Goal: Information Seeking & Learning: Learn about a topic

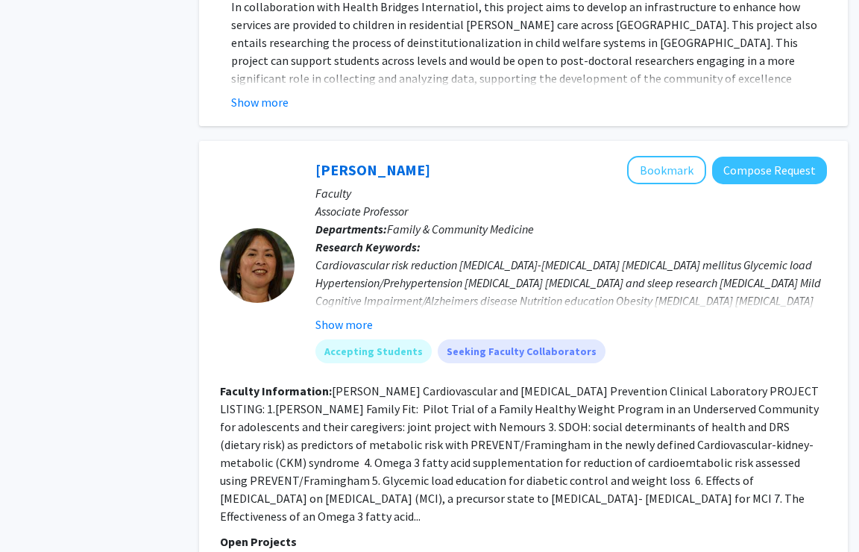
scroll to position [817, 36]
click at [268, 273] on div at bounding box center [257, 265] width 75 height 75
click at [364, 315] on button "Show more" at bounding box center [344, 324] width 57 height 18
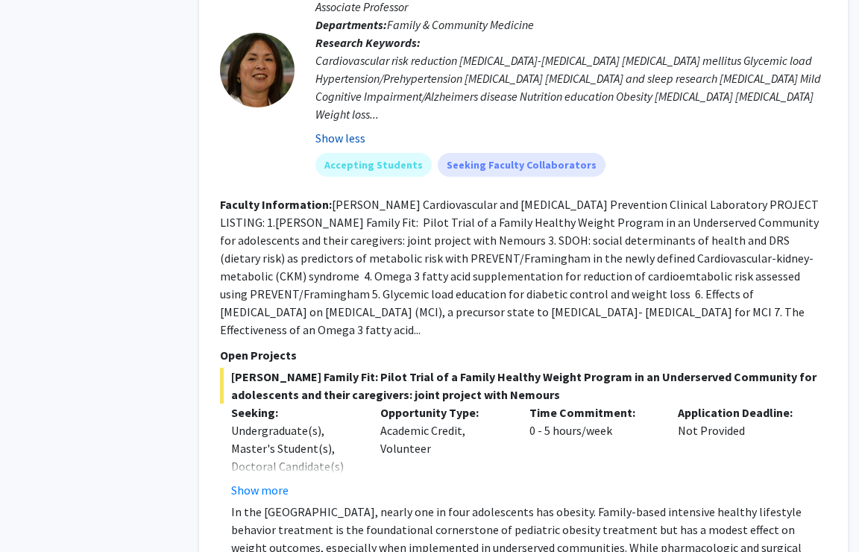
scroll to position [1041, 36]
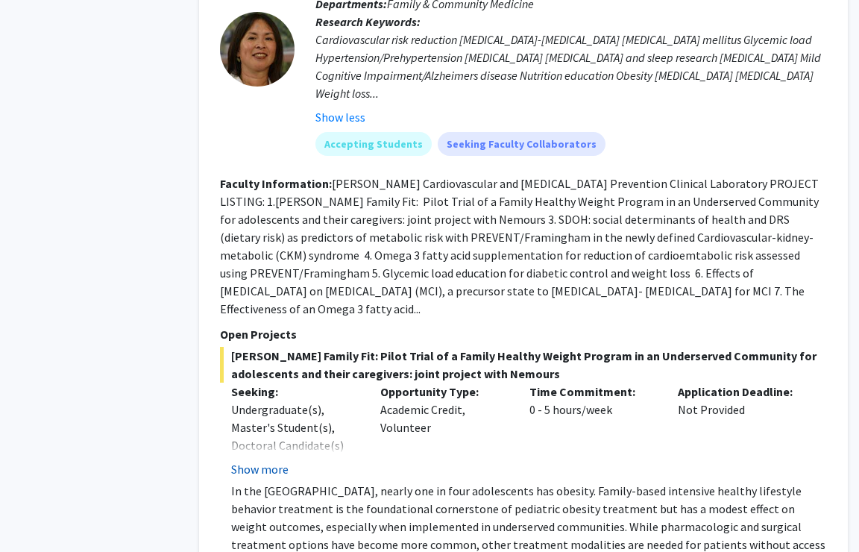
click at [277, 460] on button "Show more" at bounding box center [259, 469] width 57 height 18
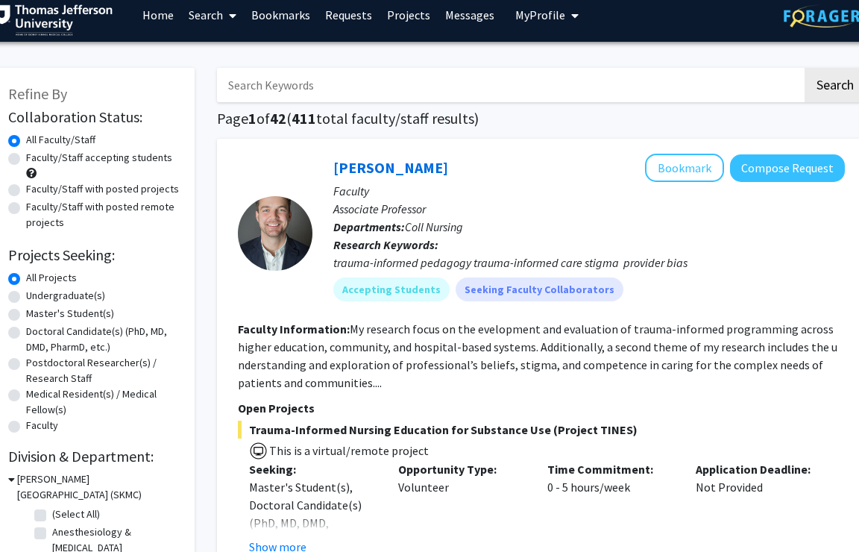
scroll to position [16, 18]
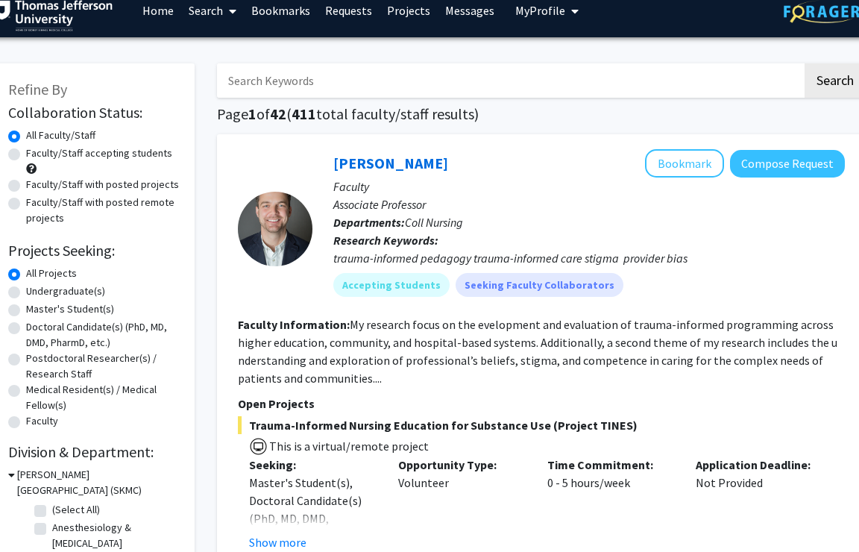
click at [70, 389] on label "Medical Resident(s) / Medical Fellow(s)" at bounding box center [103, 397] width 154 height 31
click at [36, 389] on input "Medical Resident(s) / Medical Fellow(s)" at bounding box center [31, 387] width 10 height 10
radio input "true"
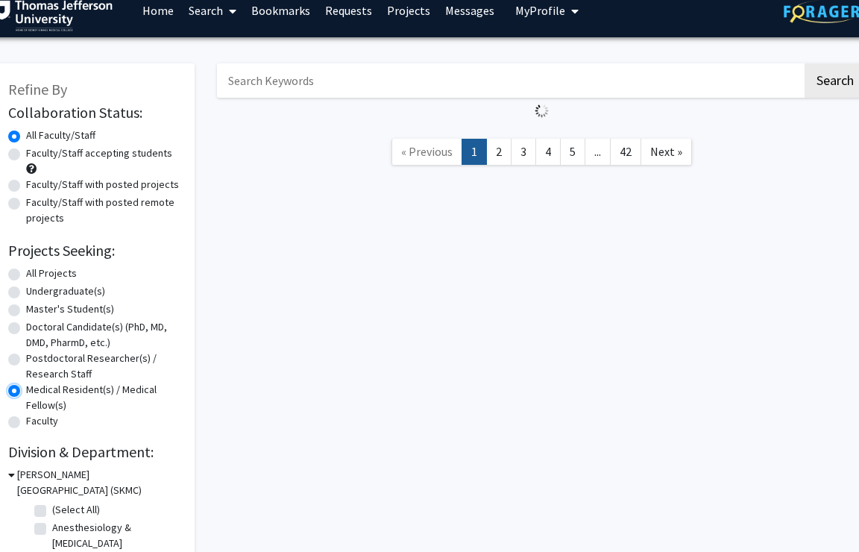
scroll to position [0, 18]
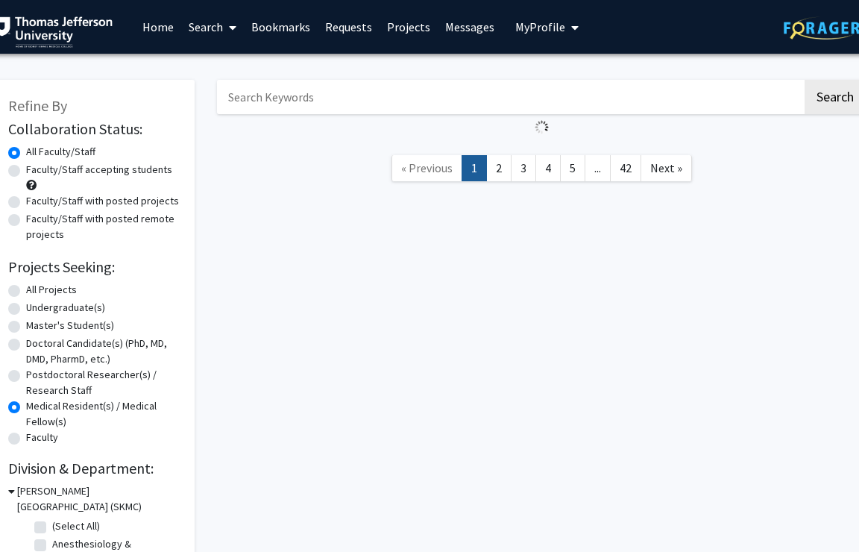
click at [61, 410] on label "Medical Resident(s) / Medical Fellow(s)" at bounding box center [103, 413] width 154 height 31
click at [36, 408] on input "Medical Resident(s) / Medical Fellow(s)" at bounding box center [31, 403] width 10 height 10
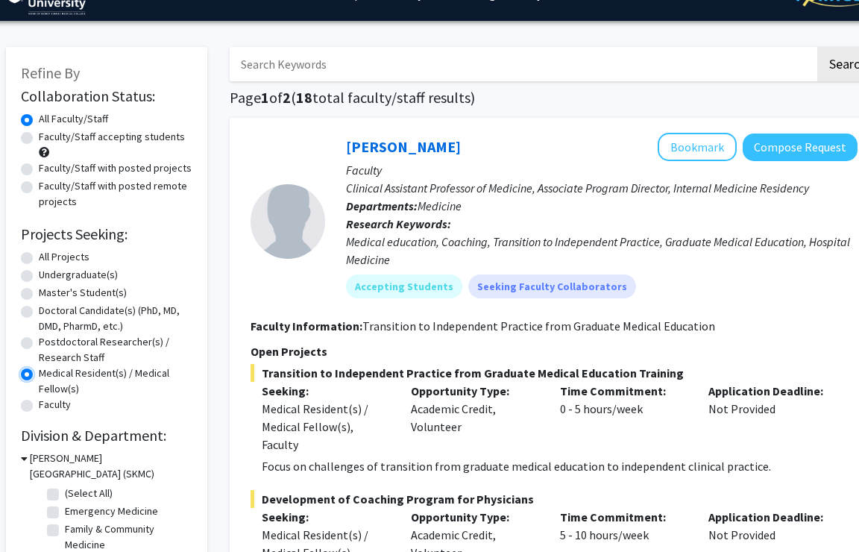
scroll to position [34, 5]
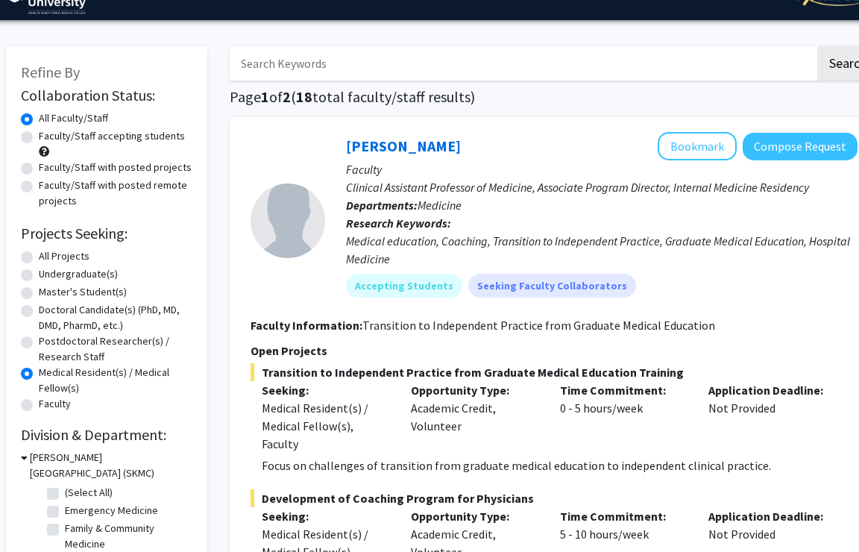
click at [39, 373] on label "Medical Resident(s) / Medical Fellow(s)" at bounding box center [116, 380] width 154 height 31
click at [39, 373] on input "Medical Resident(s) / Medical Fellow(s)" at bounding box center [44, 370] width 10 height 10
click at [59, 254] on label "All Projects" at bounding box center [64, 256] width 51 height 16
click at [48, 254] on input "All Projects" at bounding box center [44, 253] width 10 height 10
radio input "true"
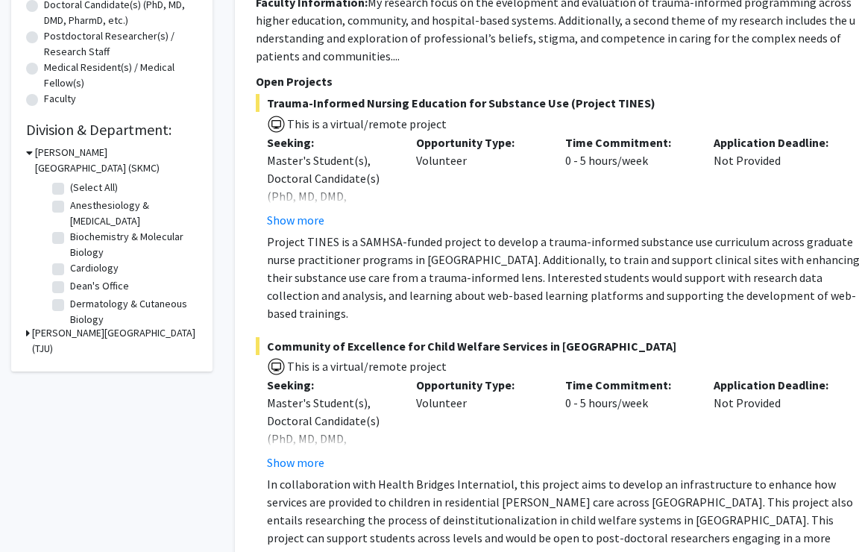
scroll to position [327, 0]
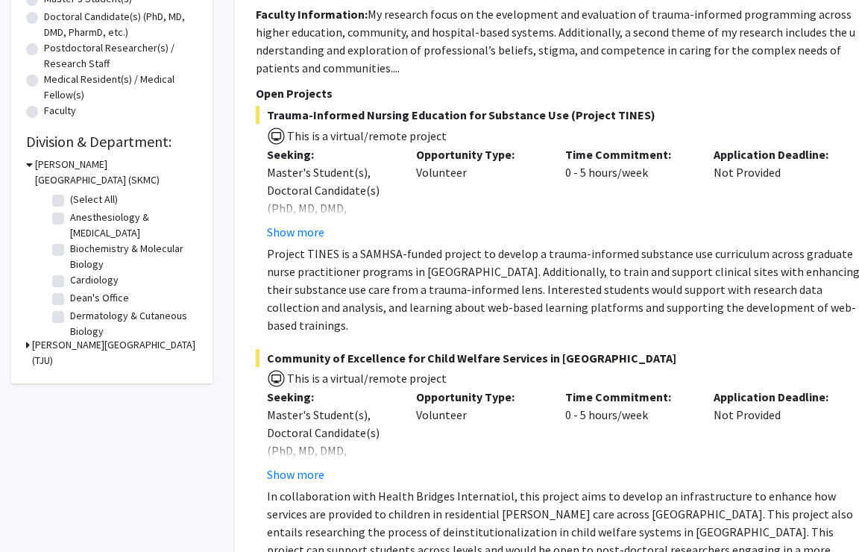
click at [29, 344] on icon at bounding box center [28, 345] width 4 height 16
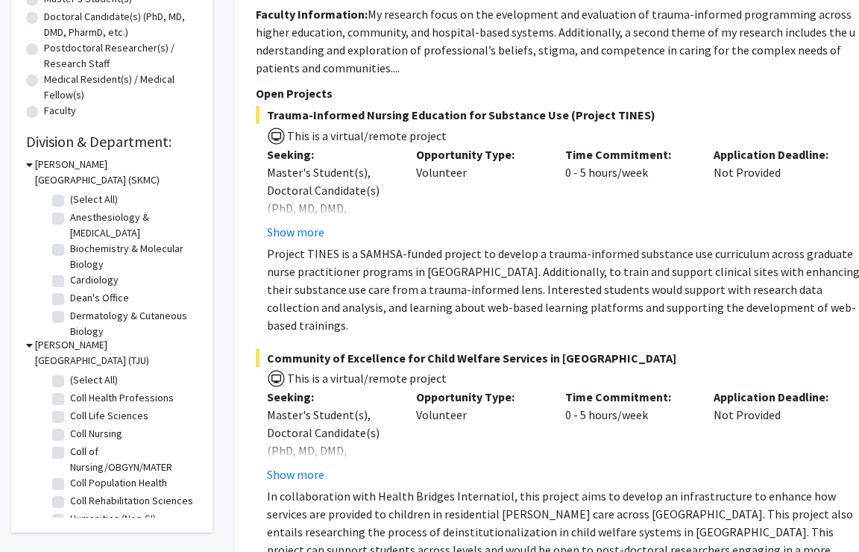
click at [28, 344] on icon at bounding box center [29, 345] width 7 height 16
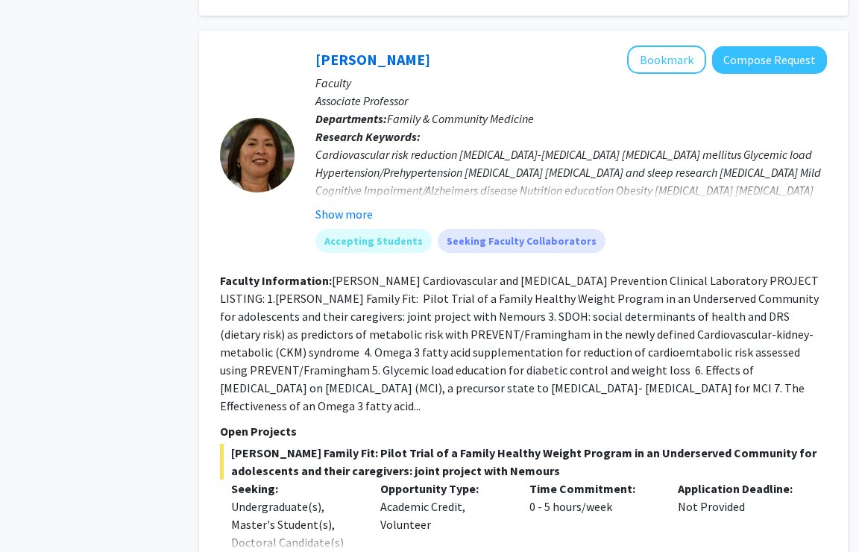
scroll to position [915, 36]
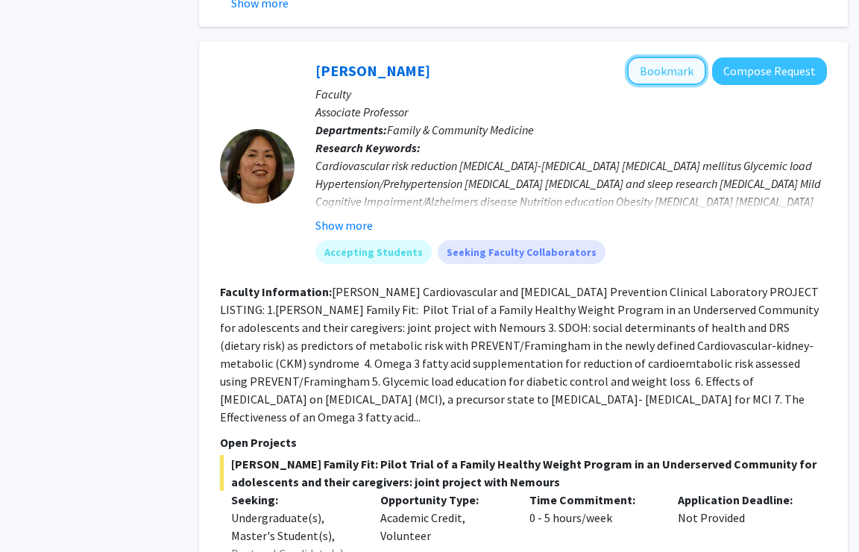
click at [648, 57] on button "Bookmark" at bounding box center [666, 71] width 79 height 28
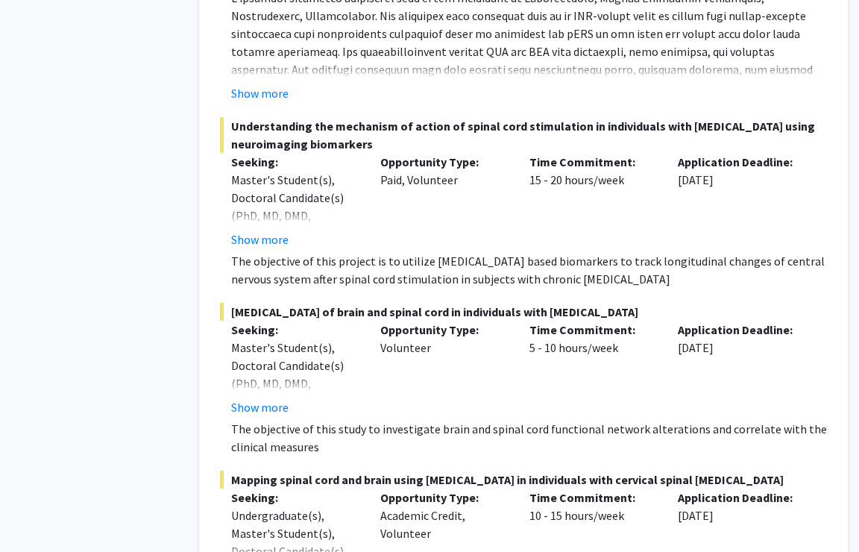
scroll to position [6068, 36]
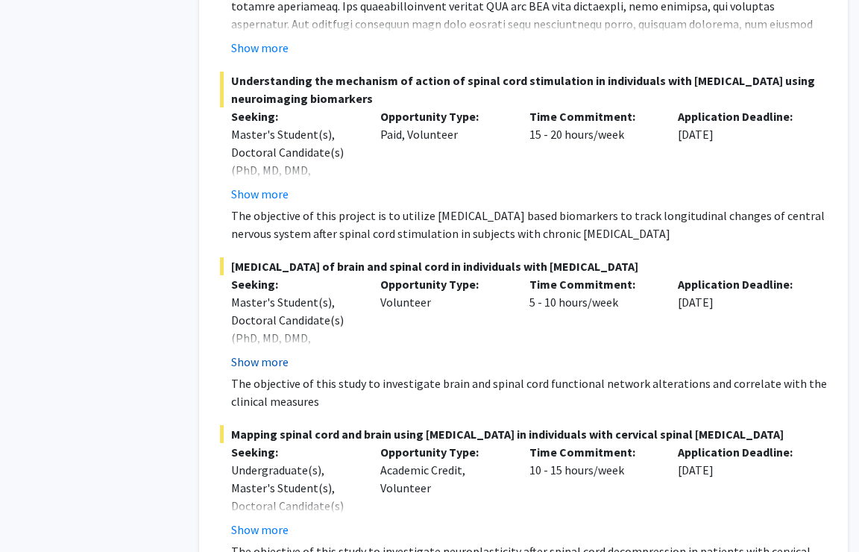
click at [258, 353] on button "Show more" at bounding box center [259, 362] width 57 height 18
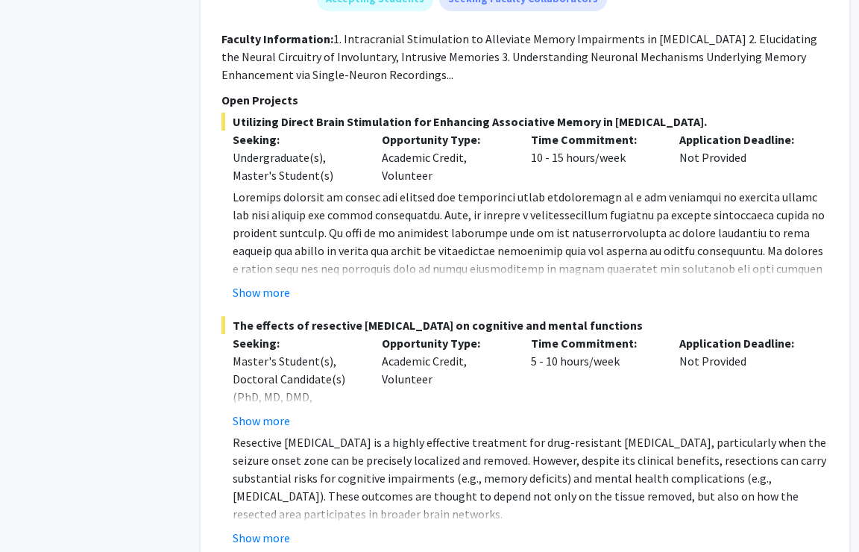
scroll to position [6882, 35]
click at [258, 489] on fg-read-more "Resective [MEDICAL_DATA] is a highly effective treatment for drug-resistant [ME…" at bounding box center [524, 489] width 607 height 113
click at [256, 528] on button "Show more" at bounding box center [260, 537] width 57 height 18
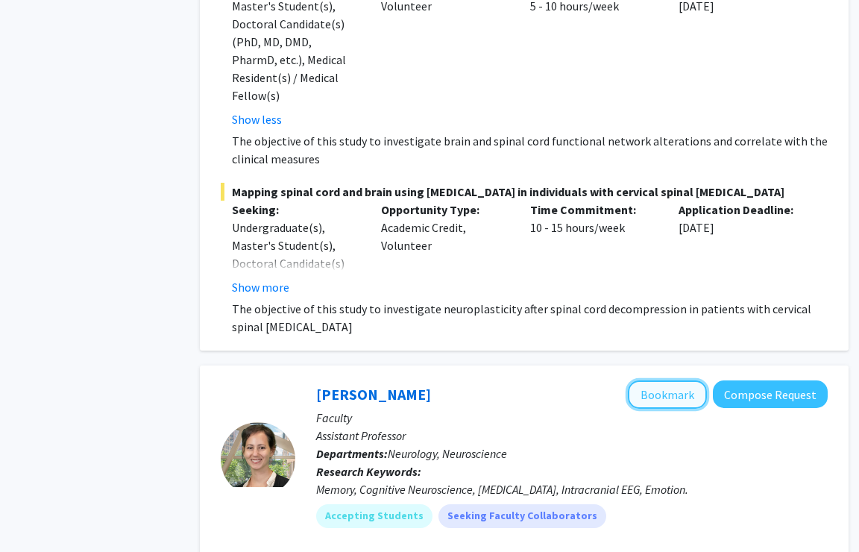
click at [673, 380] on button "Bookmark" at bounding box center [667, 394] width 79 height 28
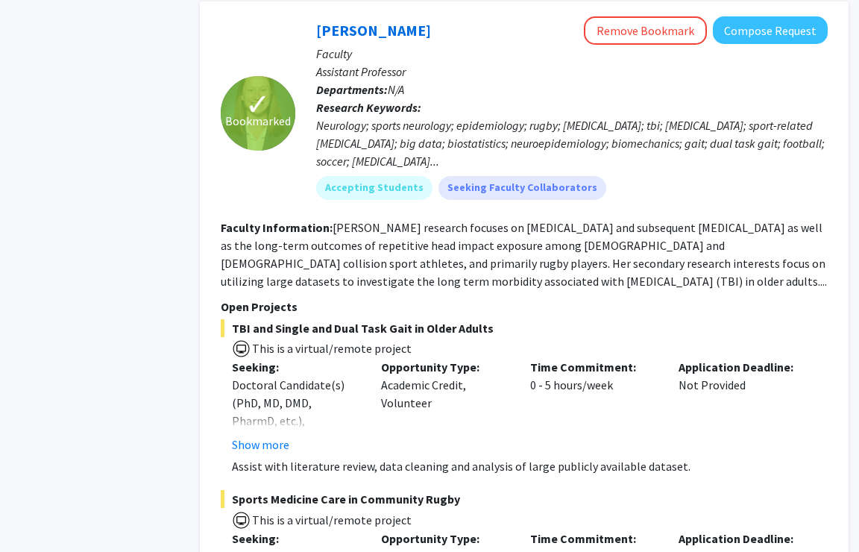
scroll to position [7530, 35]
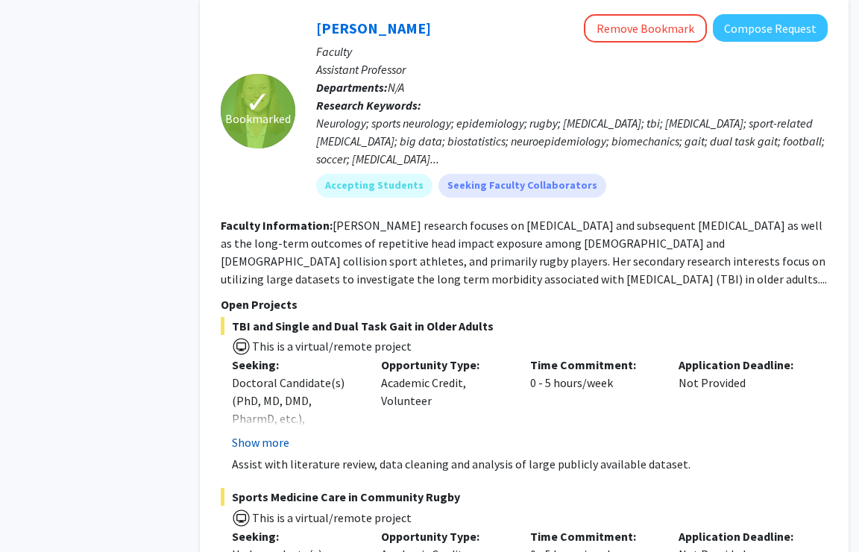
click at [254, 433] on button "Show more" at bounding box center [260, 442] width 57 height 18
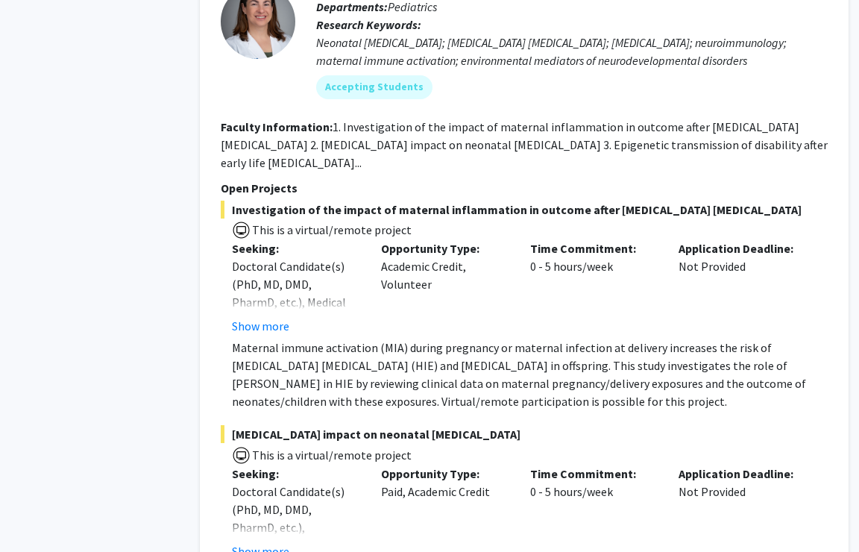
scroll to position [8716, 35]
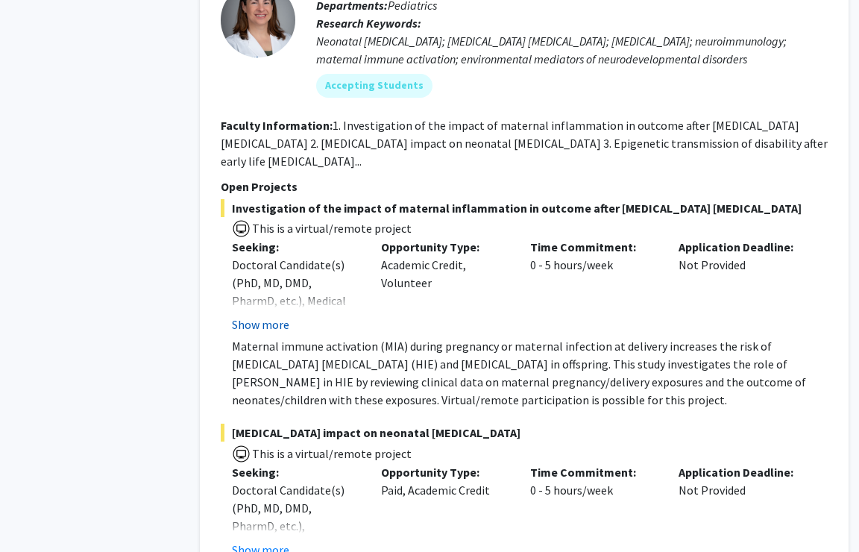
click at [286, 316] on button "Show more" at bounding box center [260, 325] width 57 height 18
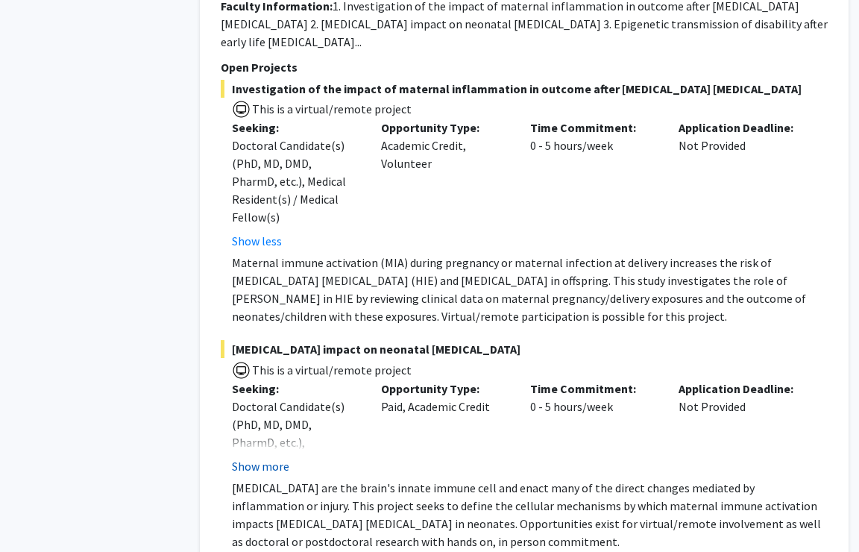
click at [269, 457] on button "Show more" at bounding box center [260, 466] width 57 height 18
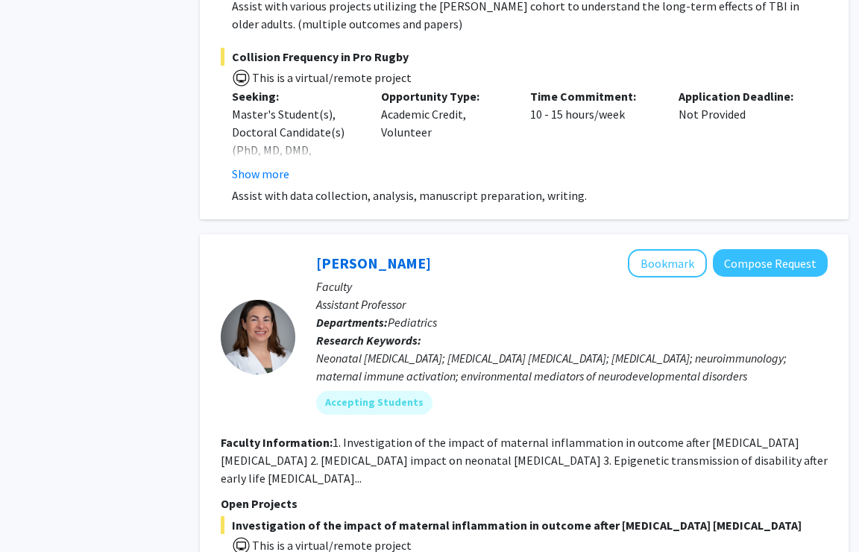
scroll to position [8386, 35]
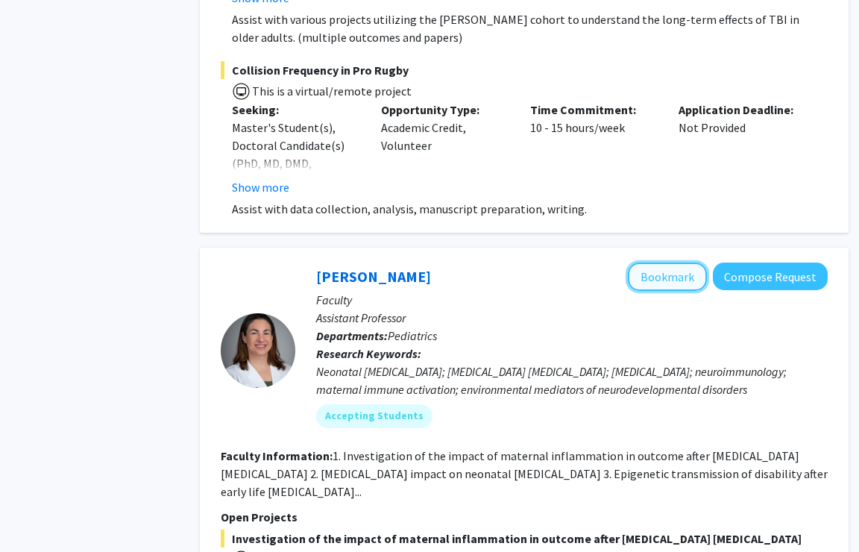
click at [671, 263] on button "Bookmark" at bounding box center [667, 277] width 79 height 28
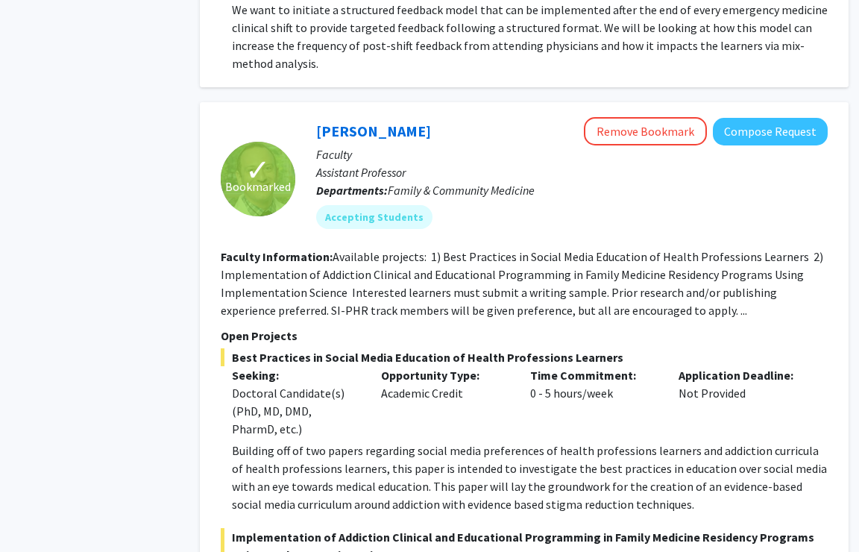
scroll to position [11094, 35]
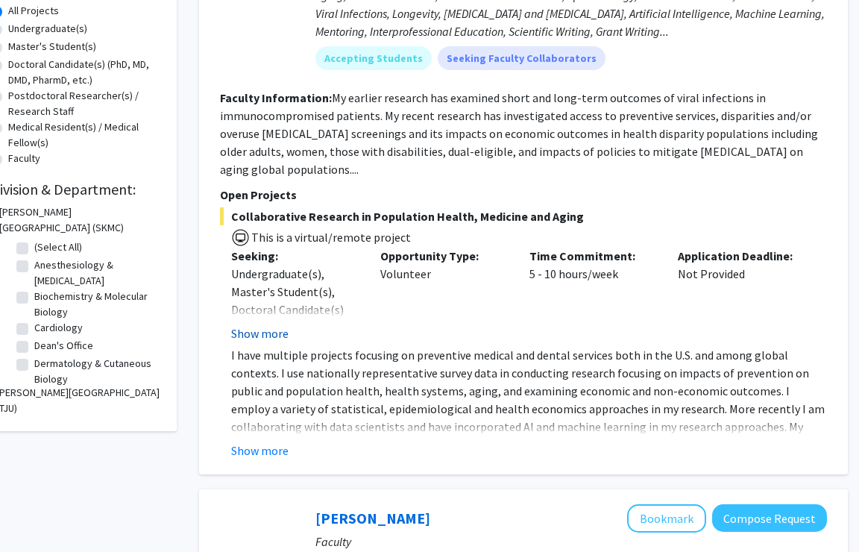
scroll to position [282, 36]
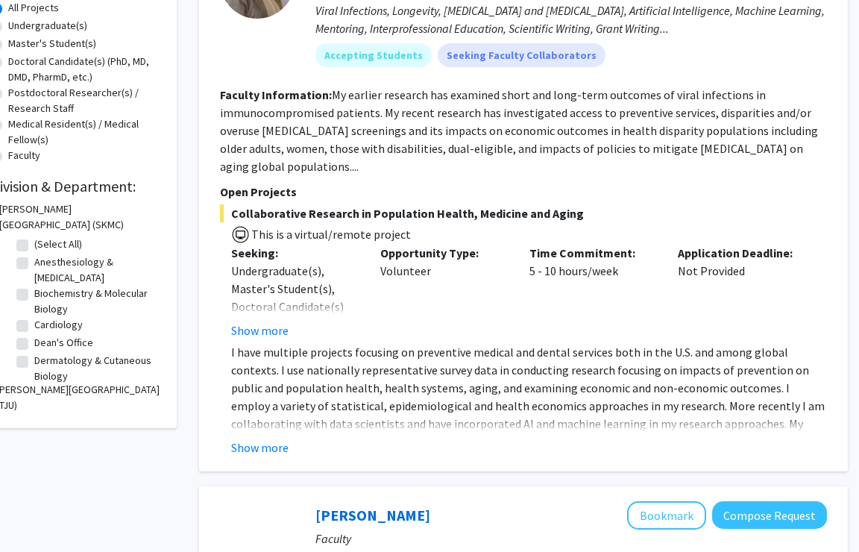
click at [260, 438] on div "Preeti Pushpatala [PERSON_NAME] Bookmark Compose Request Faculty Visiting Resea…" at bounding box center [523, 170] width 649 height 603
click at [260, 439] on button "Show more" at bounding box center [259, 448] width 57 height 18
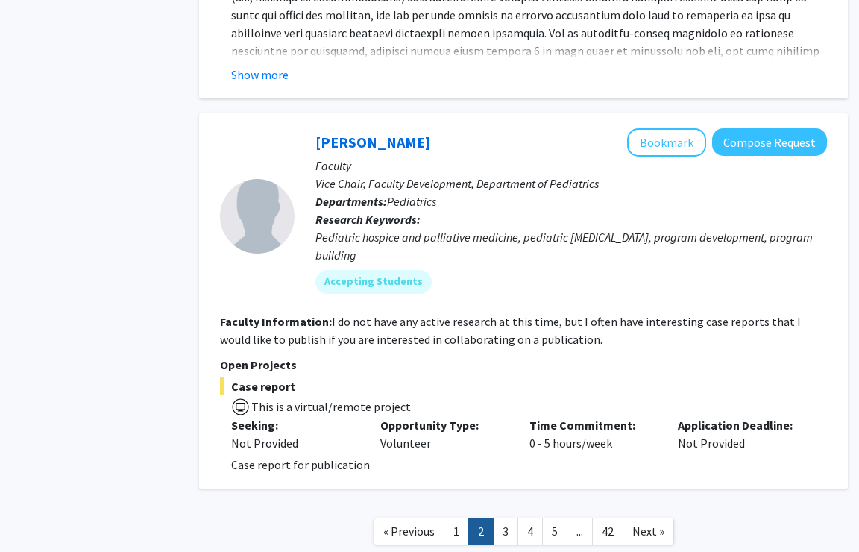
scroll to position [6216, 36]
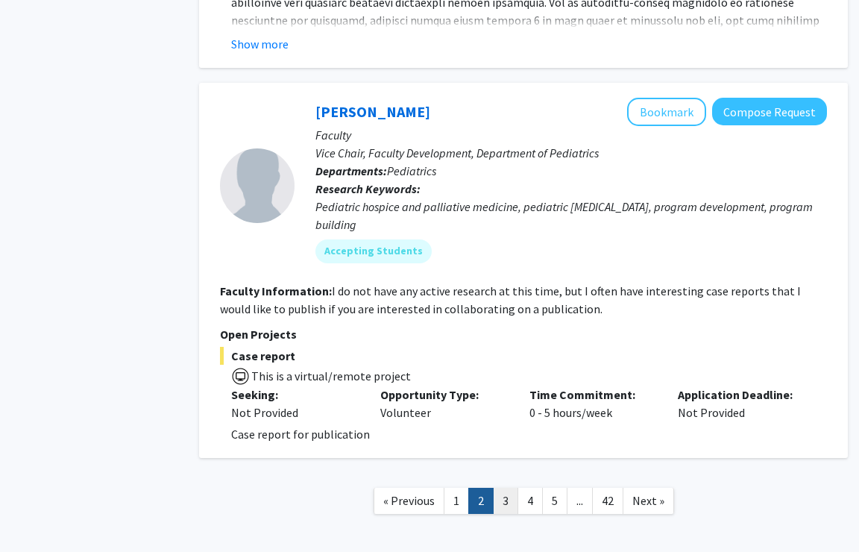
click at [498, 488] on link "3" at bounding box center [505, 501] width 25 height 26
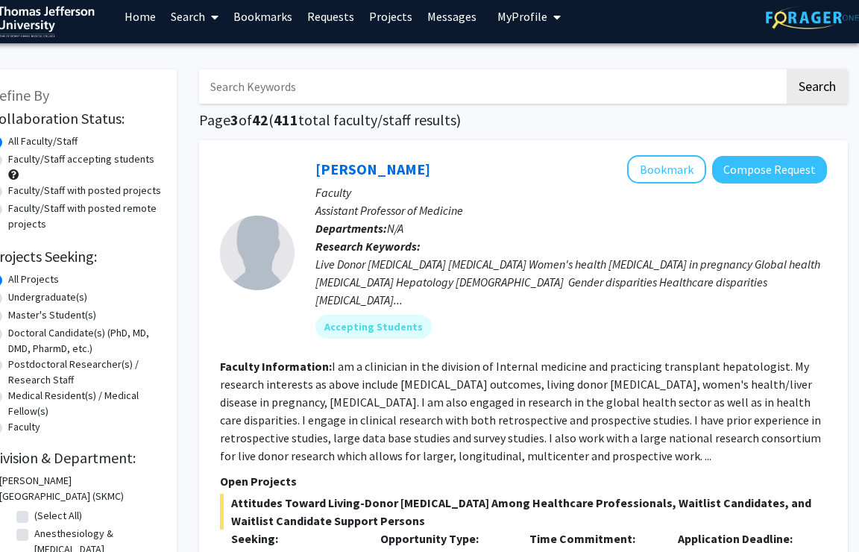
scroll to position [12, 36]
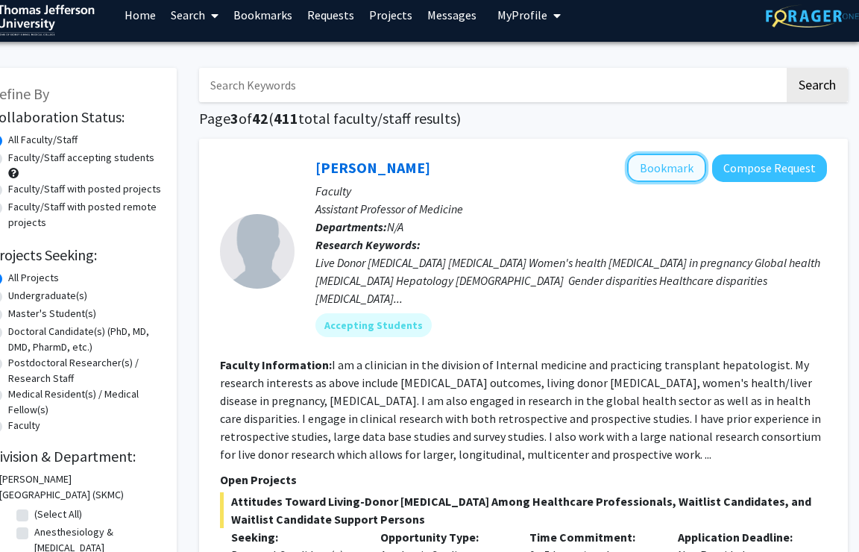
click at [684, 169] on button "Bookmark" at bounding box center [666, 168] width 79 height 28
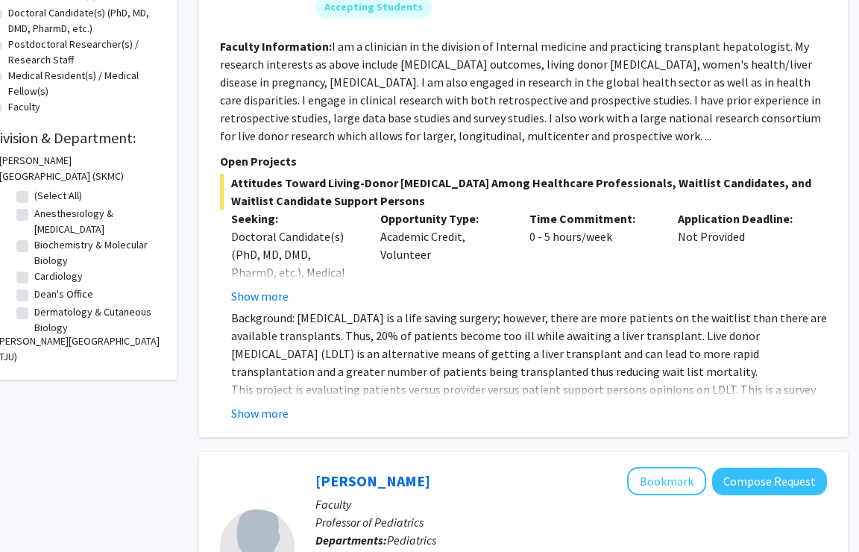
scroll to position [335, 36]
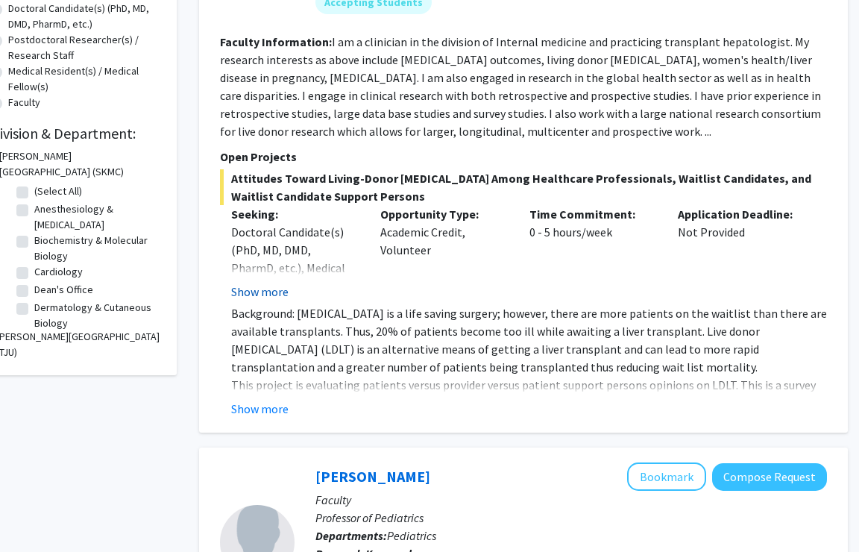
click at [274, 283] on button "Show more" at bounding box center [259, 292] width 57 height 18
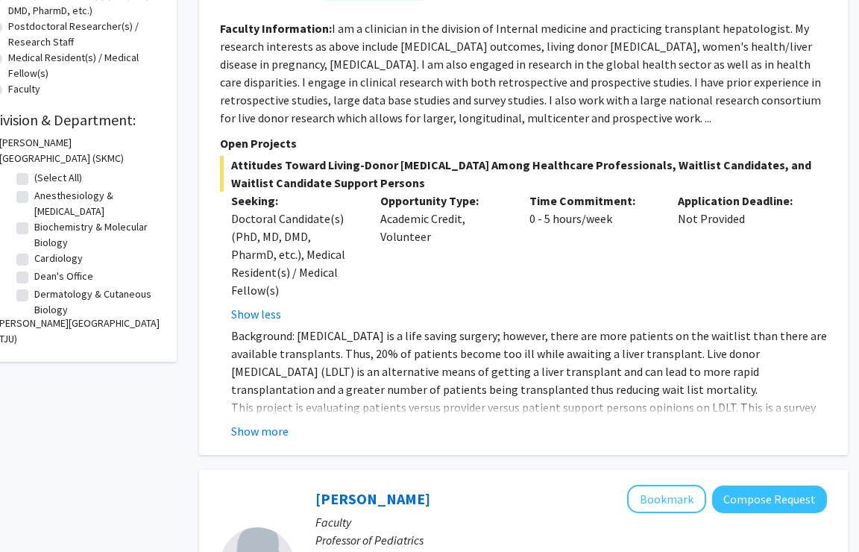
scroll to position [351, 36]
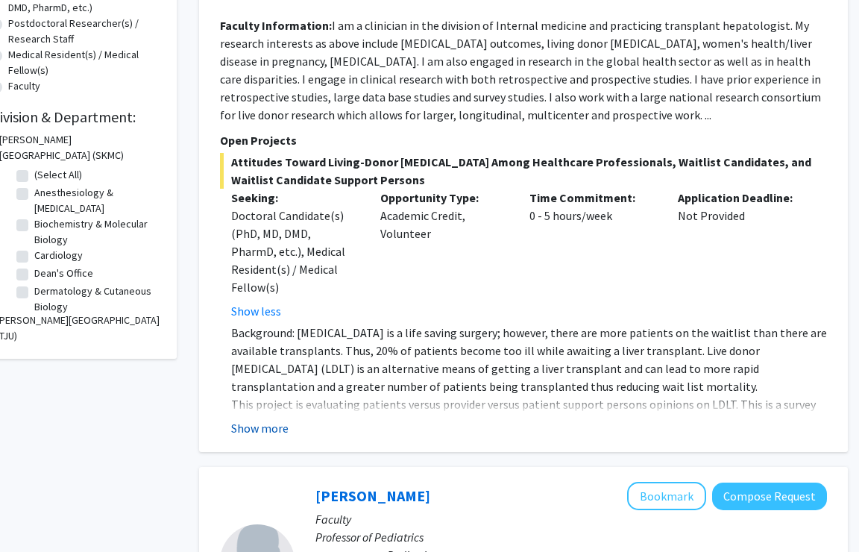
click at [261, 419] on button "Show more" at bounding box center [259, 428] width 57 height 18
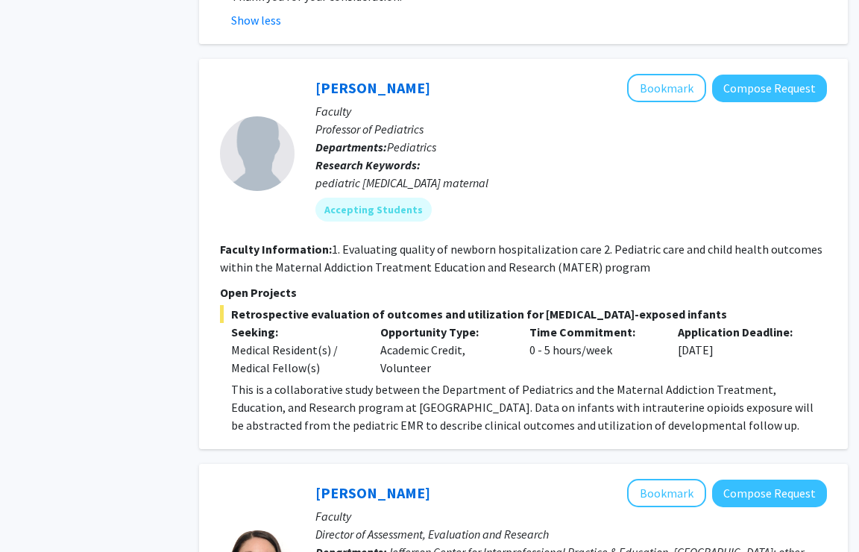
scroll to position [955, 36]
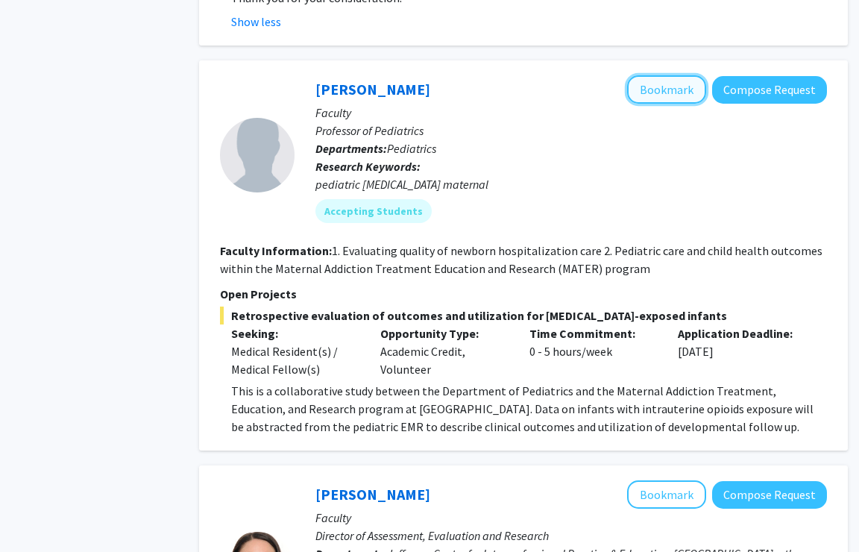
click at [666, 75] on button "Bookmark" at bounding box center [666, 89] width 79 height 28
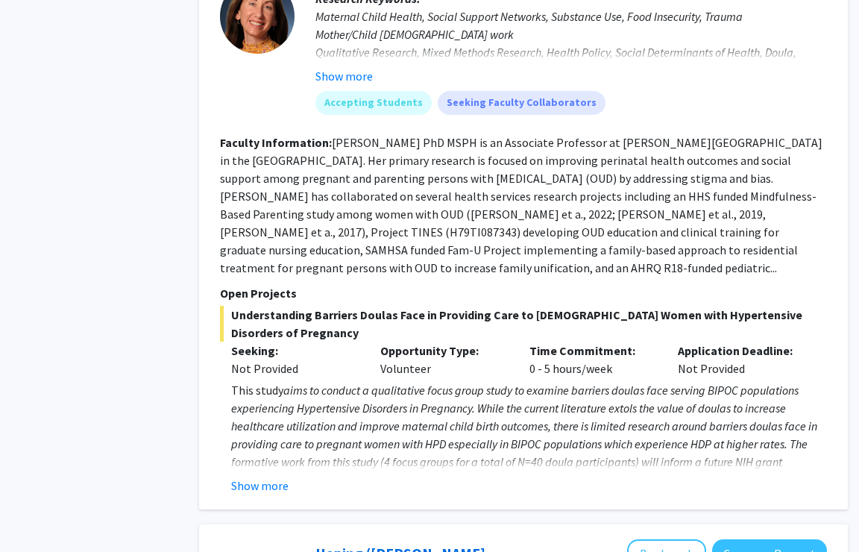
scroll to position [4613, 36]
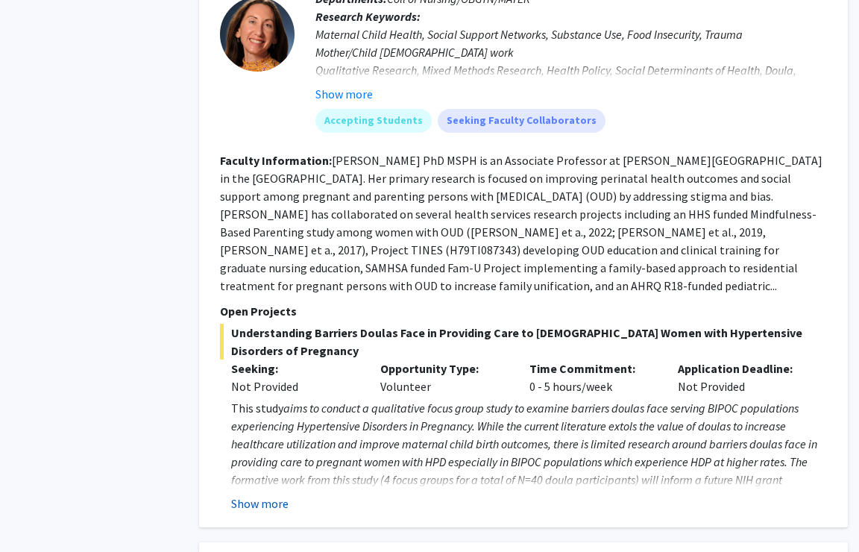
click at [269, 495] on button "Show more" at bounding box center [259, 504] width 57 height 18
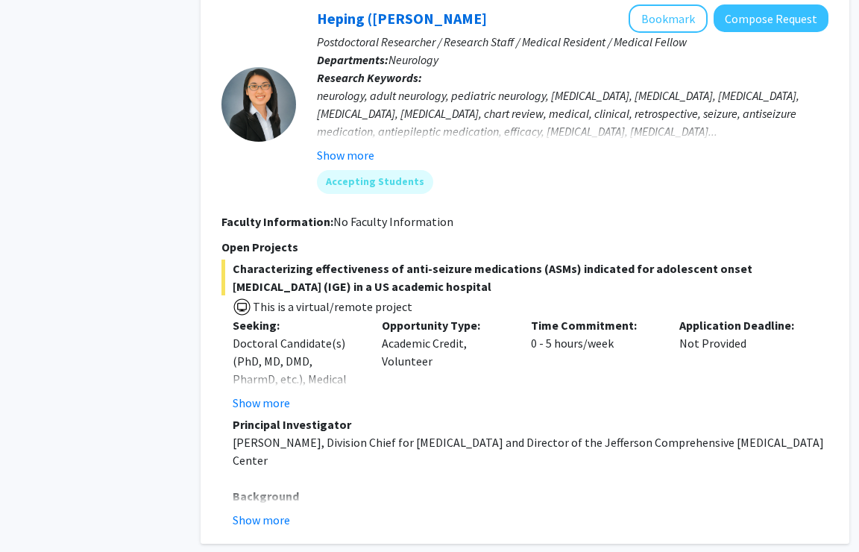
scroll to position [5287, 34]
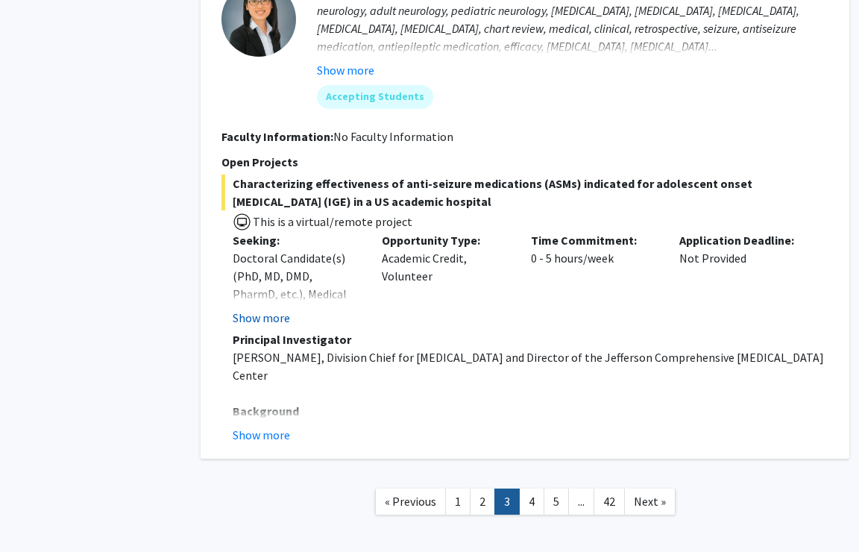
click at [273, 309] on button "Show more" at bounding box center [261, 318] width 57 height 18
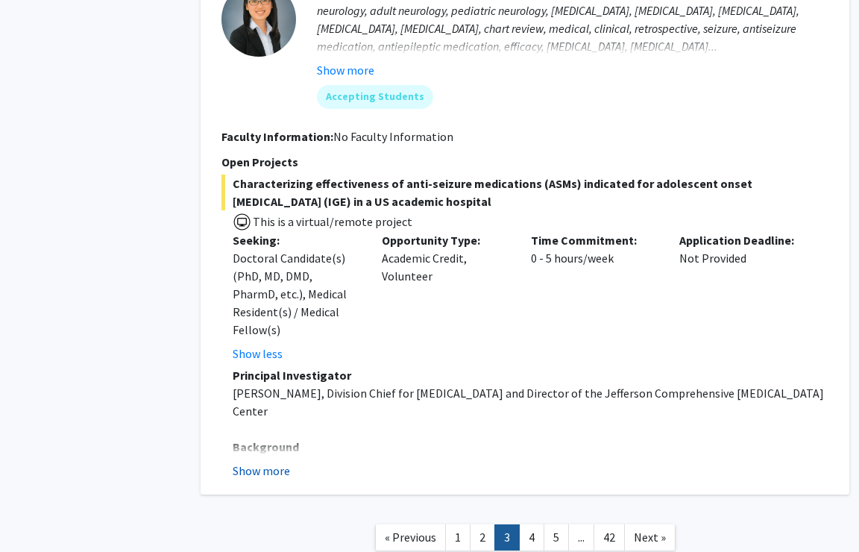
click at [246, 462] on button "Show more" at bounding box center [261, 471] width 57 height 18
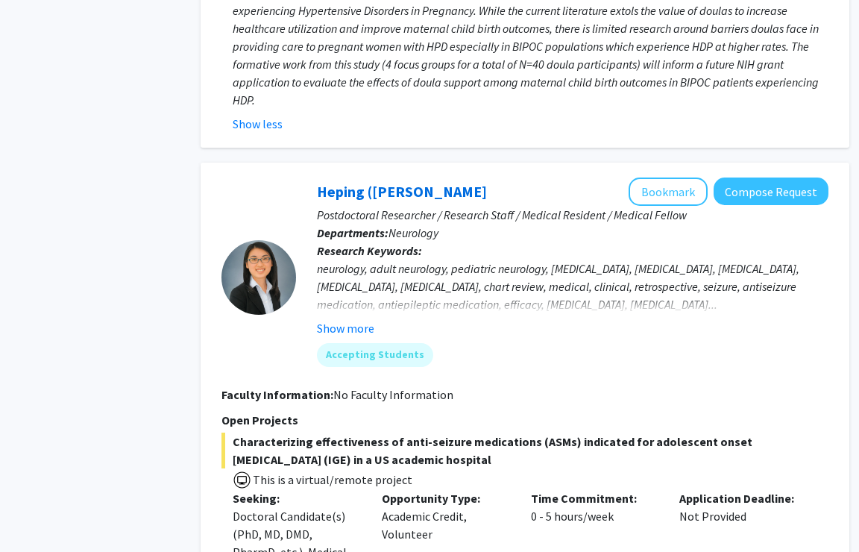
scroll to position [4965, 34]
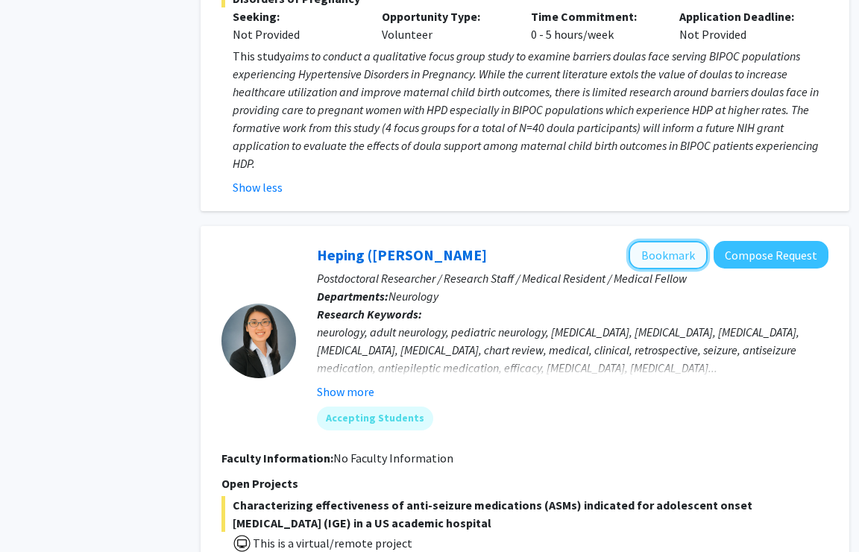
click at [684, 241] on button "Bookmark" at bounding box center [668, 255] width 79 height 28
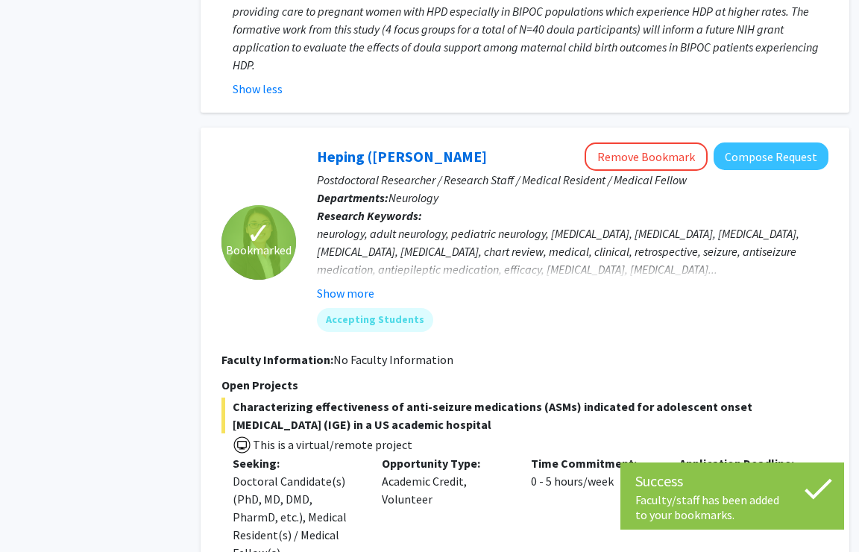
scroll to position [5071, 34]
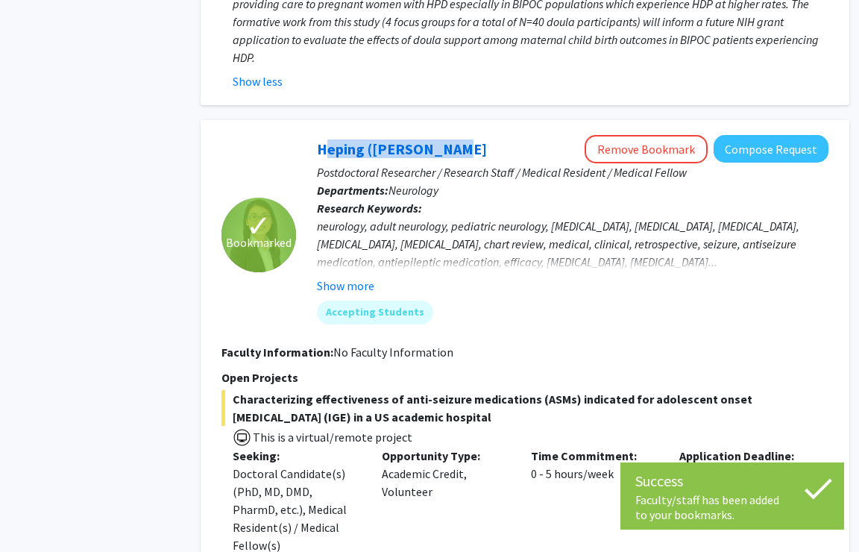
drag, startPoint x: 450, startPoint y: 73, endPoint x: 321, endPoint y: 70, distance: 129.1
click at [316, 135] on div "Heping ([PERSON_NAME]) Sheng Remove Bookmark Compose Request Postdoctoral Resea…" at bounding box center [562, 235] width 533 height 201
copy link "Heping ([PERSON_NAME]"
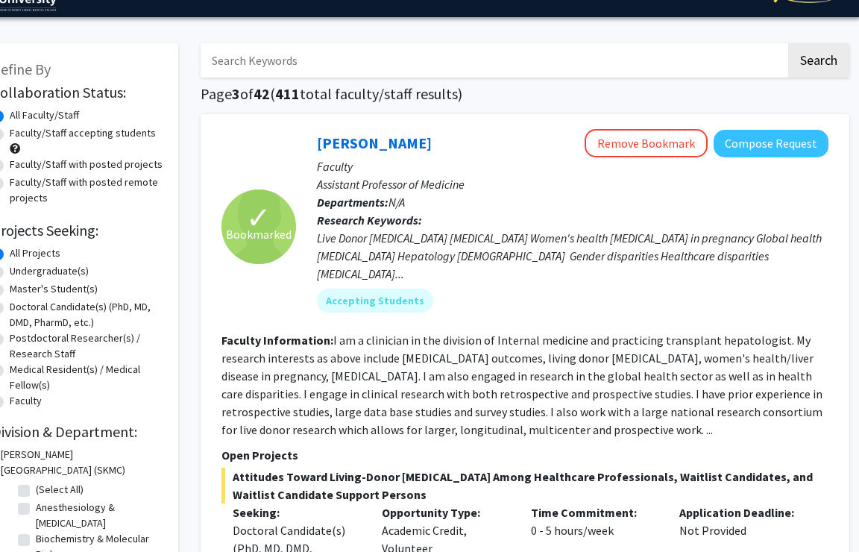
scroll to position [0, 34]
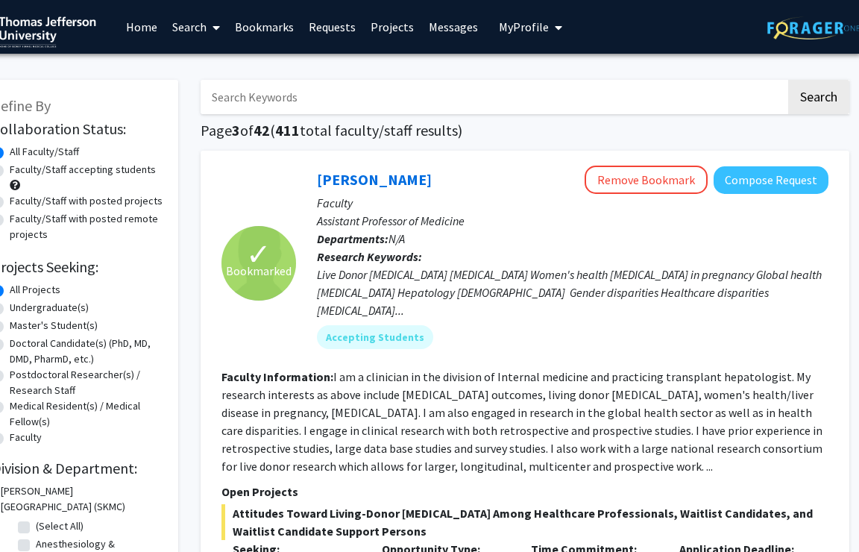
click at [248, 24] on link "Bookmarks" at bounding box center [265, 27] width 74 height 52
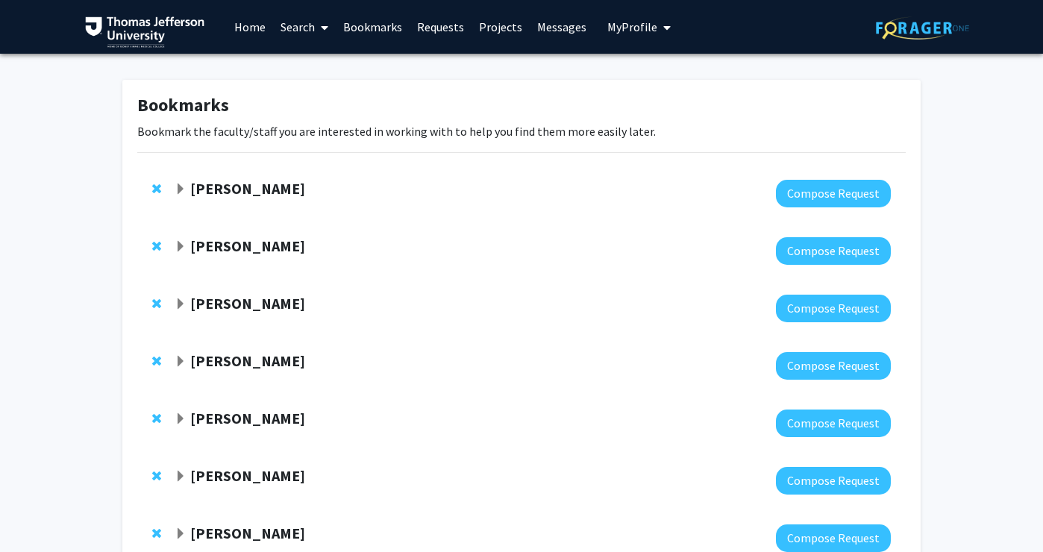
click at [186, 186] on div "[PERSON_NAME]" at bounding box center [336, 189] width 322 height 19
click at [181, 187] on span "Expand Katie Hunzinger Bookmark" at bounding box center [181, 190] width 12 height 12
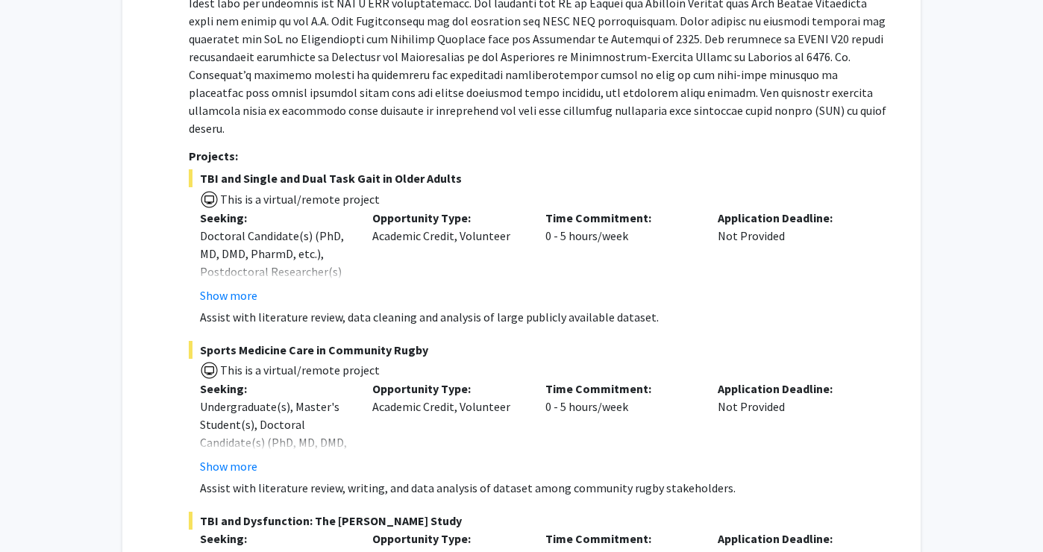
scroll to position [286, 0]
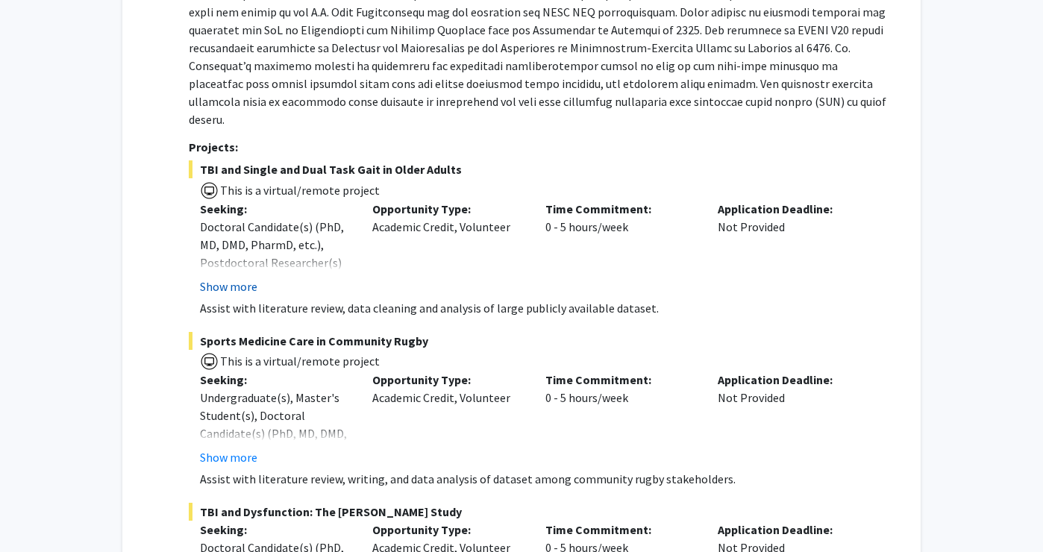
click at [246, 278] on button "Show more" at bounding box center [228, 287] width 57 height 18
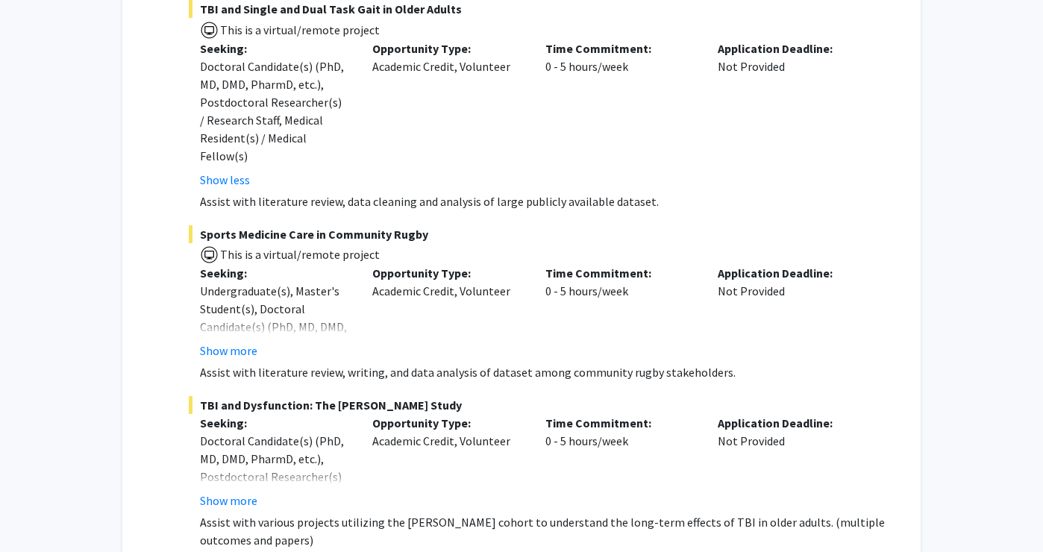
scroll to position [449, 0]
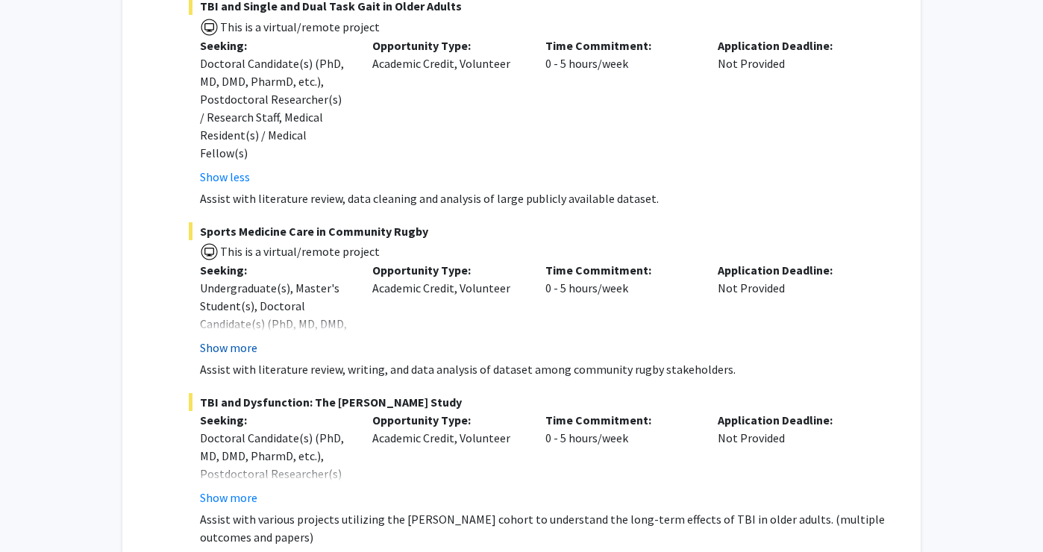
click at [235, 339] on button "Show more" at bounding box center [228, 348] width 57 height 18
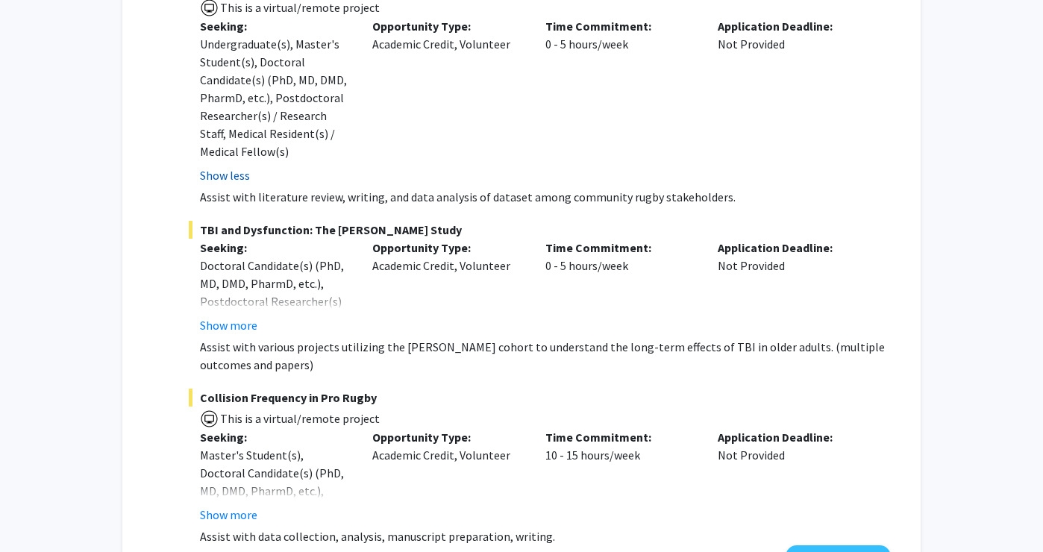
scroll to position [702, 0]
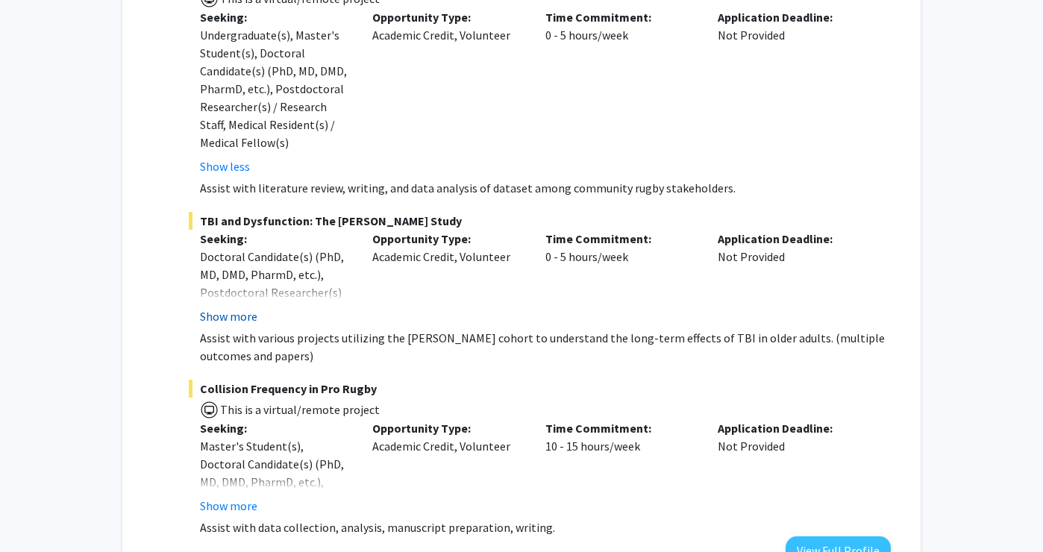
click at [242, 307] on button "Show more" at bounding box center [228, 316] width 57 height 18
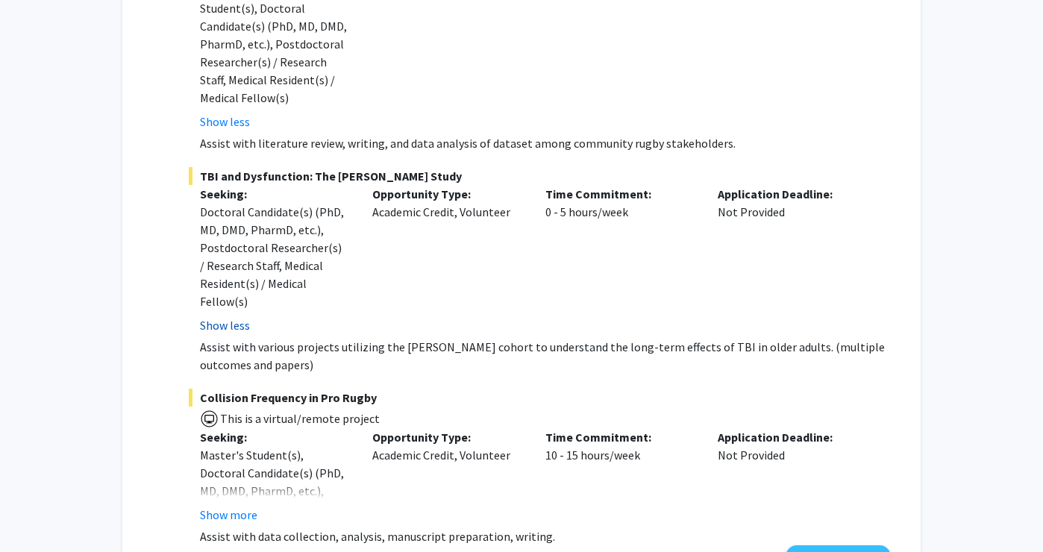
scroll to position [751, 0]
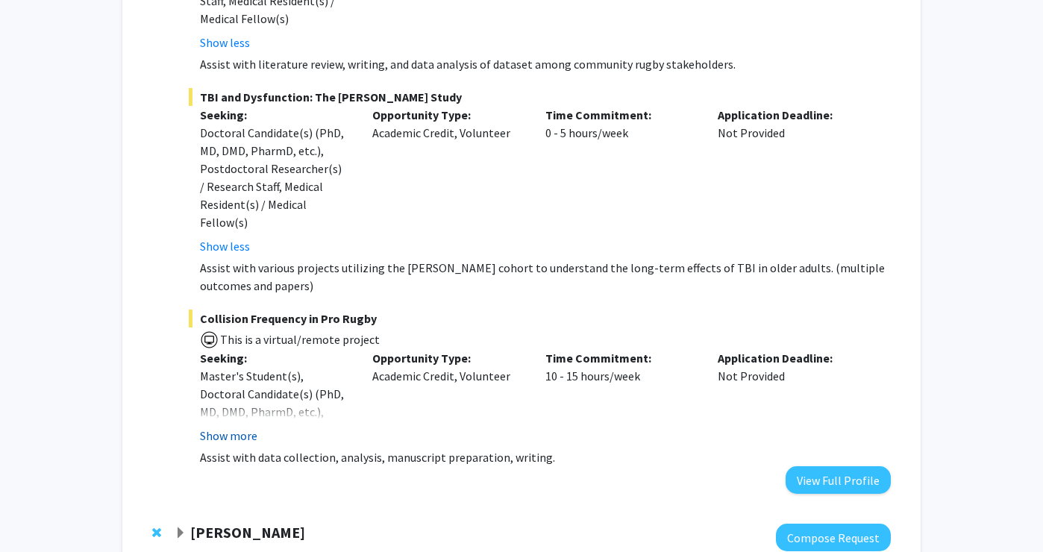
click at [244, 427] on button "Show more" at bounding box center [228, 436] width 57 height 18
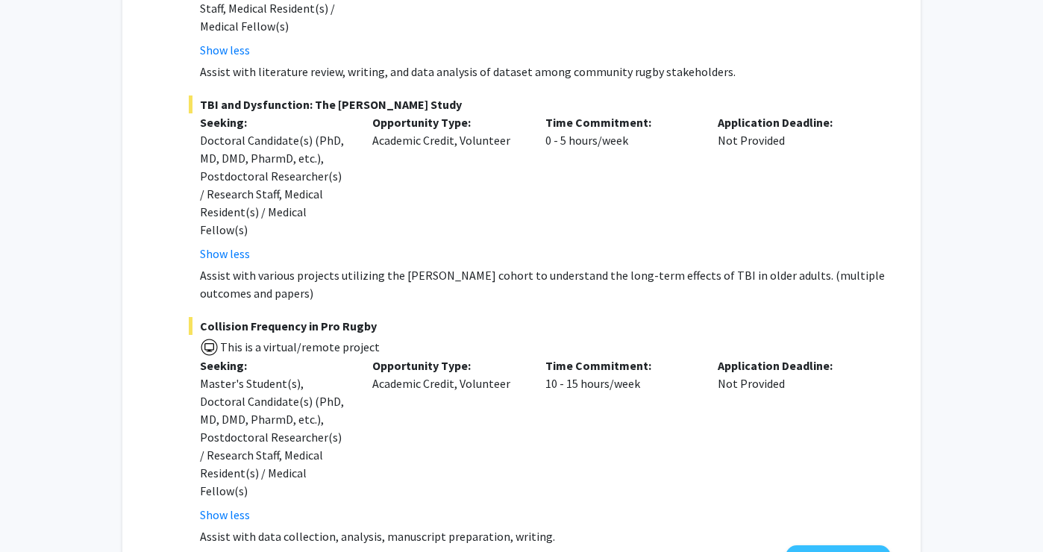
scroll to position [789, 0]
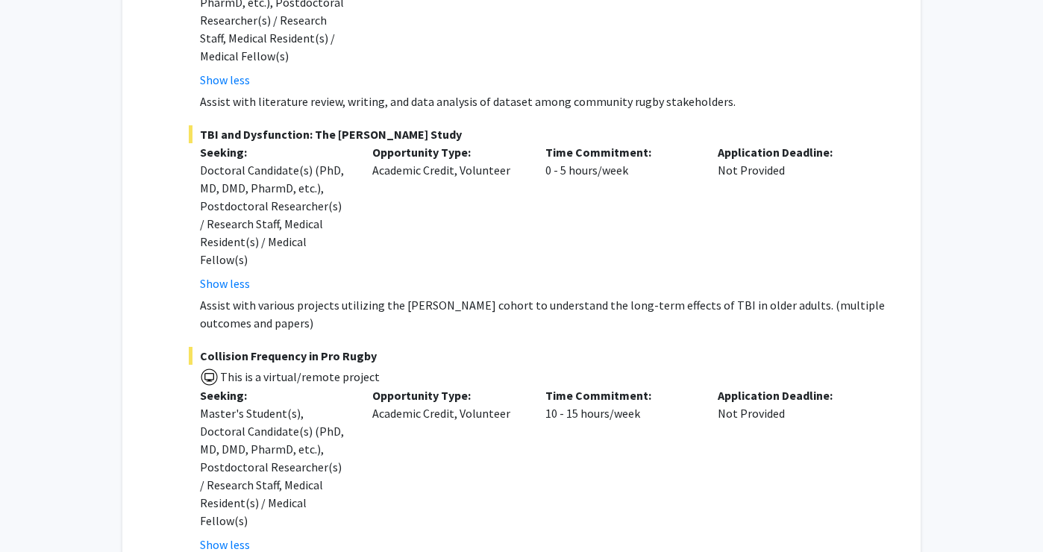
click at [407, 296] on p "Assist with various projects utilizing the [PERSON_NAME] cohort to understand t…" at bounding box center [545, 314] width 691 height 36
copy p "[PERSON_NAME]"
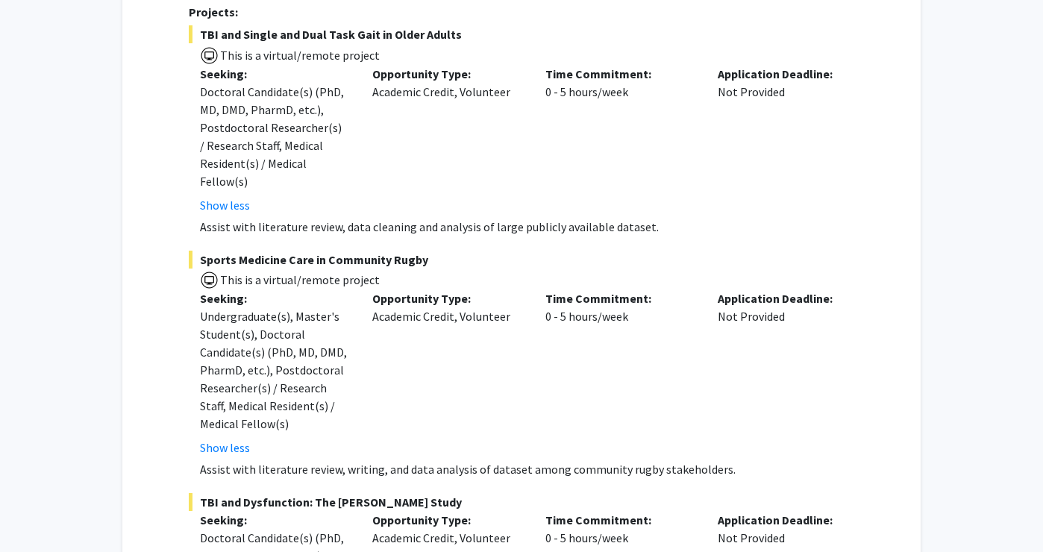
scroll to position [0, 0]
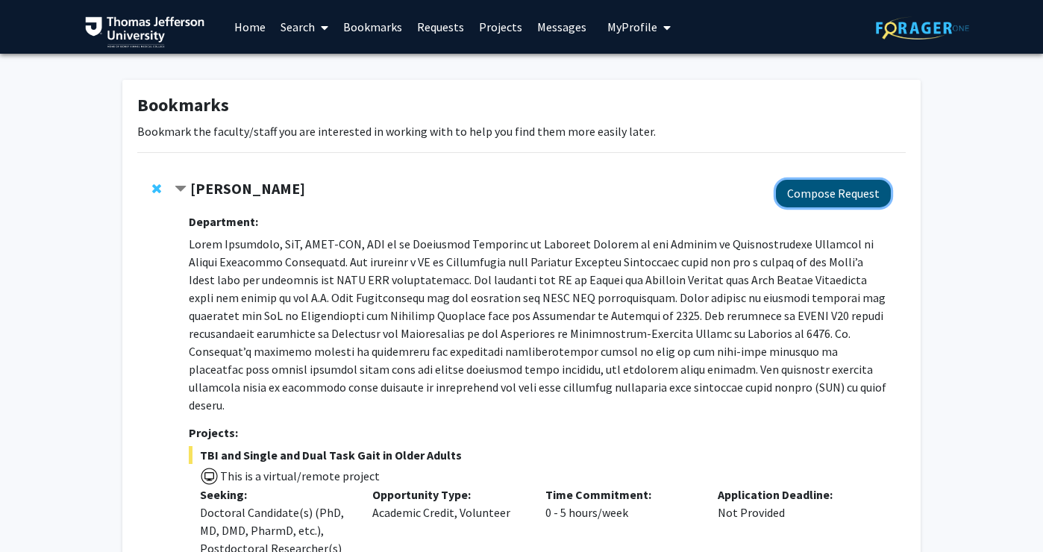
click at [815, 187] on button "Compose Request" at bounding box center [833, 194] width 115 height 28
click at [181, 189] on span "Contract Katie Hunzinger Bookmark" at bounding box center [181, 190] width 12 height 12
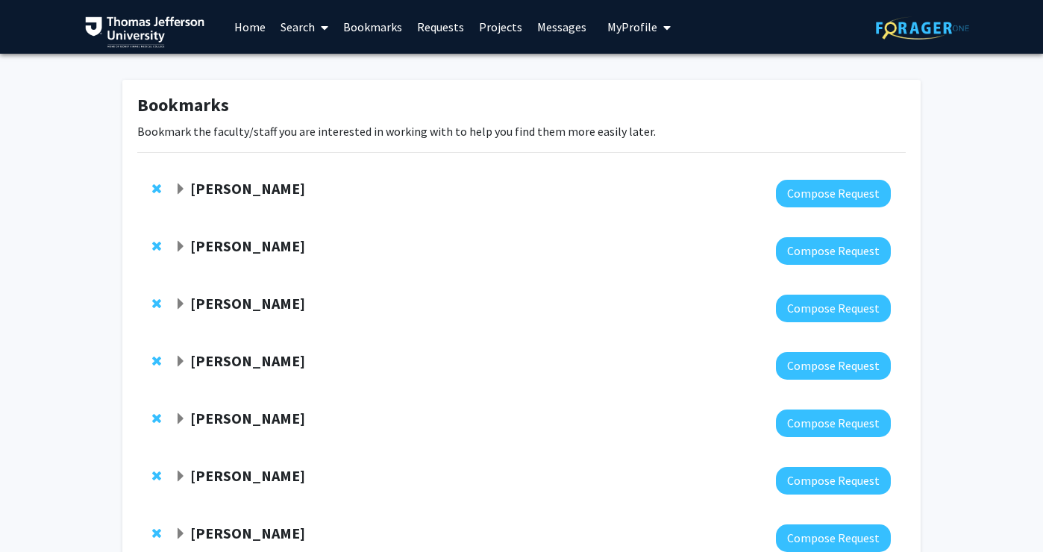
scroll to position [16, 0]
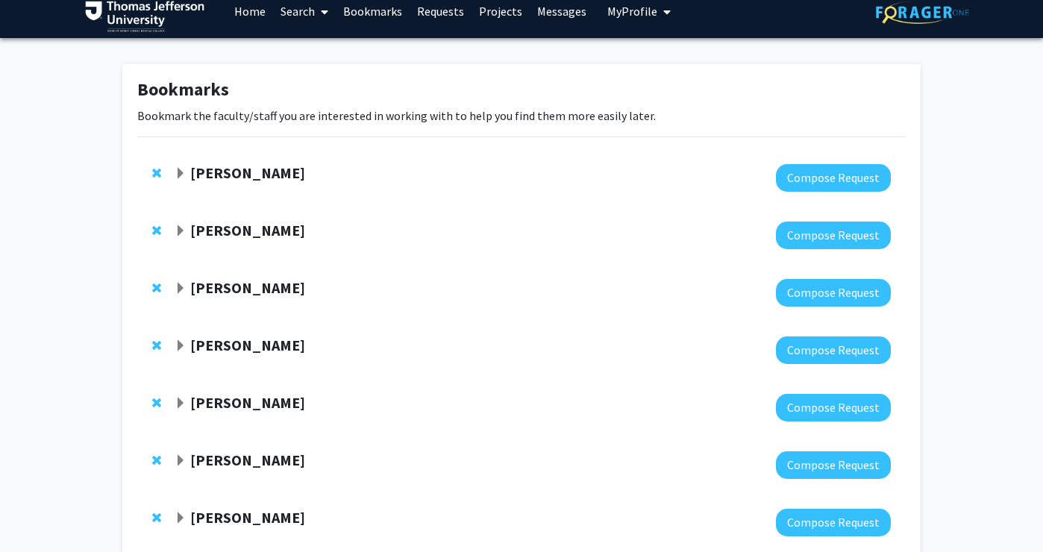
click at [178, 231] on span "Expand Gregory Jaffe Bookmark" at bounding box center [181, 231] width 12 height 12
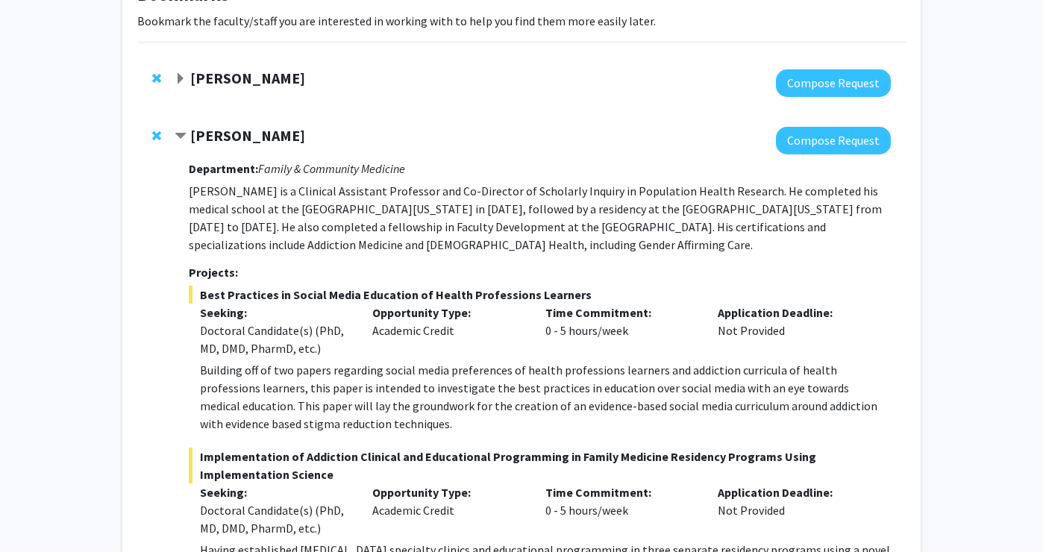
scroll to position [99, 0]
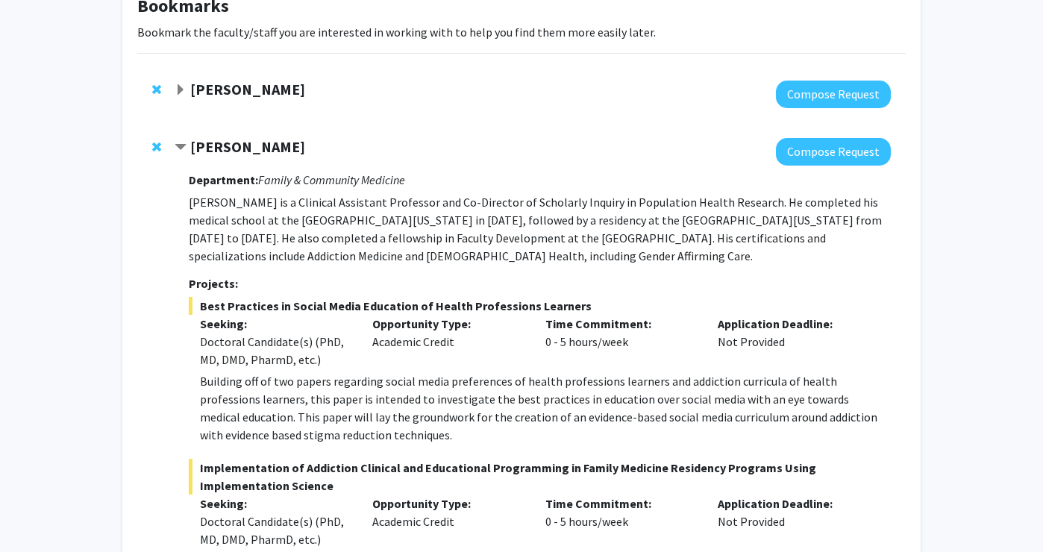
click at [199, 140] on strong "[PERSON_NAME]" at bounding box center [247, 146] width 115 height 19
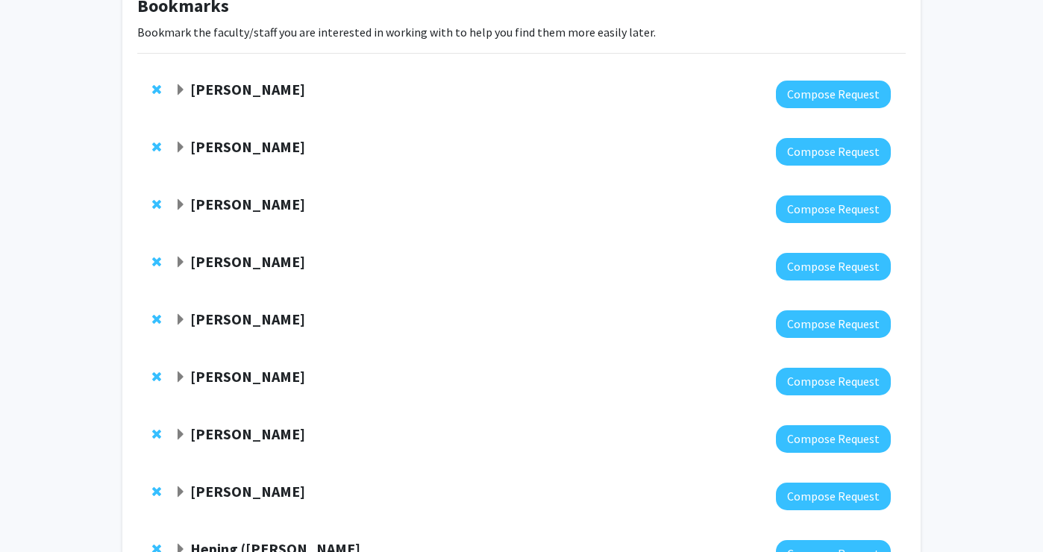
click at [200, 201] on strong "[PERSON_NAME]" at bounding box center [247, 204] width 115 height 19
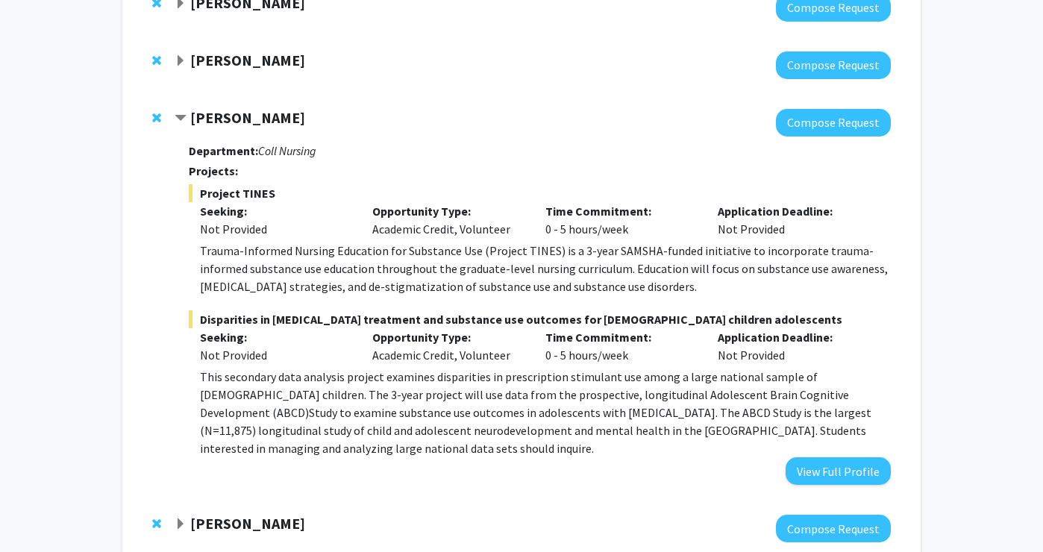
scroll to position [189, 0]
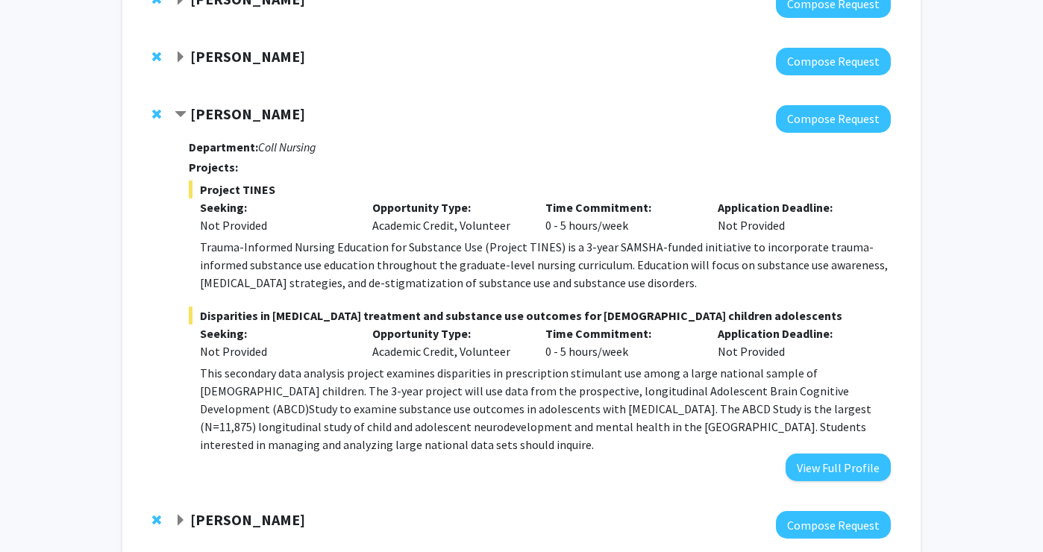
click at [212, 116] on strong "[PERSON_NAME]" at bounding box center [247, 113] width 115 height 19
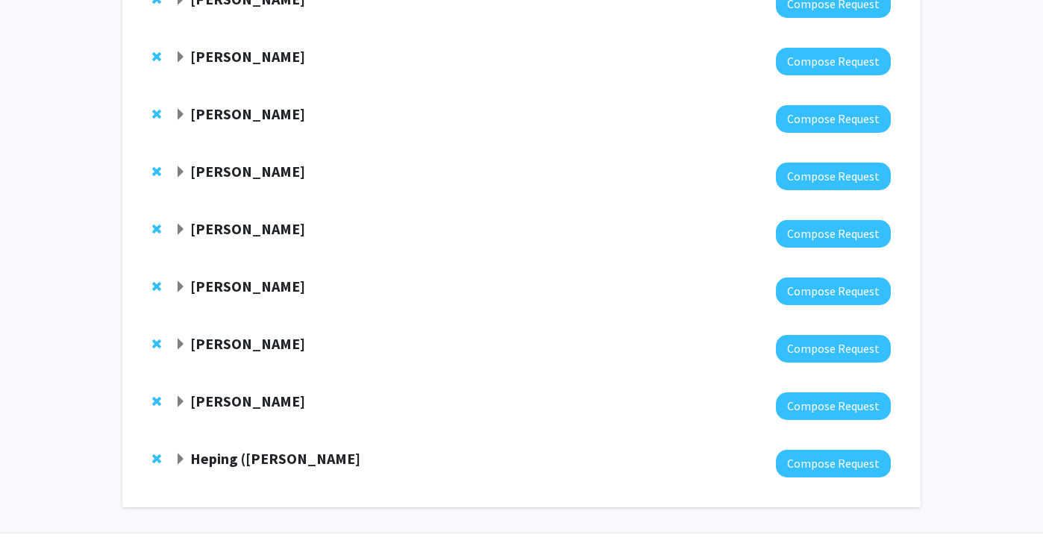
click at [210, 173] on strong "[PERSON_NAME]" at bounding box center [247, 171] width 115 height 19
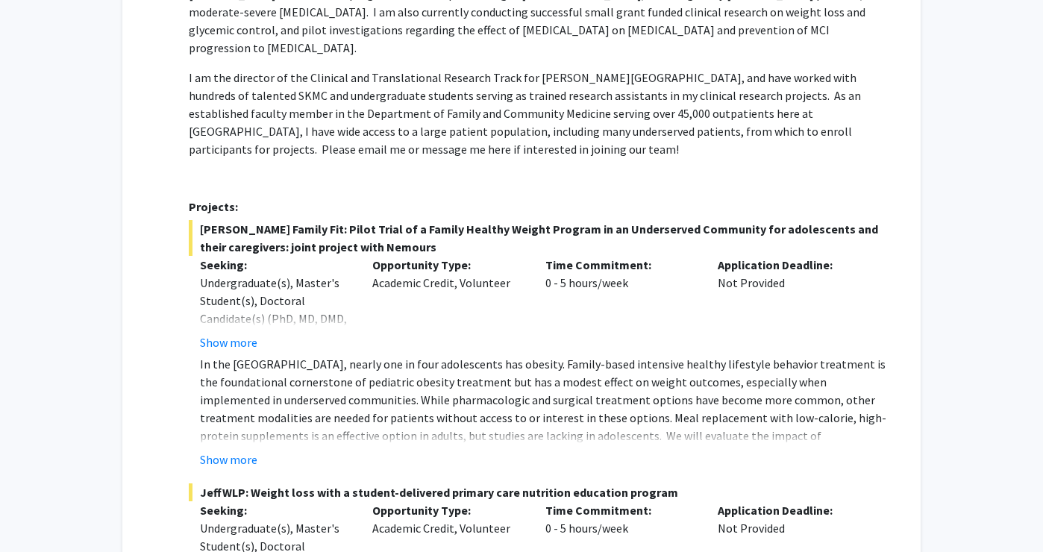
scroll to position [592, 0]
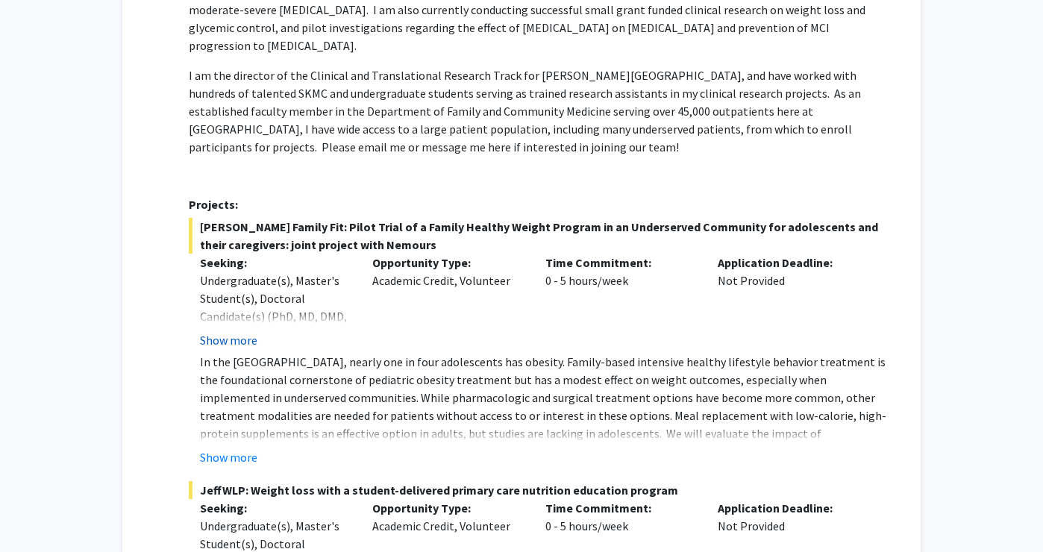
click at [213, 331] on button "Show more" at bounding box center [228, 340] width 57 height 18
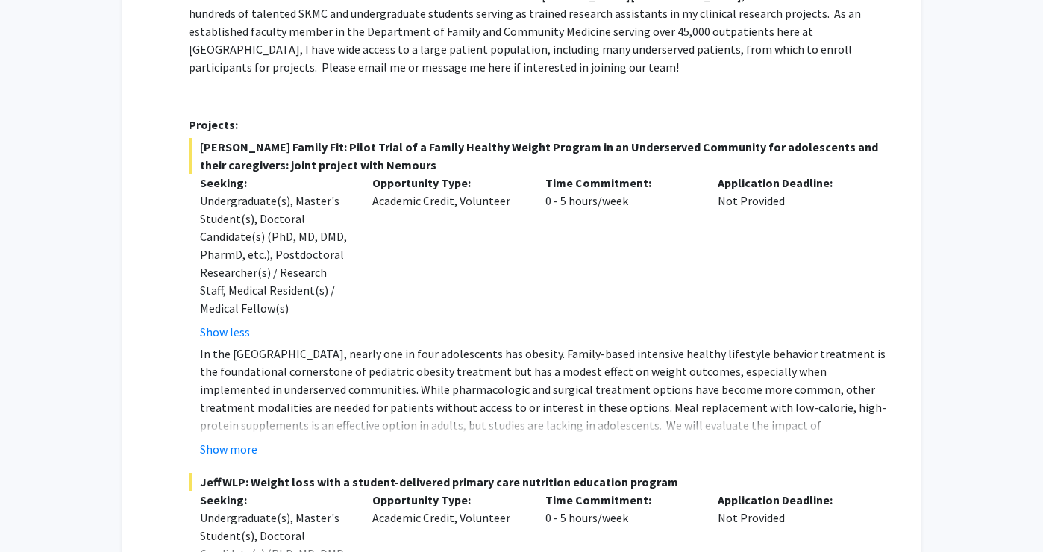
scroll to position [687, 0]
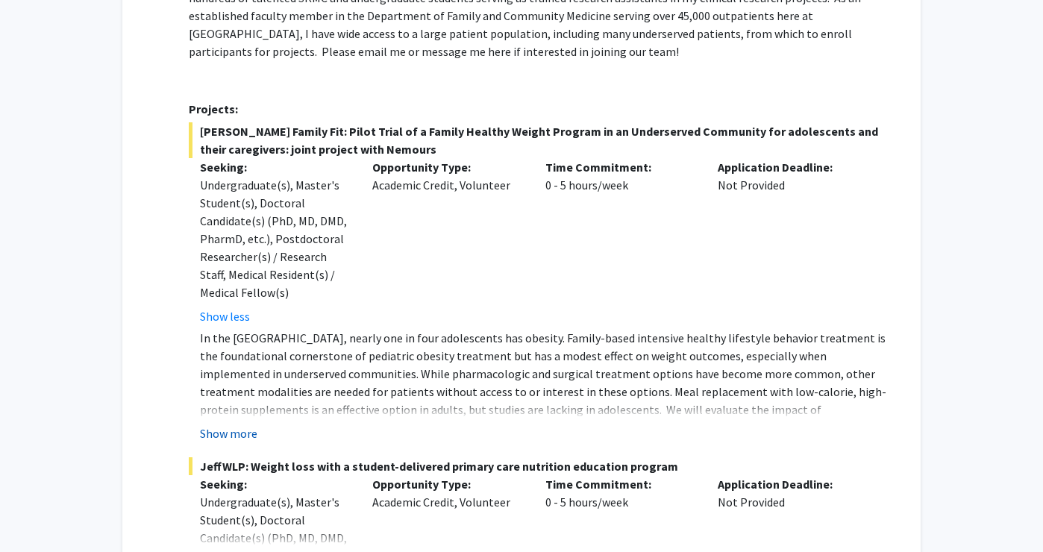
click at [216, 425] on button "Show more" at bounding box center [228, 434] width 57 height 18
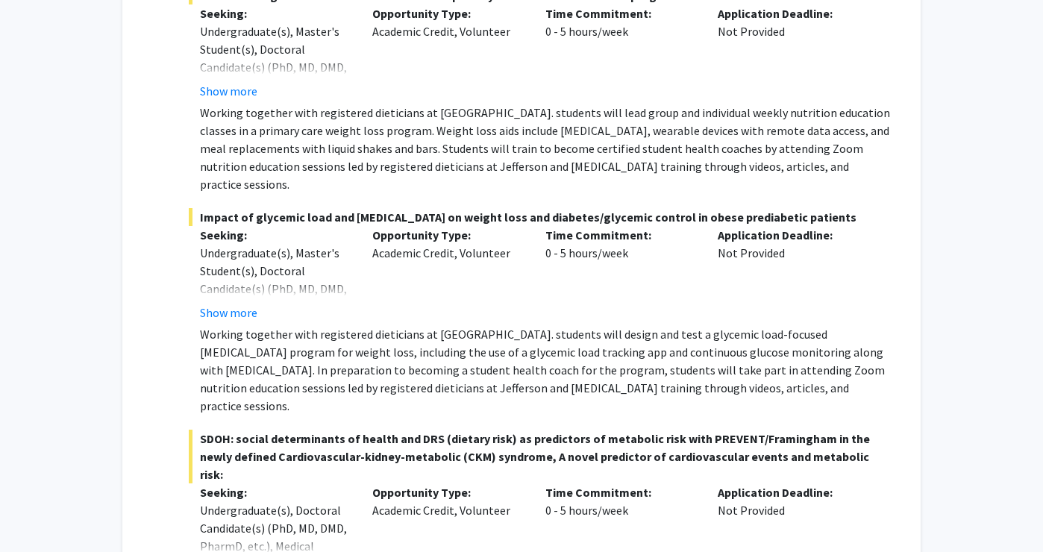
scroll to position [1231, 0]
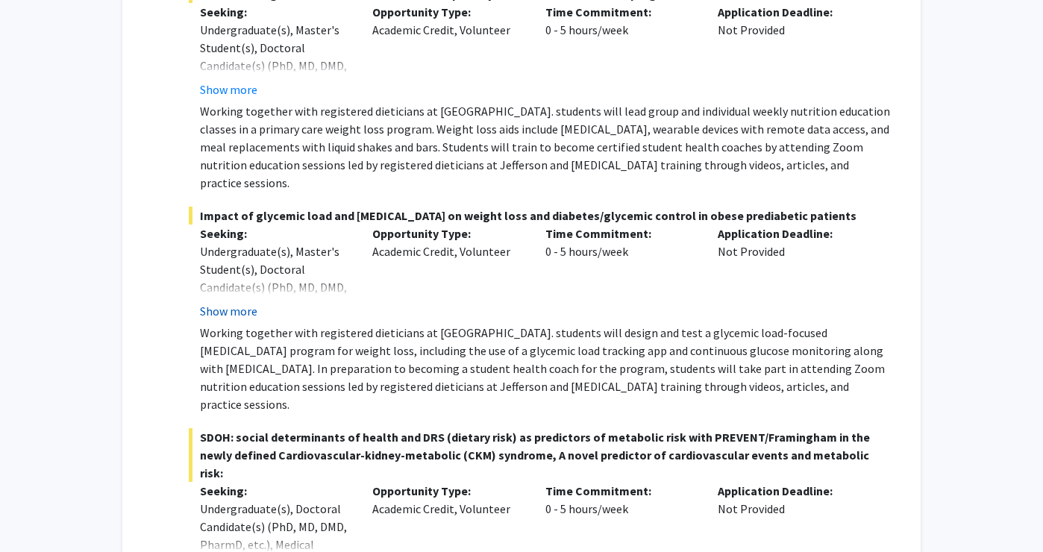
click at [245, 302] on button "Show more" at bounding box center [228, 311] width 57 height 18
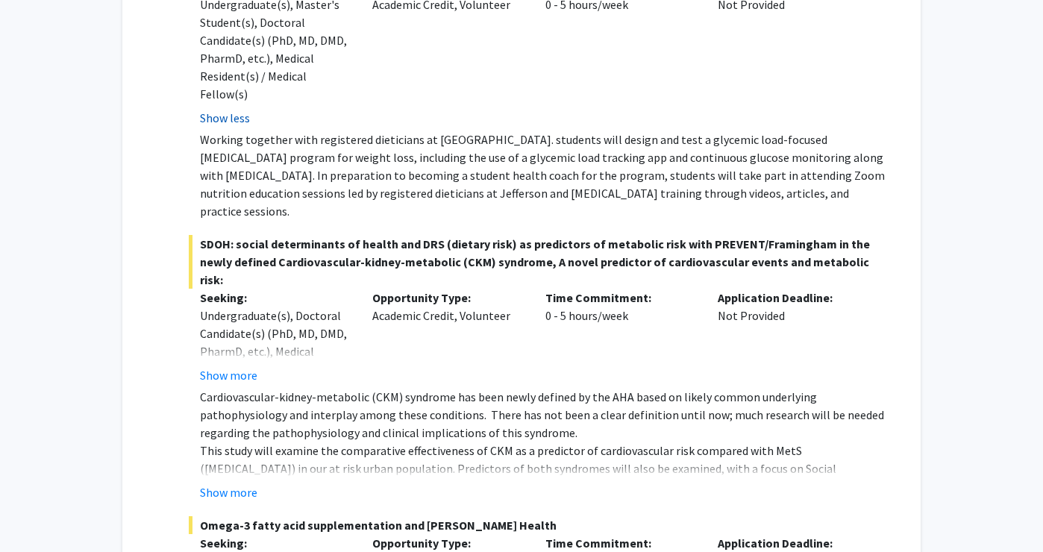
scroll to position [1482, 0]
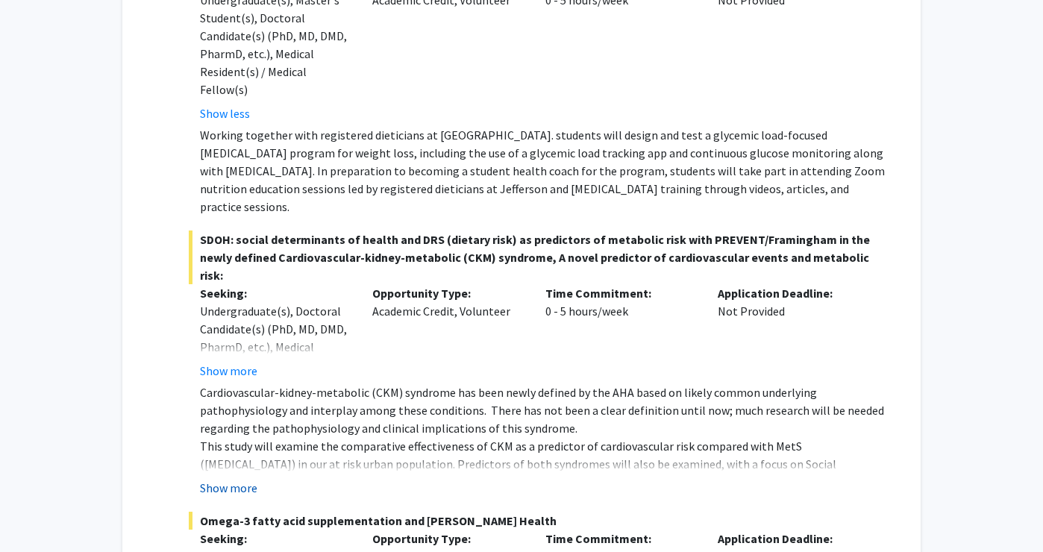
click at [237, 479] on button "Show more" at bounding box center [228, 488] width 57 height 18
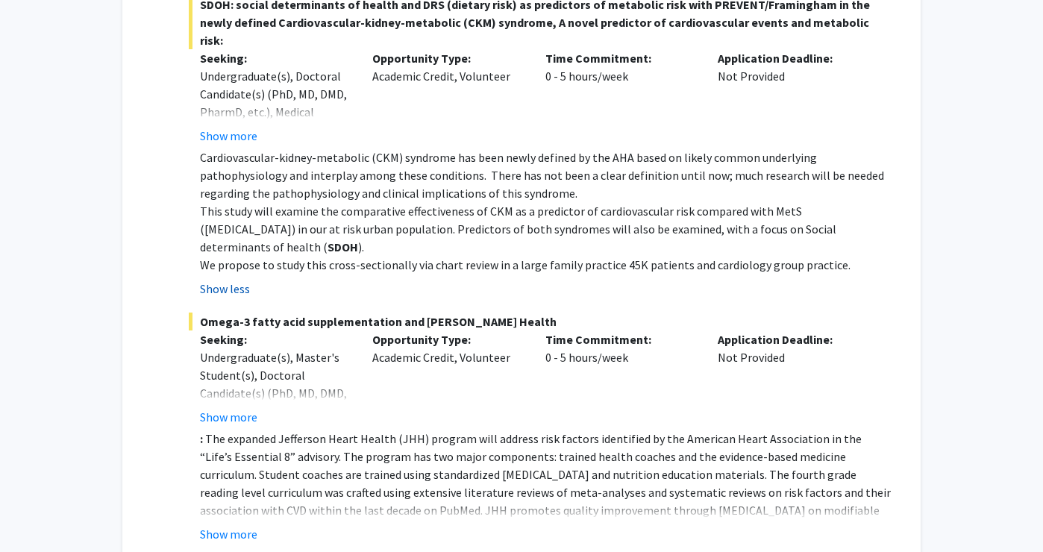
scroll to position [1735, 0]
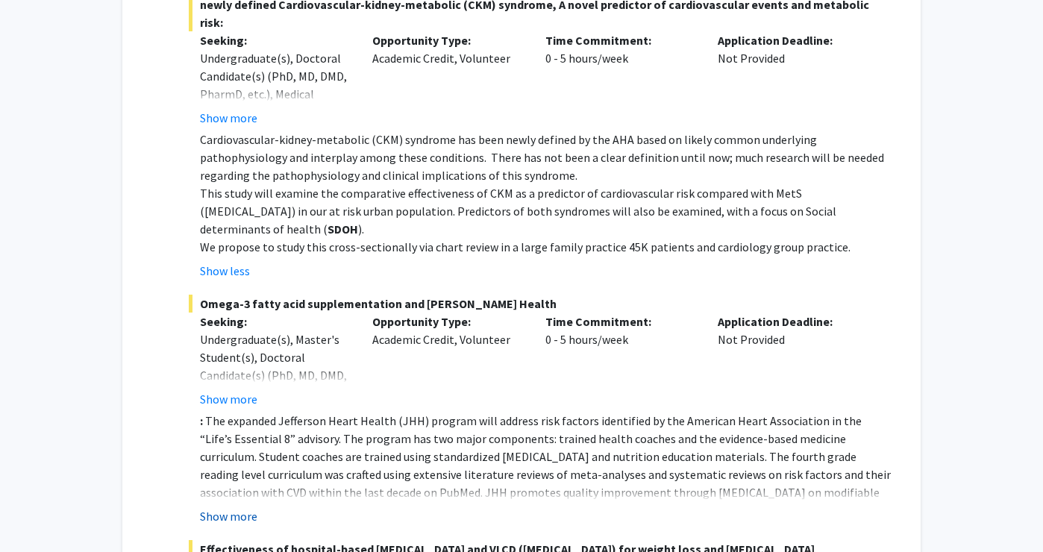
click at [235, 507] on button "Show more" at bounding box center [228, 516] width 57 height 18
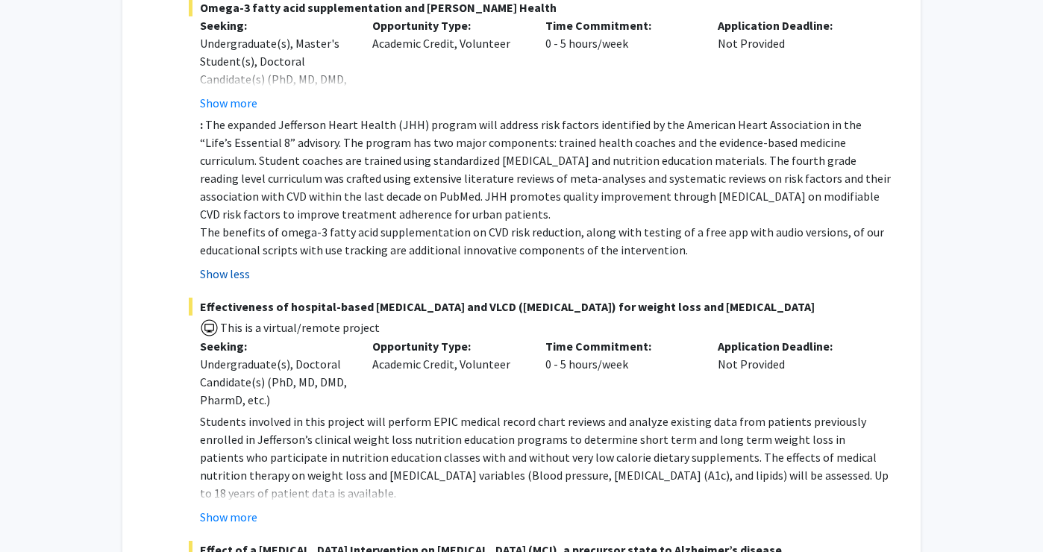
scroll to position [2032, 0]
click at [235, 507] on button "Show more" at bounding box center [228, 516] width 57 height 18
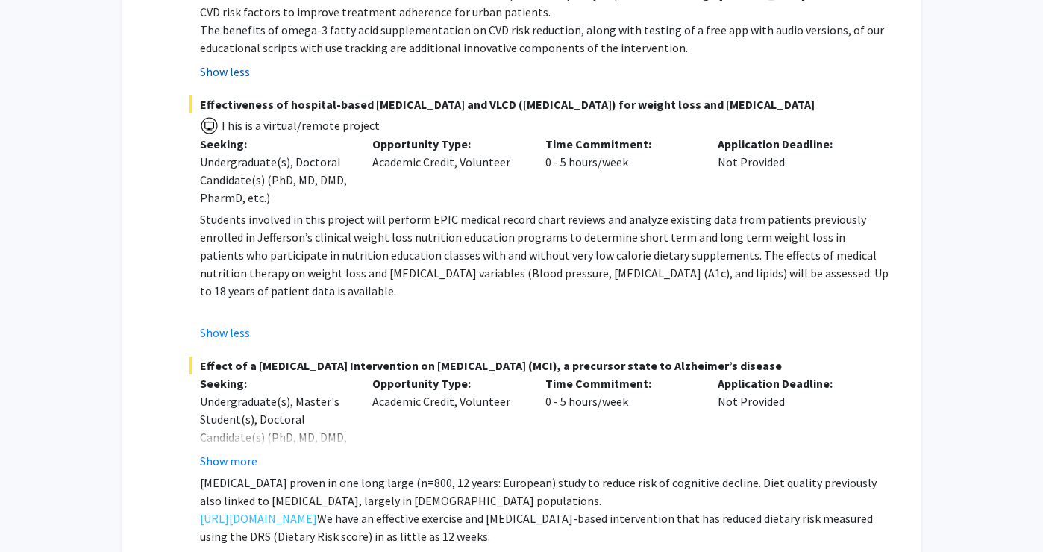
scroll to position [2236, 0]
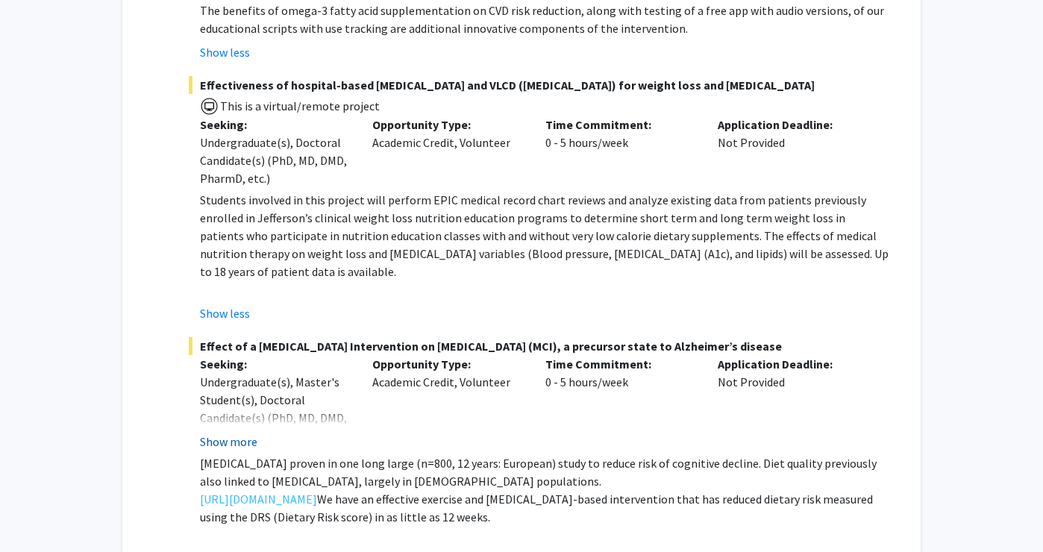
click at [239, 433] on button "Show more" at bounding box center [228, 442] width 57 height 18
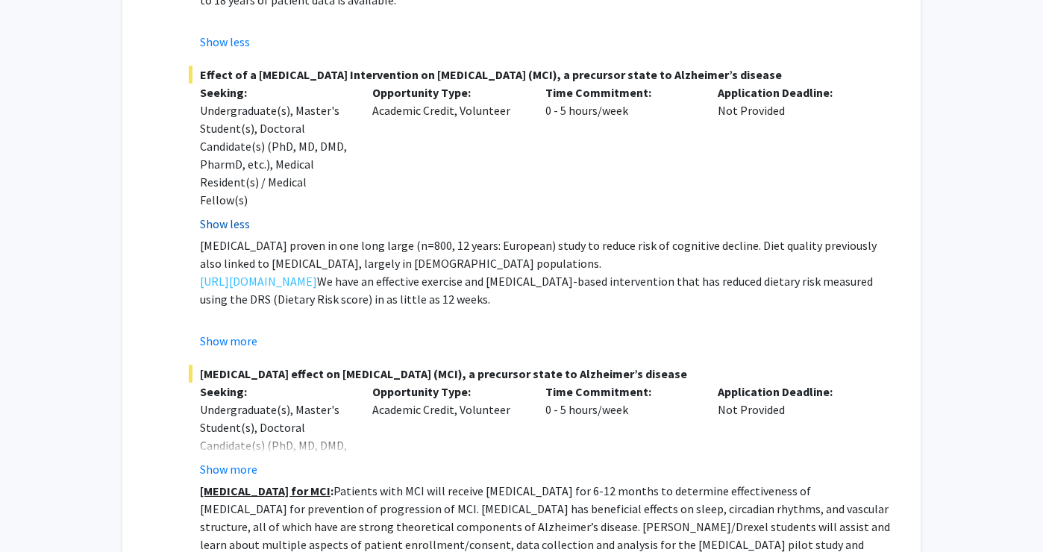
scroll to position [2581, 0]
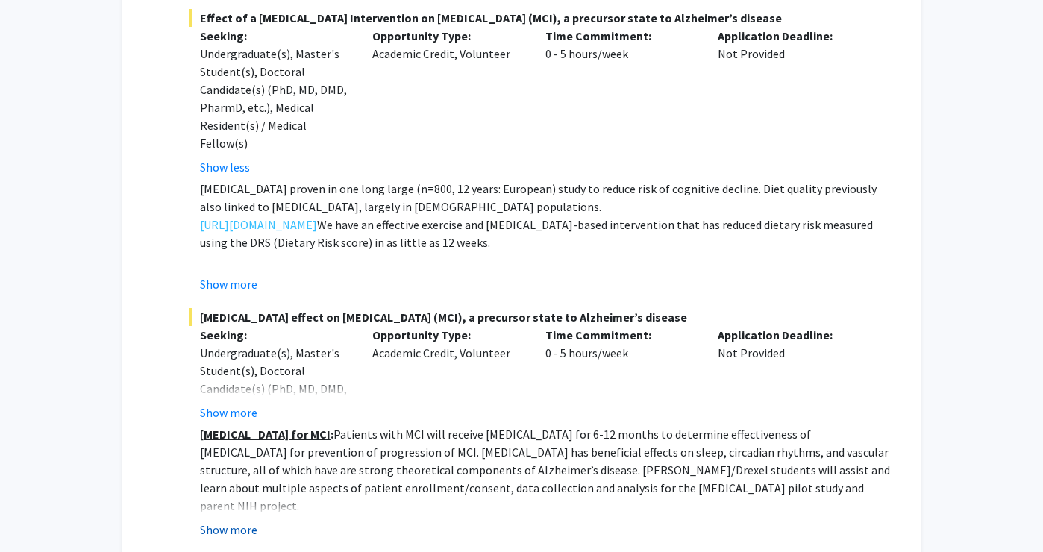
click at [227, 521] on button "Show more" at bounding box center [228, 530] width 57 height 18
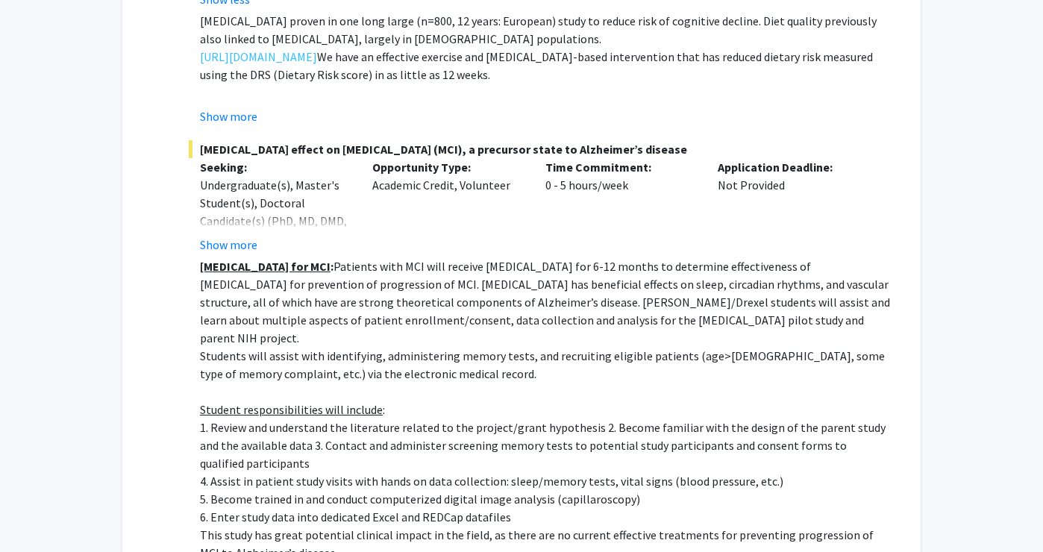
scroll to position [2753, 0]
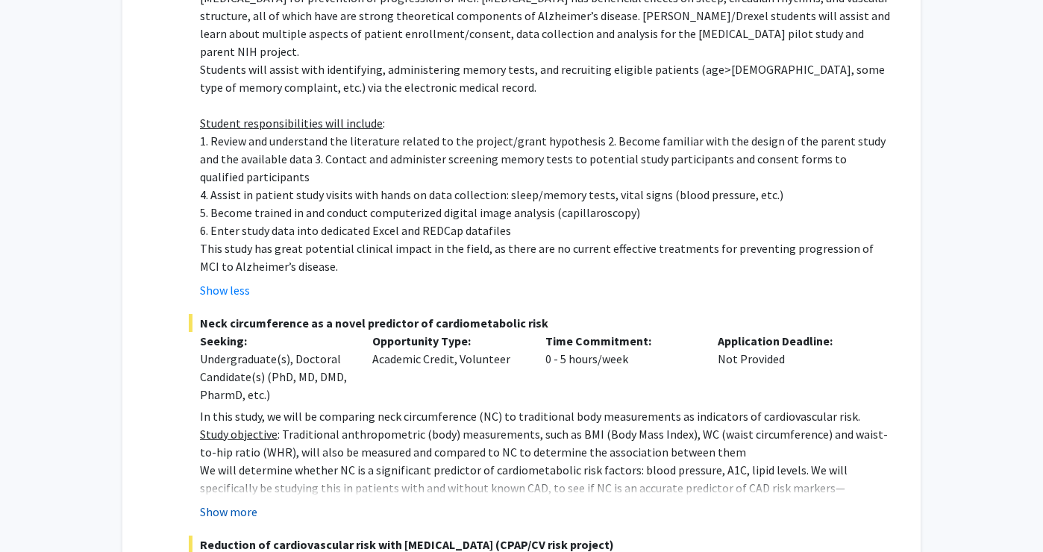
click at [230, 503] on button "Show more" at bounding box center [228, 512] width 57 height 18
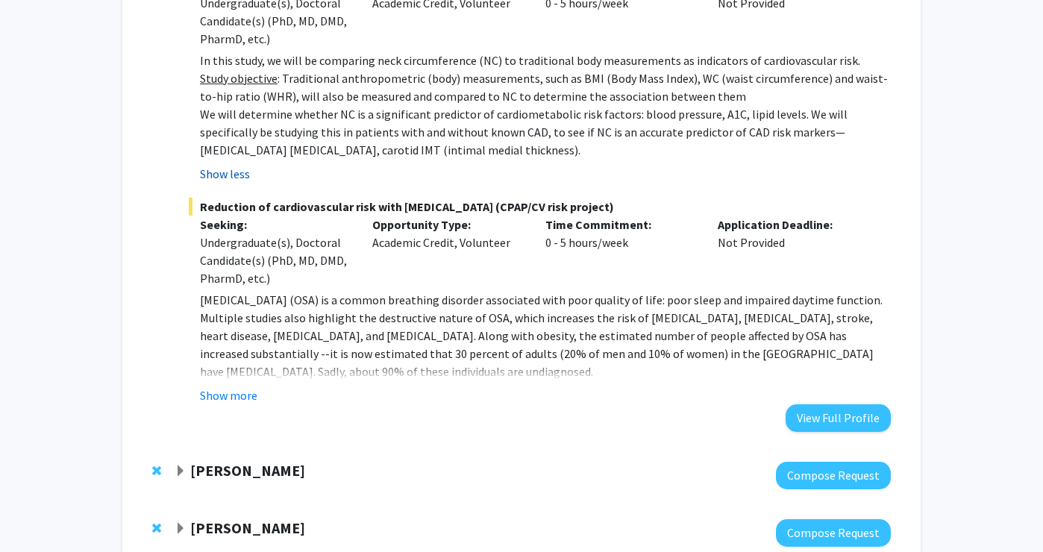
scroll to position [3394, 0]
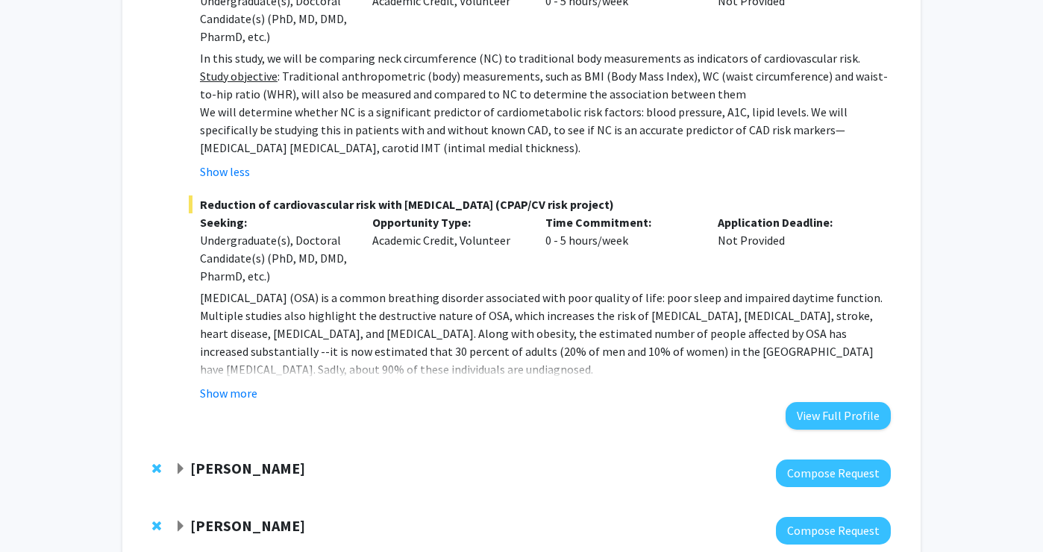
click at [228, 459] on strong "[PERSON_NAME]" at bounding box center [247, 468] width 115 height 19
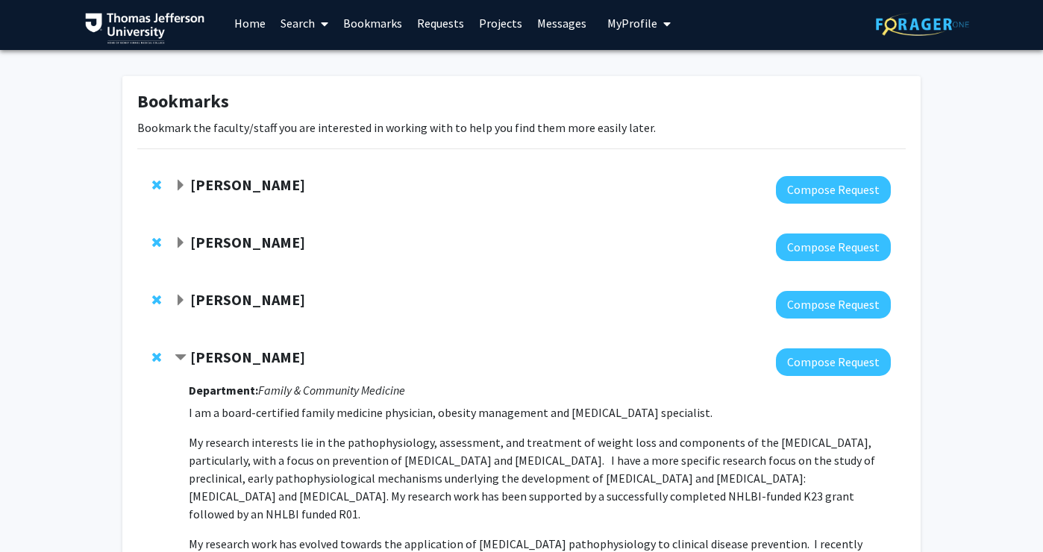
scroll to position [0, 0]
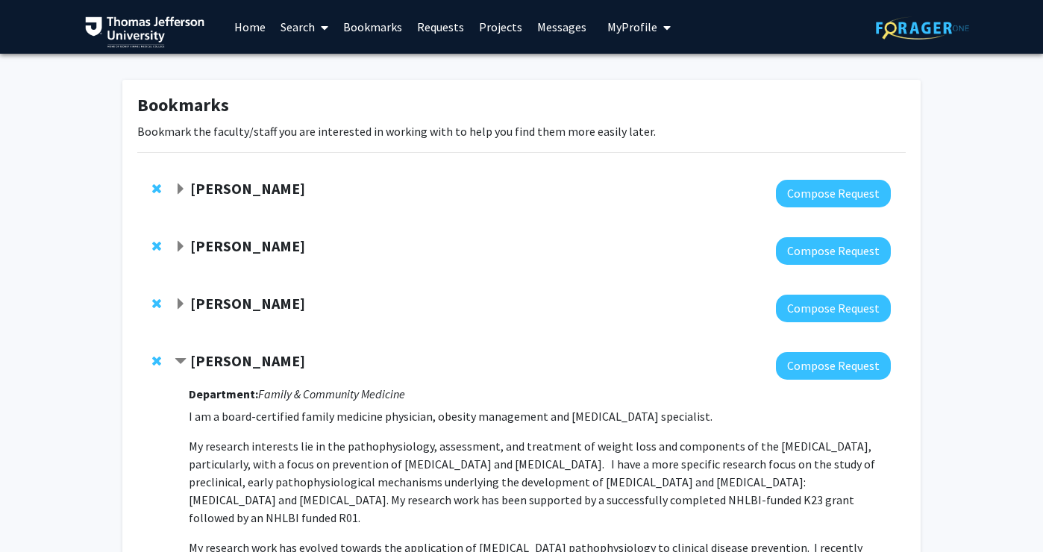
click at [224, 363] on strong "[PERSON_NAME]" at bounding box center [247, 360] width 115 height 19
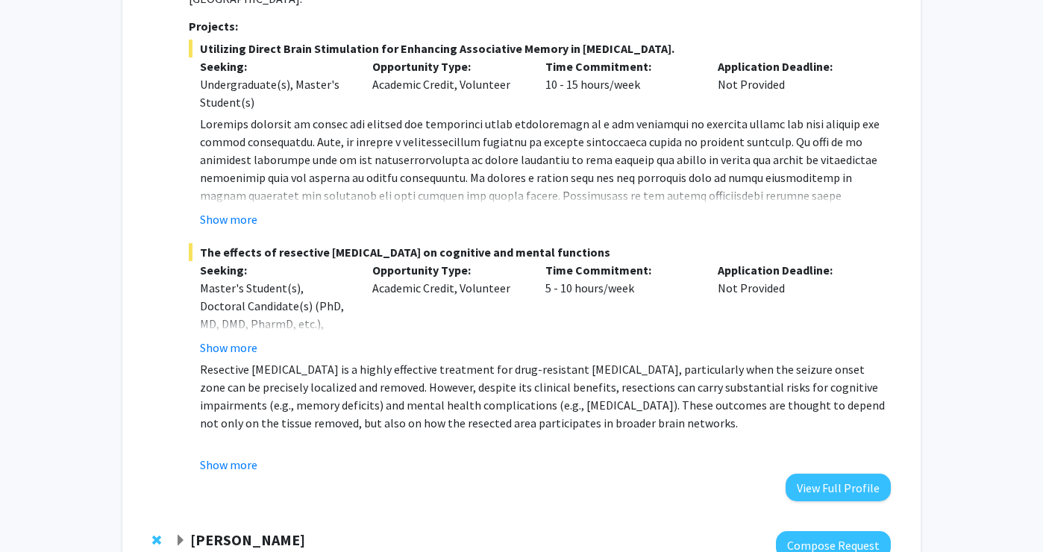
scroll to position [548, 0]
click at [221, 455] on button "Show more" at bounding box center [228, 464] width 57 height 18
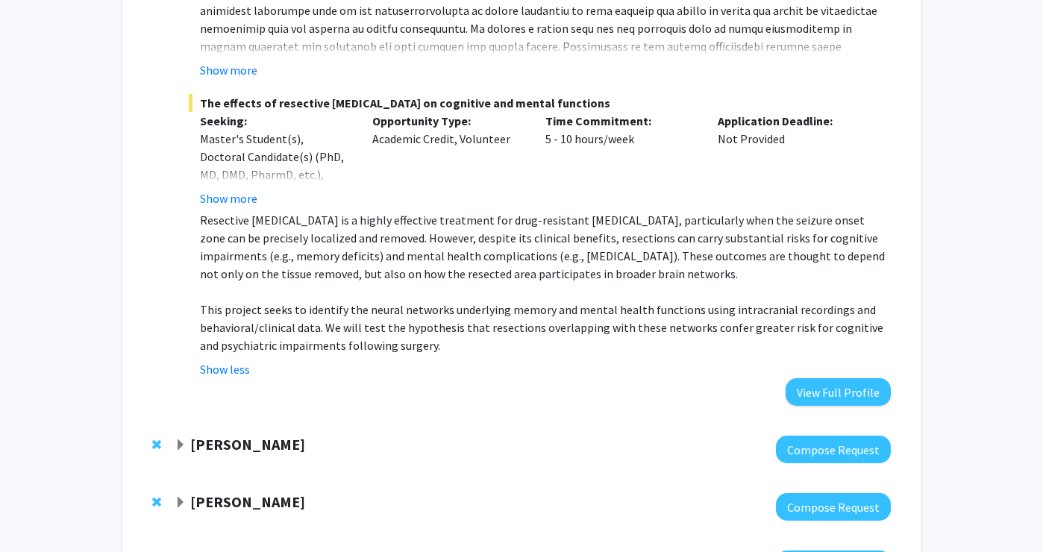
scroll to position [701, 0]
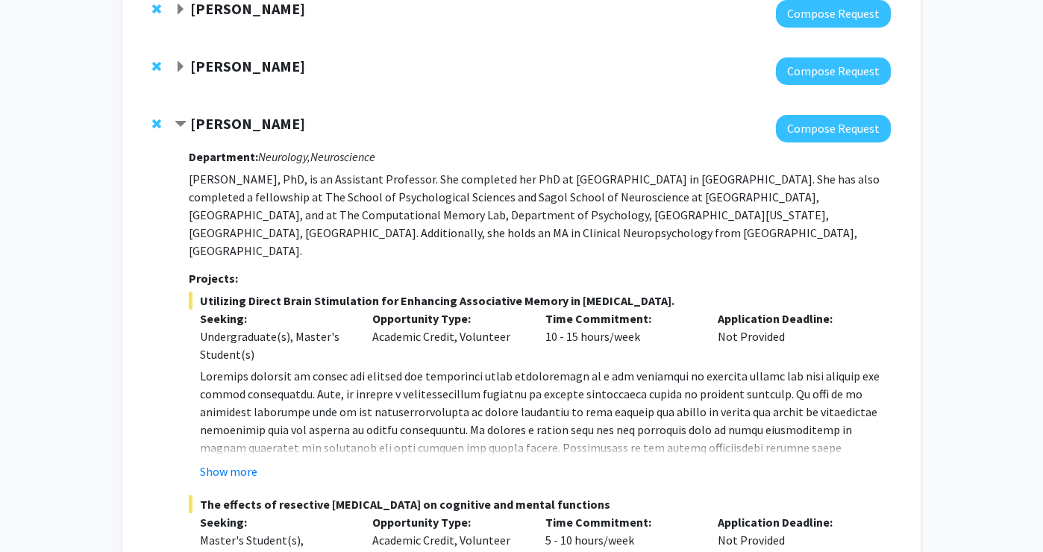
click at [218, 126] on strong "[PERSON_NAME]" at bounding box center [247, 123] width 115 height 19
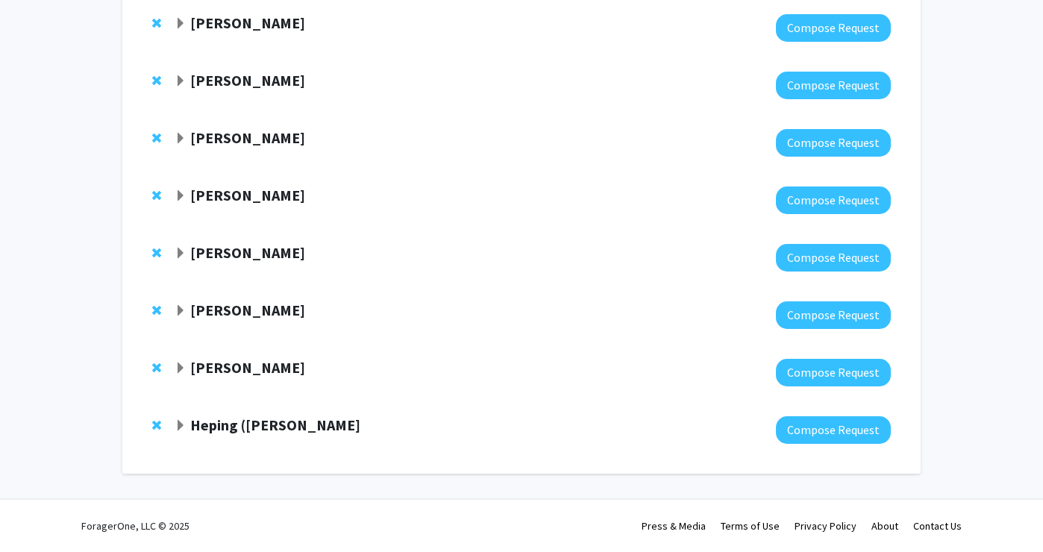
click at [215, 252] on strong "[PERSON_NAME]" at bounding box center [247, 252] width 115 height 19
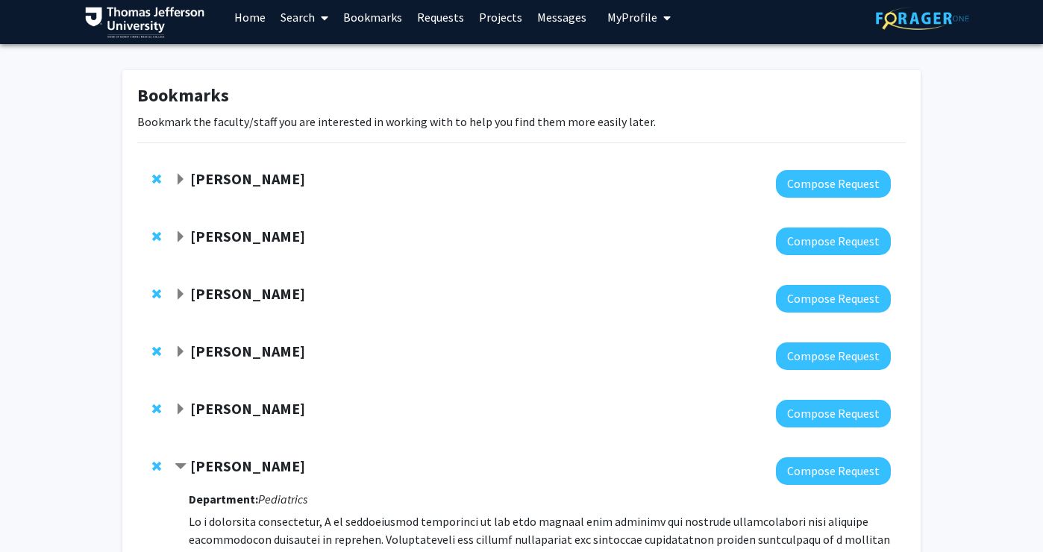
scroll to position [25, 0]
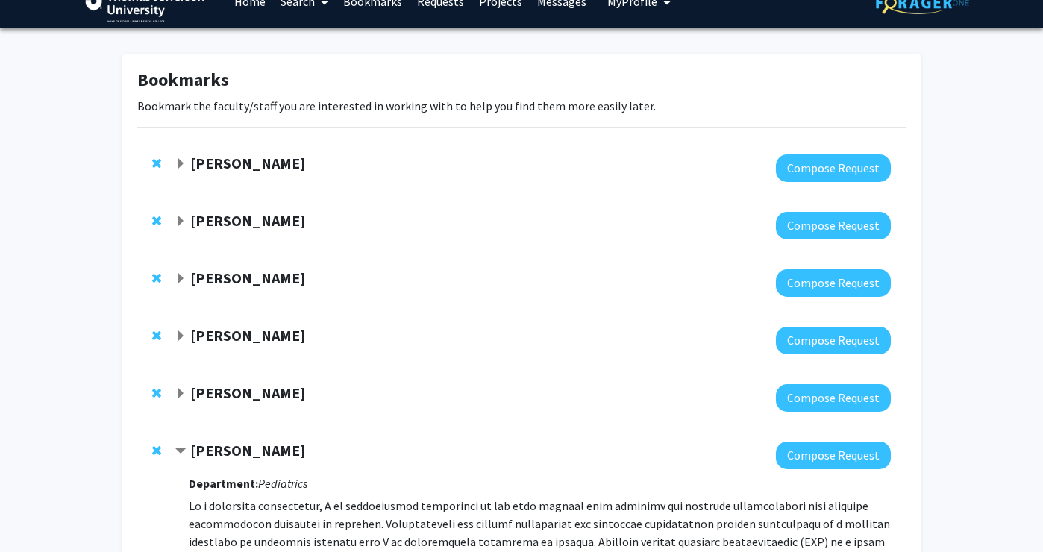
click at [226, 216] on strong "[PERSON_NAME]" at bounding box center [247, 220] width 115 height 19
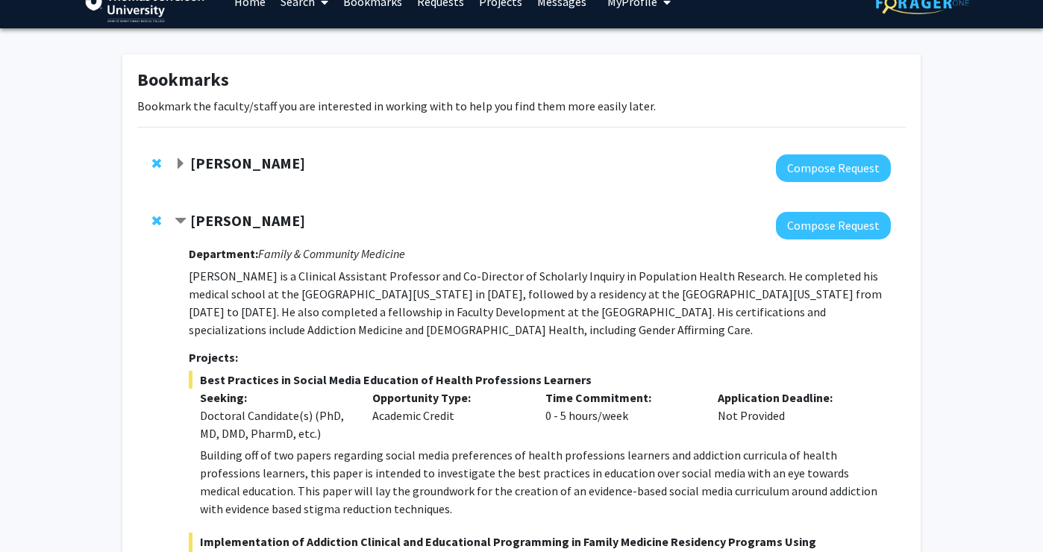
click at [226, 216] on strong "[PERSON_NAME]" at bounding box center [247, 220] width 115 height 19
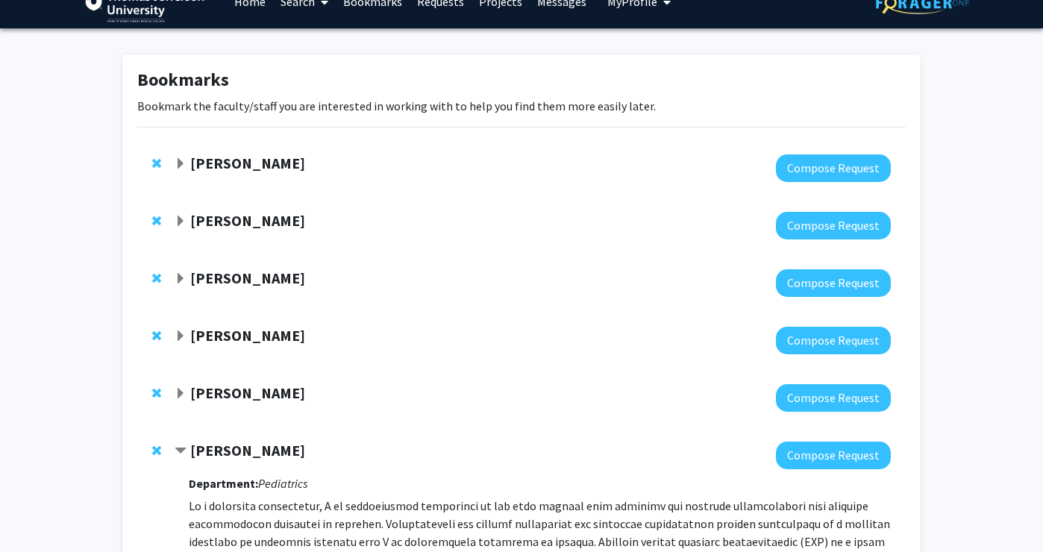
click at [218, 279] on strong "[PERSON_NAME]" at bounding box center [247, 278] width 115 height 19
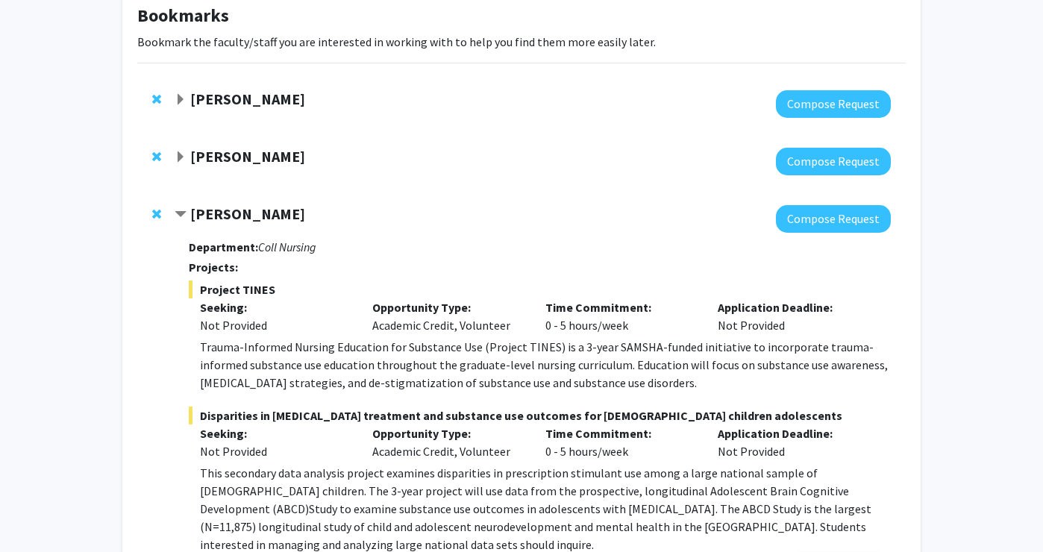
scroll to position [158, 0]
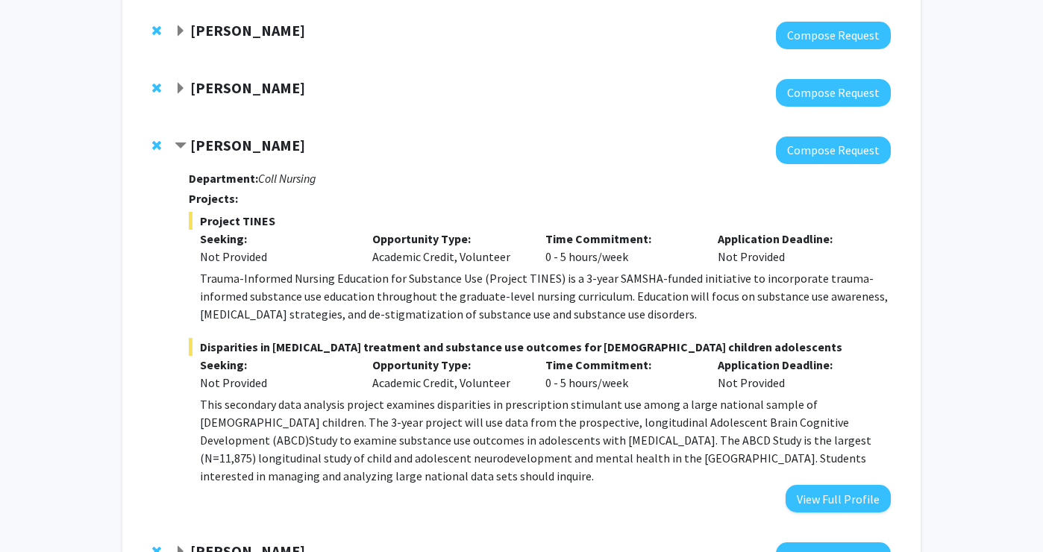
click at [243, 154] on div "[PERSON_NAME]" at bounding box center [336, 146] width 322 height 19
click at [243, 147] on strong "[PERSON_NAME]" at bounding box center [247, 145] width 115 height 19
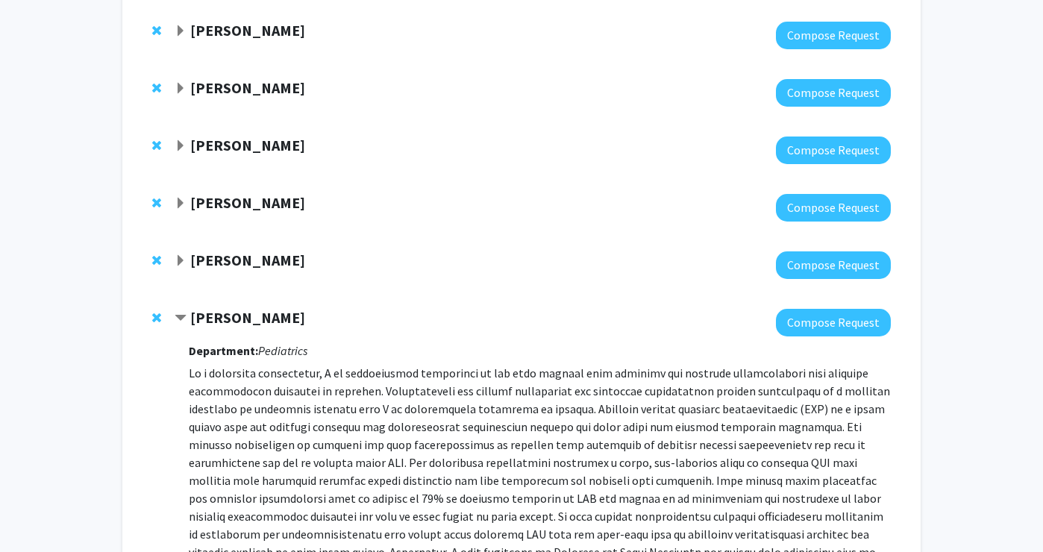
click at [243, 201] on strong "[PERSON_NAME]" at bounding box center [247, 202] width 115 height 19
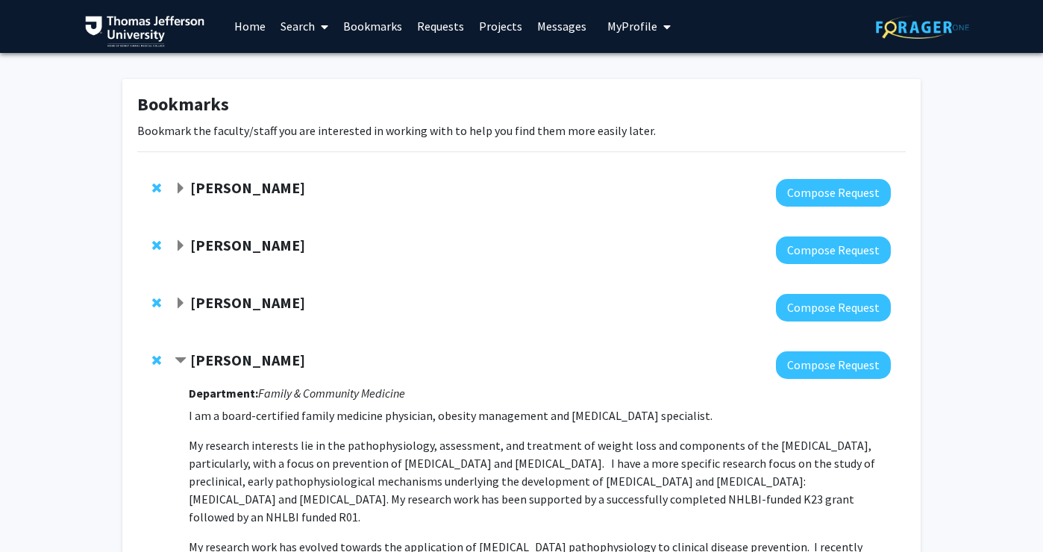
scroll to position [13, 0]
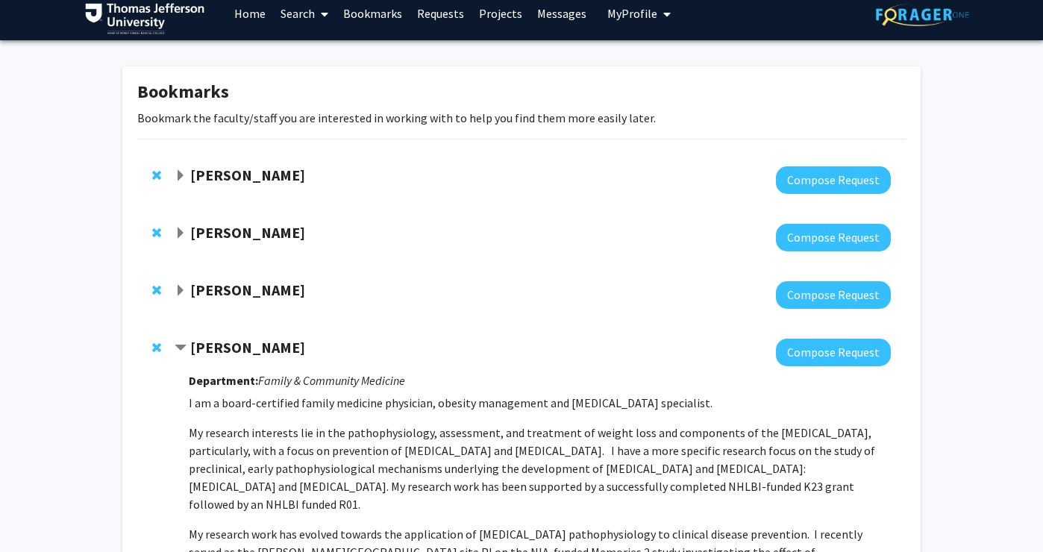
click at [231, 342] on strong "[PERSON_NAME]" at bounding box center [247, 347] width 115 height 19
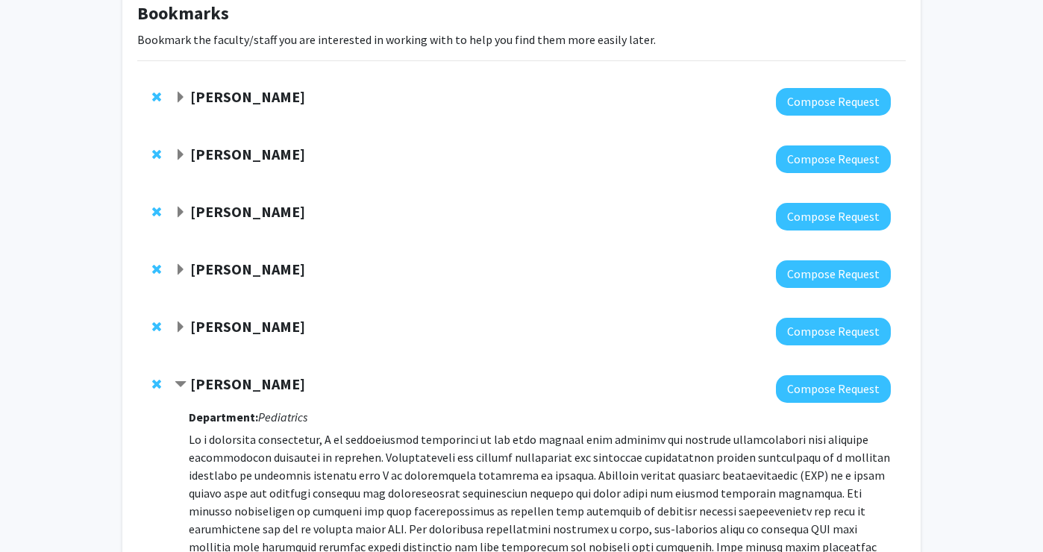
scroll to position [153, 0]
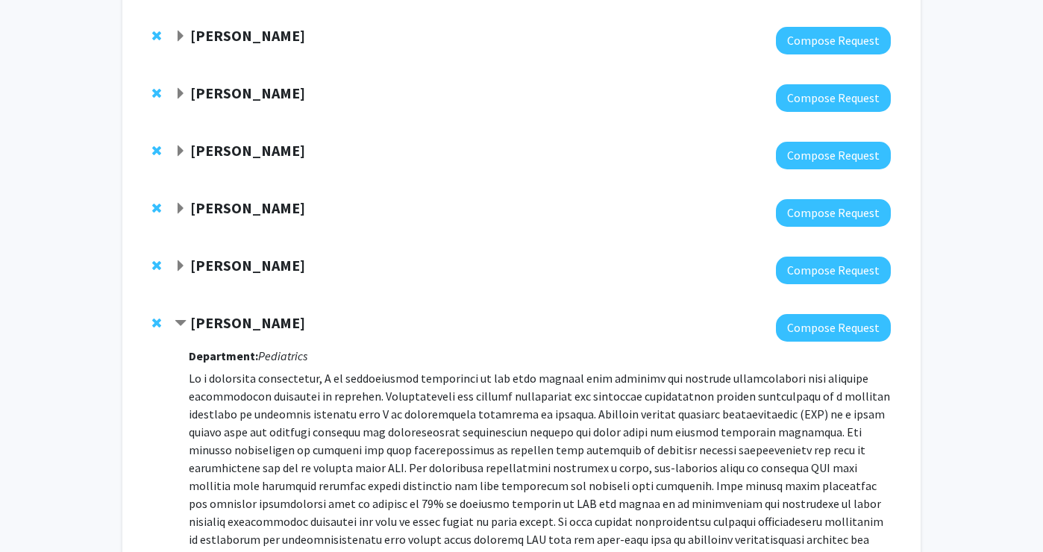
click at [217, 328] on strong "[PERSON_NAME]" at bounding box center [247, 322] width 115 height 19
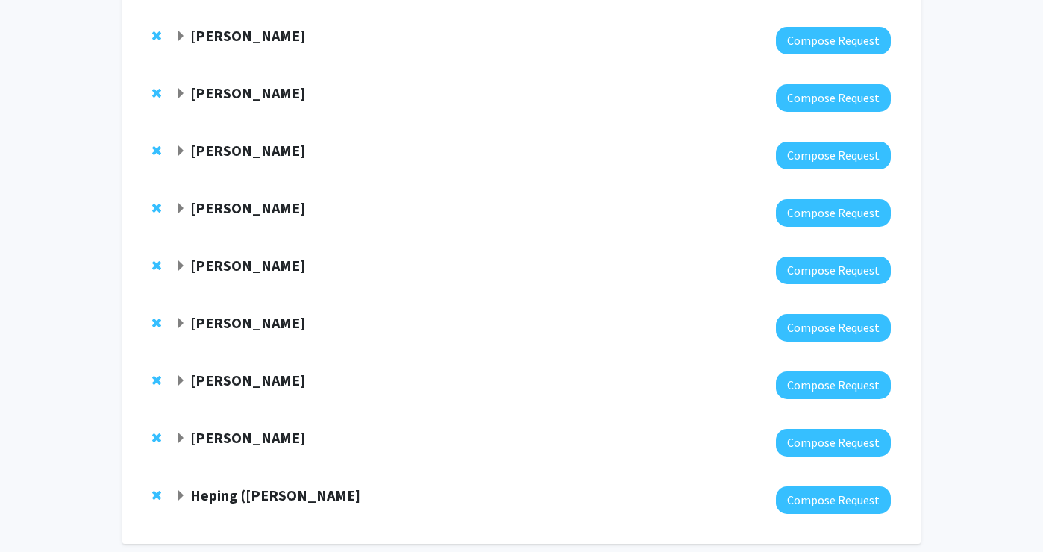
click at [225, 266] on strong "[PERSON_NAME]" at bounding box center [247, 265] width 115 height 19
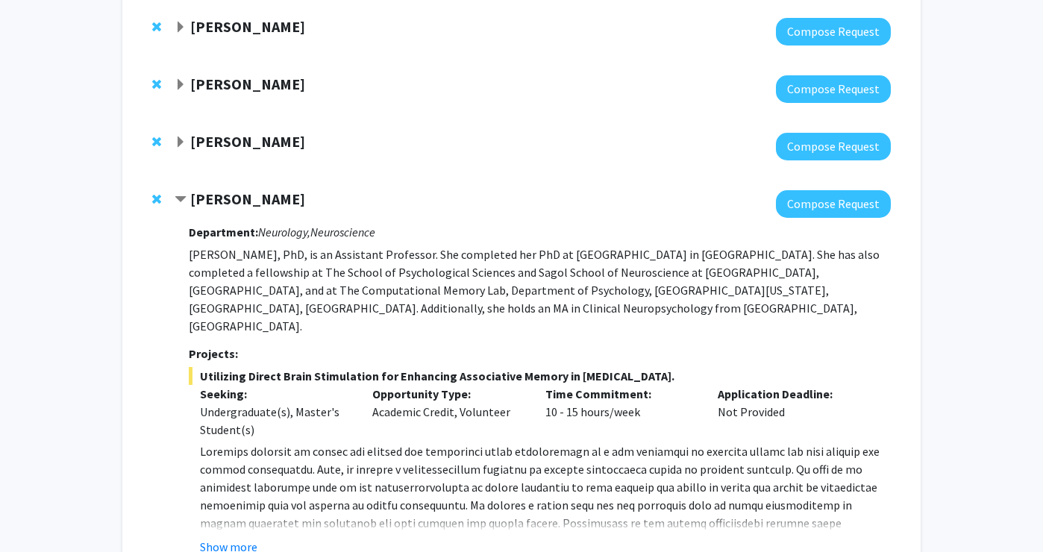
scroll to position [190, 0]
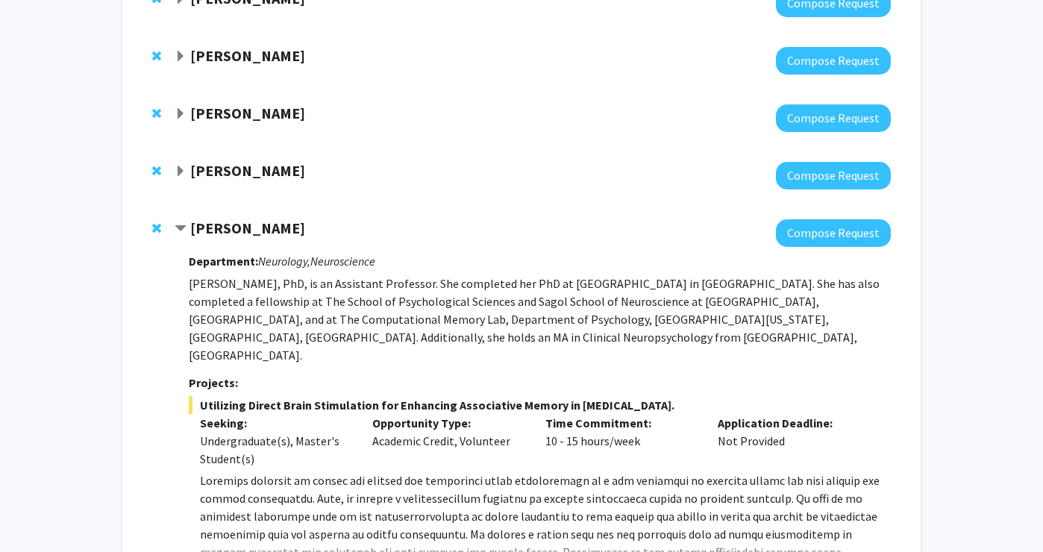
click at [226, 216] on div "[PERSON_NAME] Compose Request Department: Neurology, Neuroscience [PERSON_NAME]…" at bounding box center [521, 538] width 768 height 668
click at [226, 224] on strong "[PERSON_NAME]" at bounding box center [247, 228] width 115 height 19
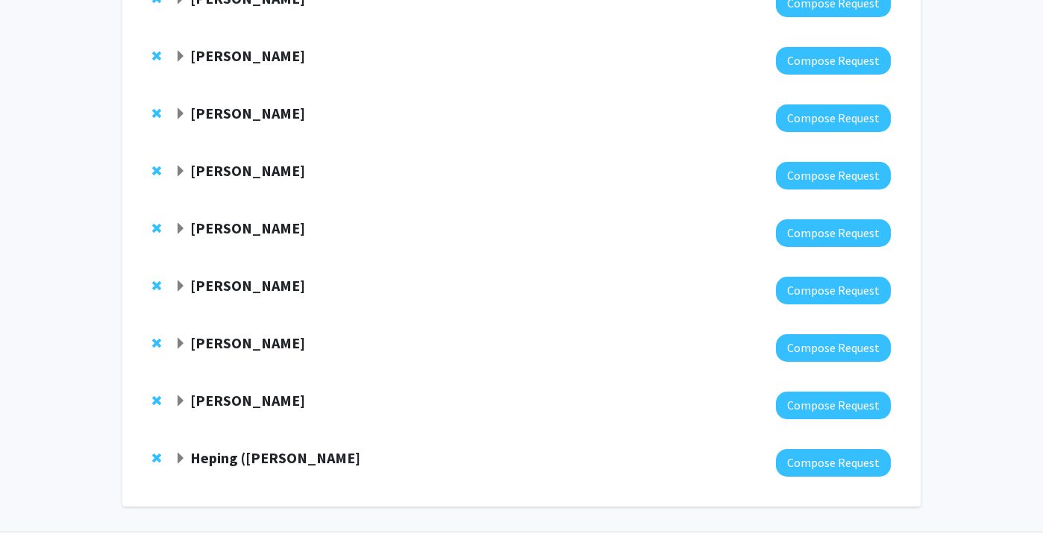
click at [226, 272] on div "[PERSON_NAME] Compose Request" at bounding box center [521, 290] width 768 height 57
click at [226, 279] on strong "[PERSON_NAME]" at bounding box center [247, 285] width 115 height 19
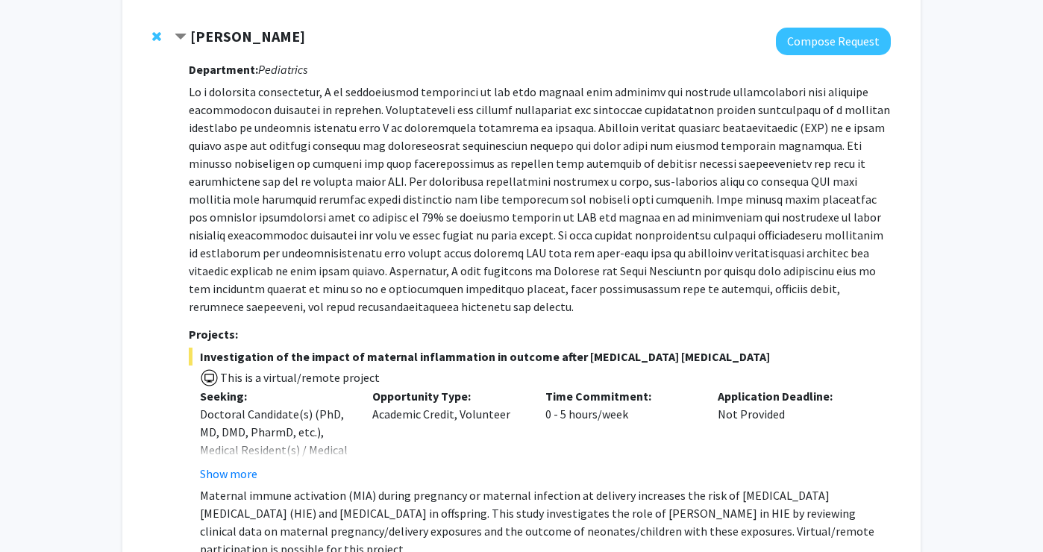
scroll to position [445, 0]
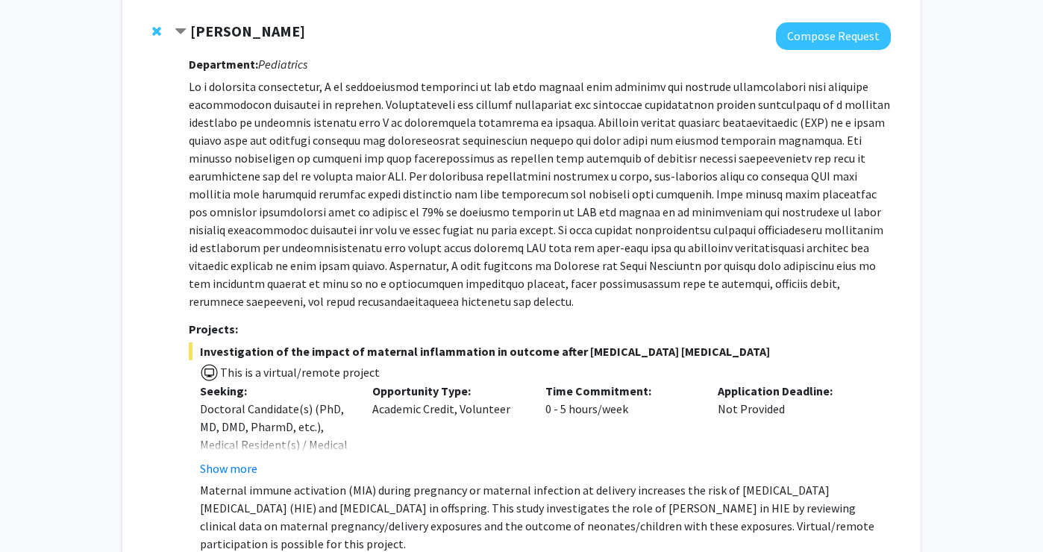
drag, startPoint x: 325, startPoint y: 31, endPoint x: 192, endPoint y: 31, distance: 132.8
click at [192, 31] on div "[PERSON_NAME]" at bounding box center [336, 31] width 322 height 19
copy strong "[PERSON_NAME]"
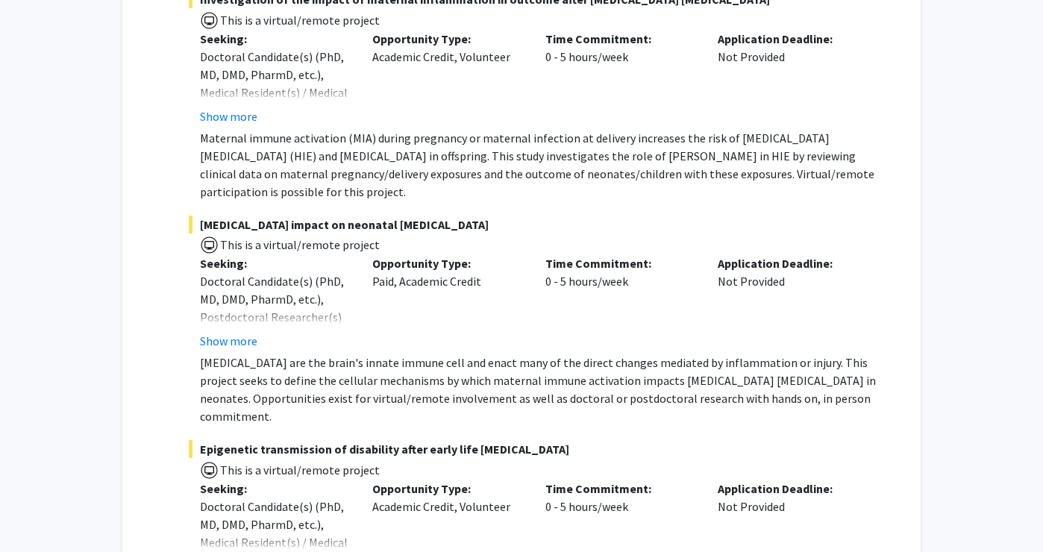
scroll to position [821, 0]
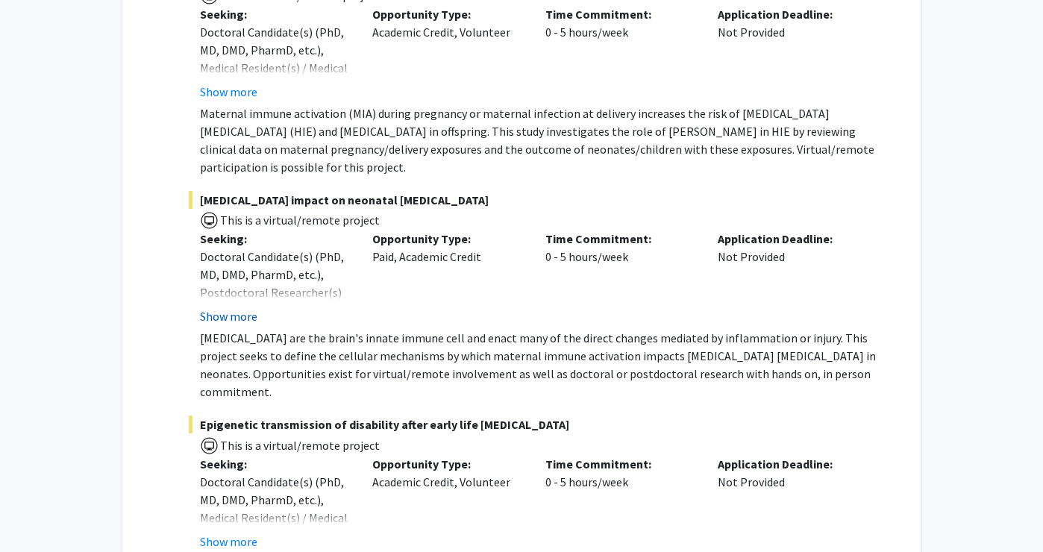
click at [212, 307] on button "Show more" at bounding box center [228, 316] width 57 height 18
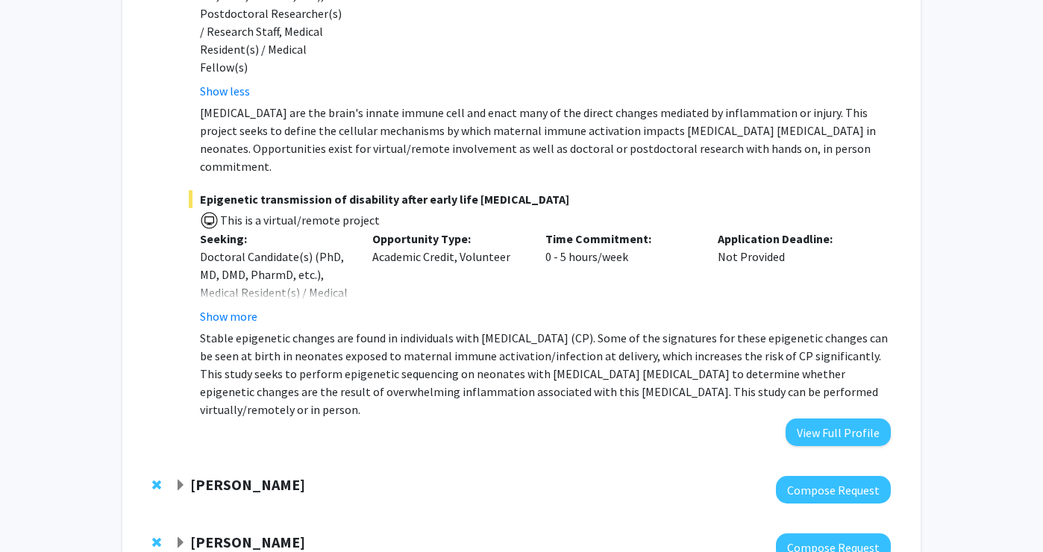
scroll to position [1103, 0]
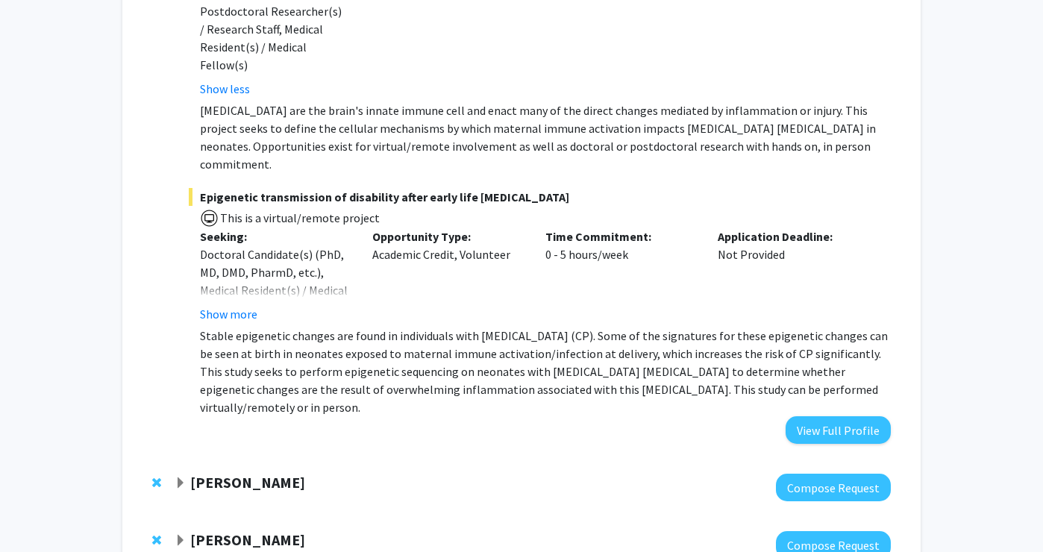
click at [225, 245] on div "Doctoral Candidate(s) (PhD, MD, DMD, PharmD, etc.), Medical Resident(s) / Medic…" at bounding box center [275, 281] width 151 height 72
click at [224, 305] on button "Show more" at bounding box center [228, 314] width 57 height 18
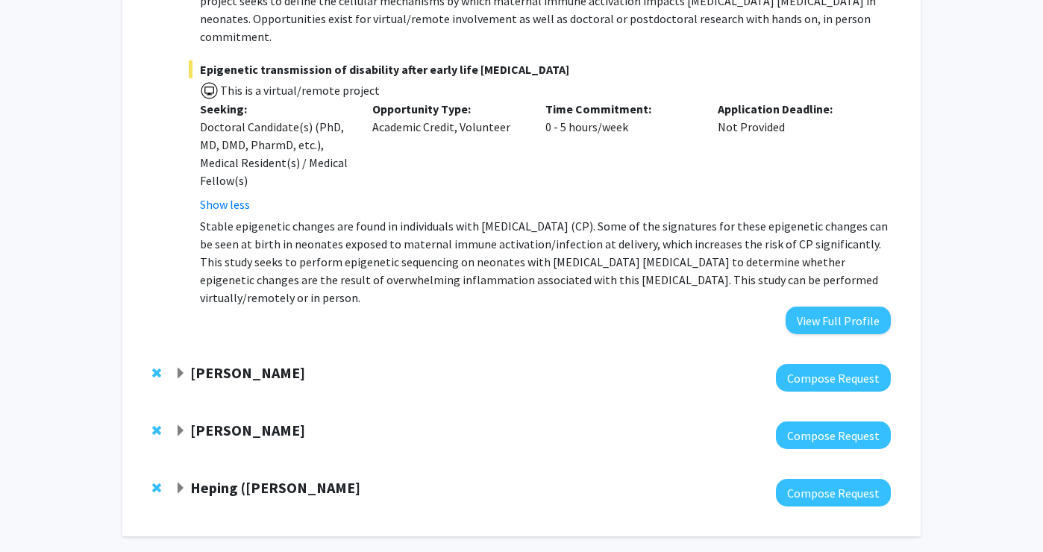
scroll to position [1239, 0]
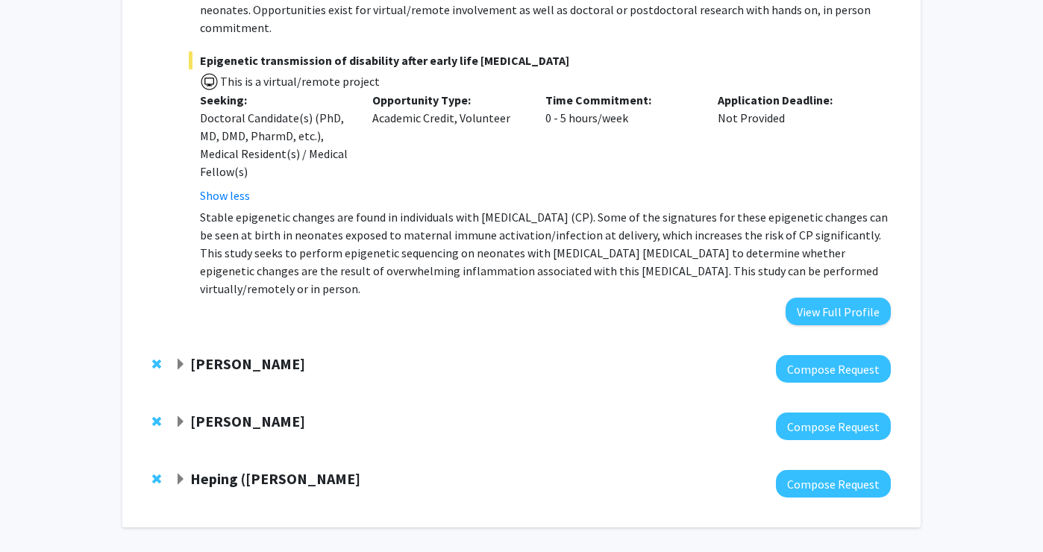
click at [219, 354] on strong "[PERSON_NAME]" at bounding box center [247, 363] width 115 height 19
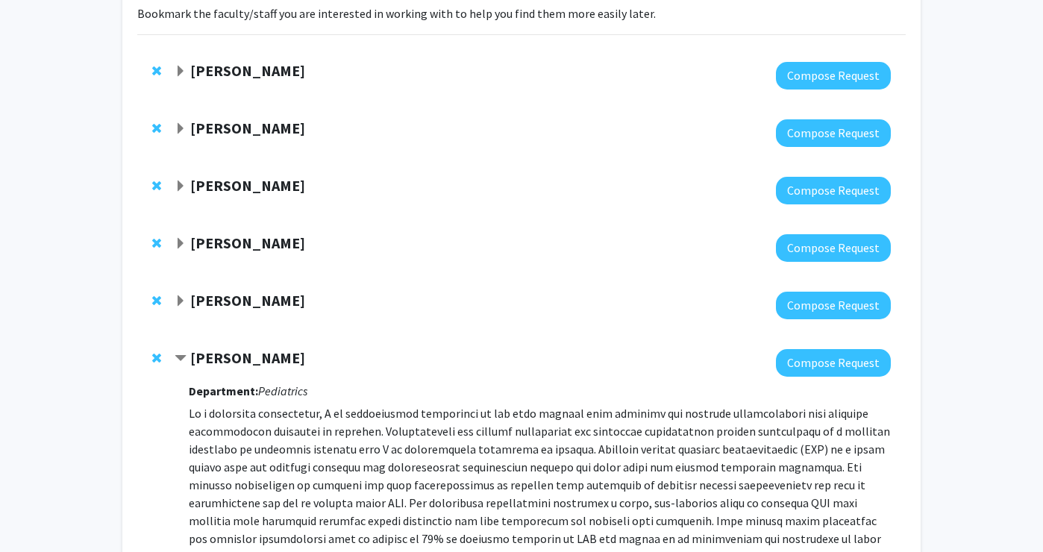
click at [206, 359] on strong "[PERSON_NAME]" at bounding box center [247, 357] width 115 height 19
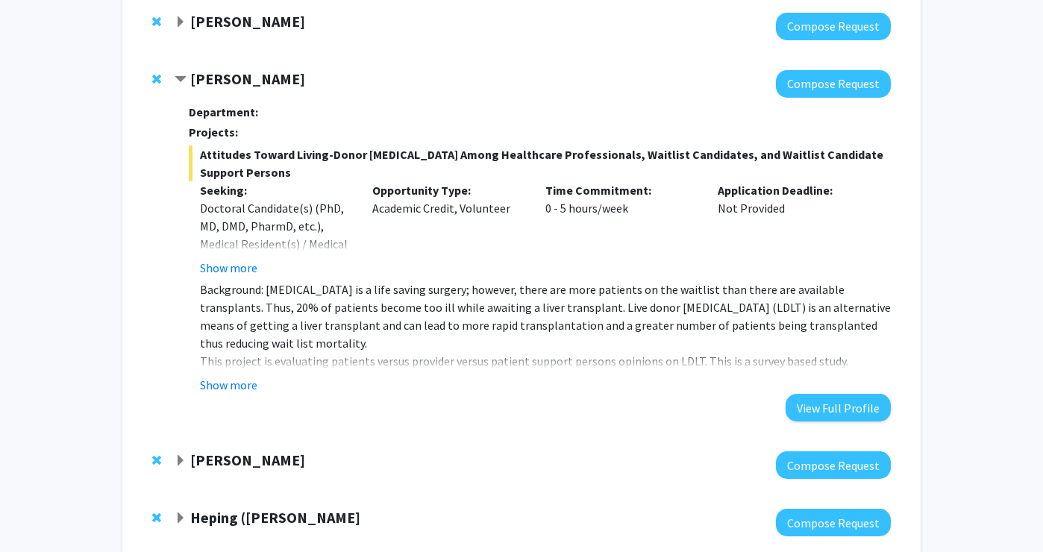
scroll to position [456, 0]
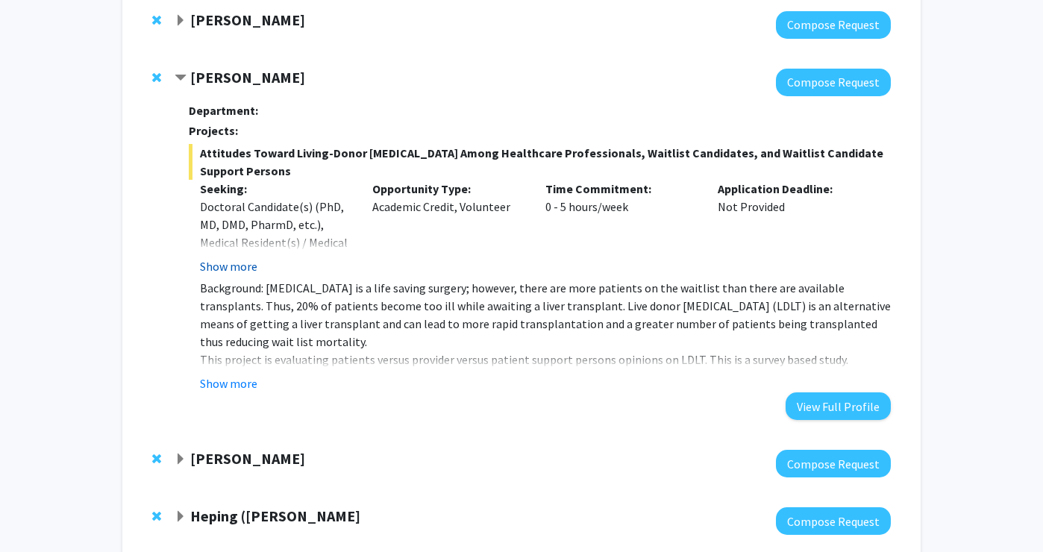
click at [235, 269] on button "Show more" at bounding box center [228, 266] width 57 height 18
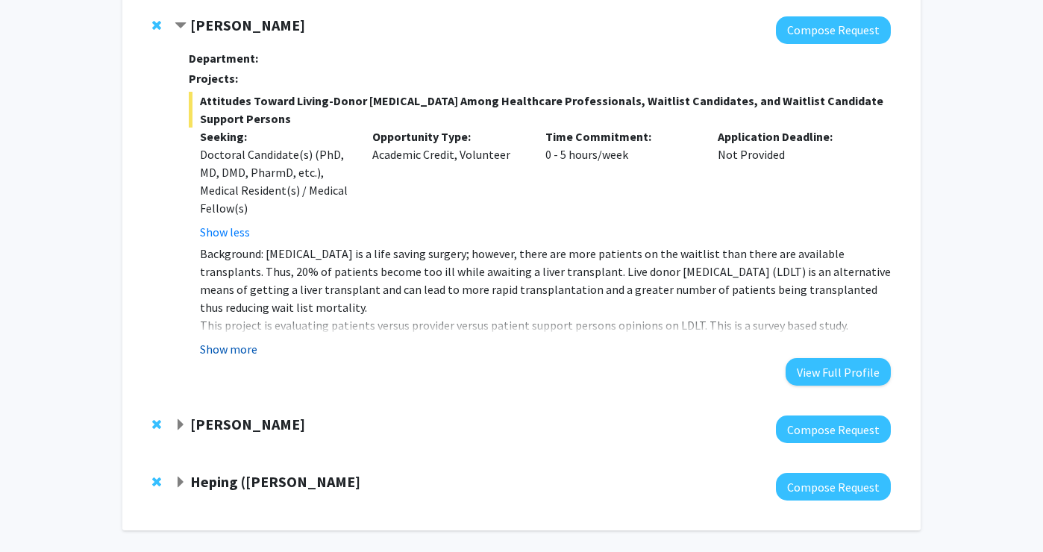
click at [222, 348] on button "Show more" at bounding box center [228, 349] width 57 height 18
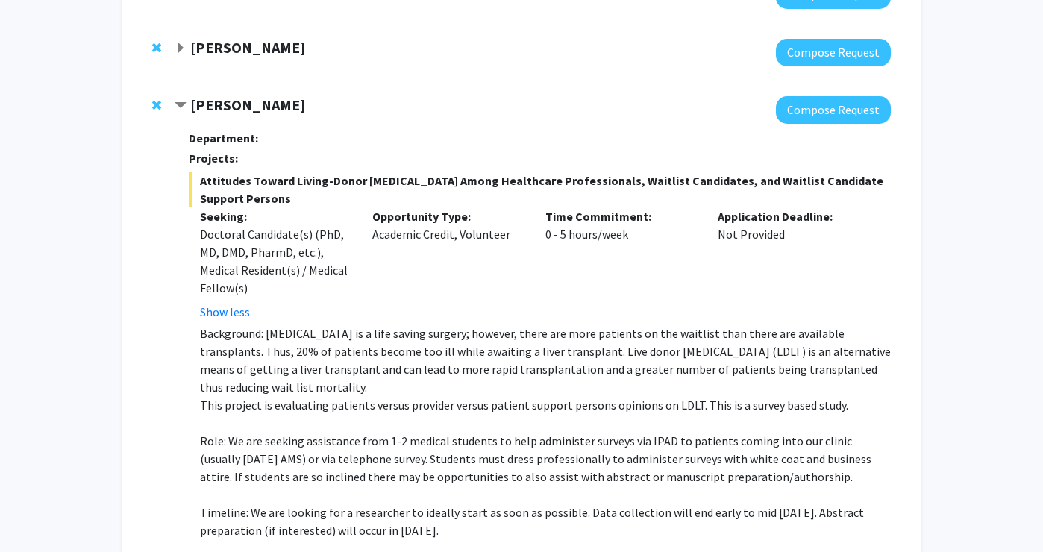
scroll to position [424, 0]
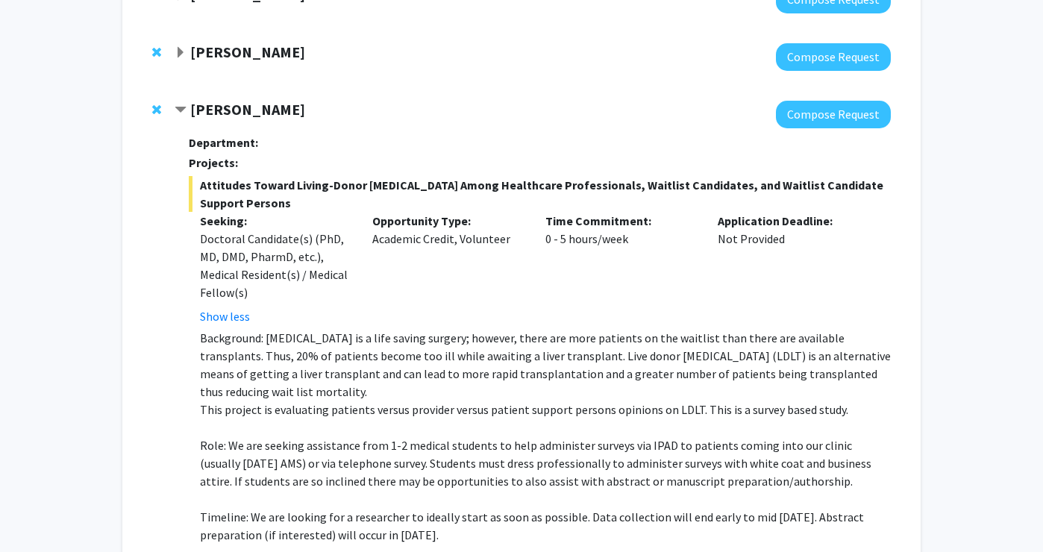
drag, startPoint x: 295, startPoint y: 113, endPoint x: 192, endPoint y: 113, distance: 103.0
click at [192, 113] on div "[PERSON_NAME]" at bounding box center [336, 110] width 322 height 19
copy strong "[PERSON_NAME]"
click at [179, 104] on span "Contract Danielle Tholey Bookmark" at bounding box center [181, 110] width 12 height 12
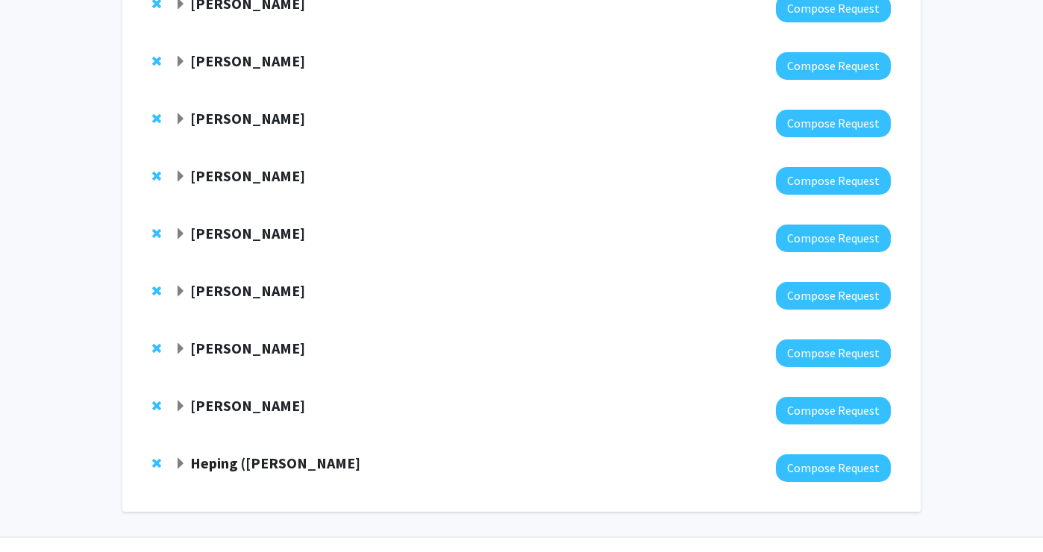
click at [225, 404] on strong "[PERSON_NAME]" at bounding box center [247, 405] width 115 height 19
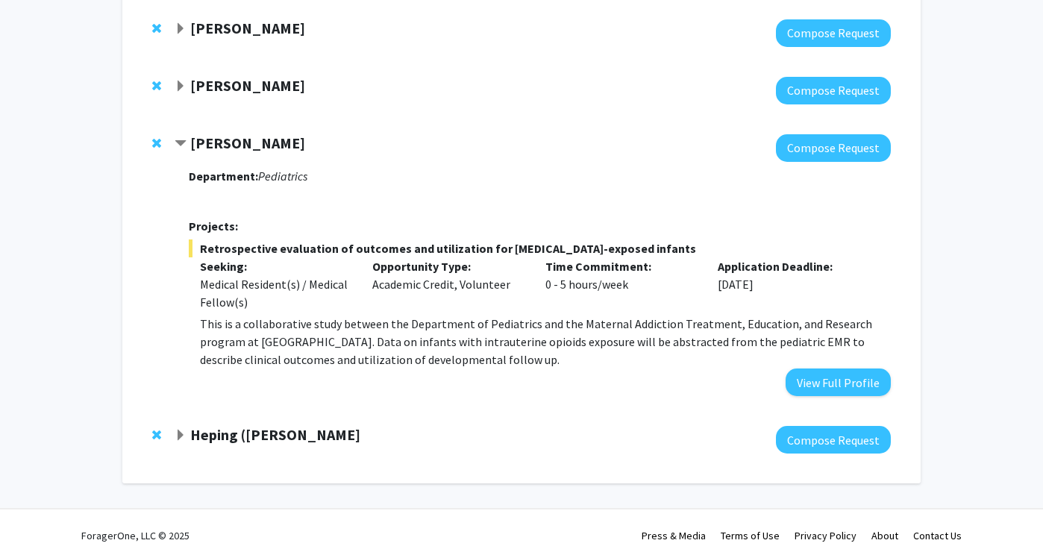
scroll to position [450, 0]
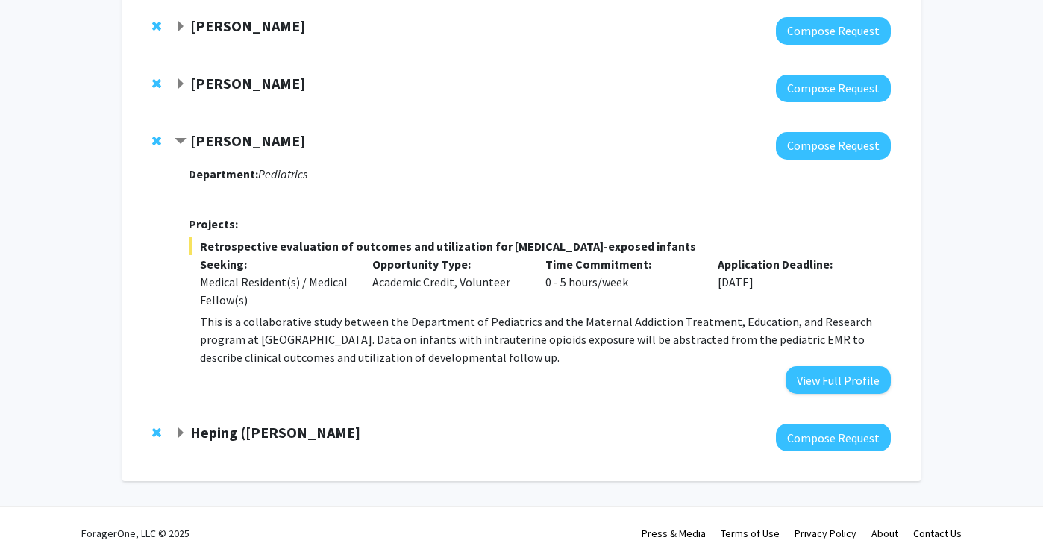
click at [217, 430] on strong "Heping ([PERSON_NAME]" at bounding box center [275, 432] width 170 height 19
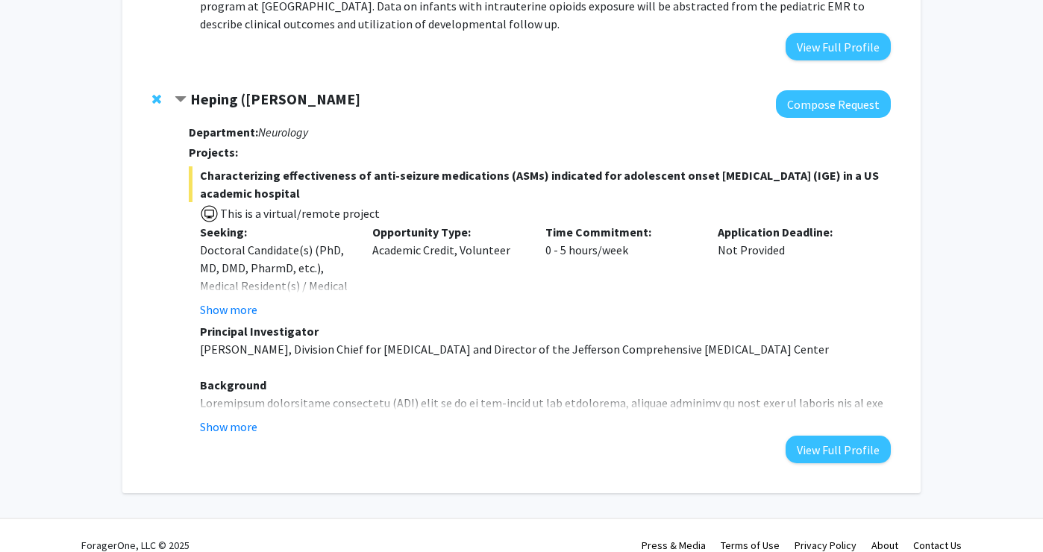
scroll to position [789, 0]
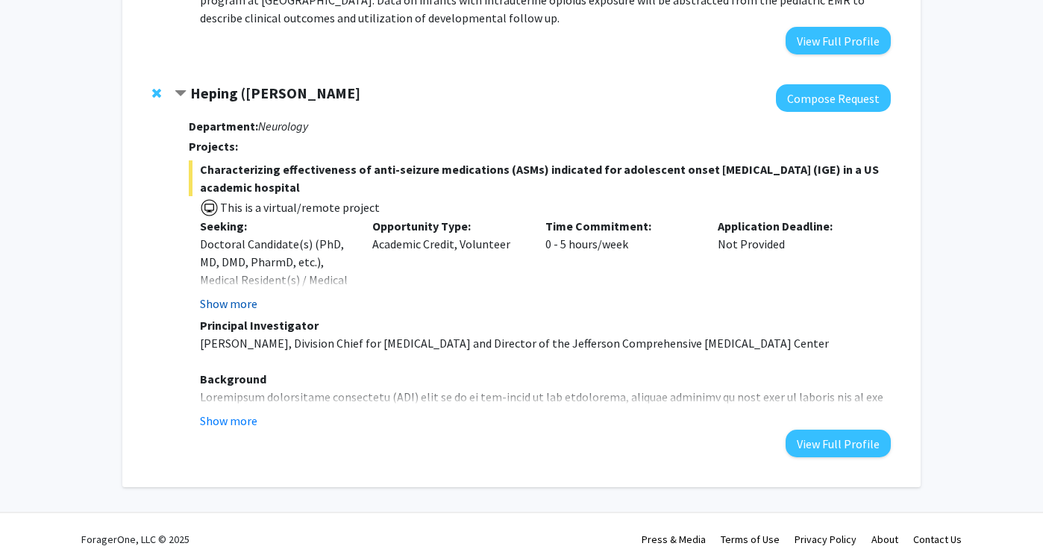
click at [229, 301] on button "Show more" at bounding box center [228, 304] width 57 height 18
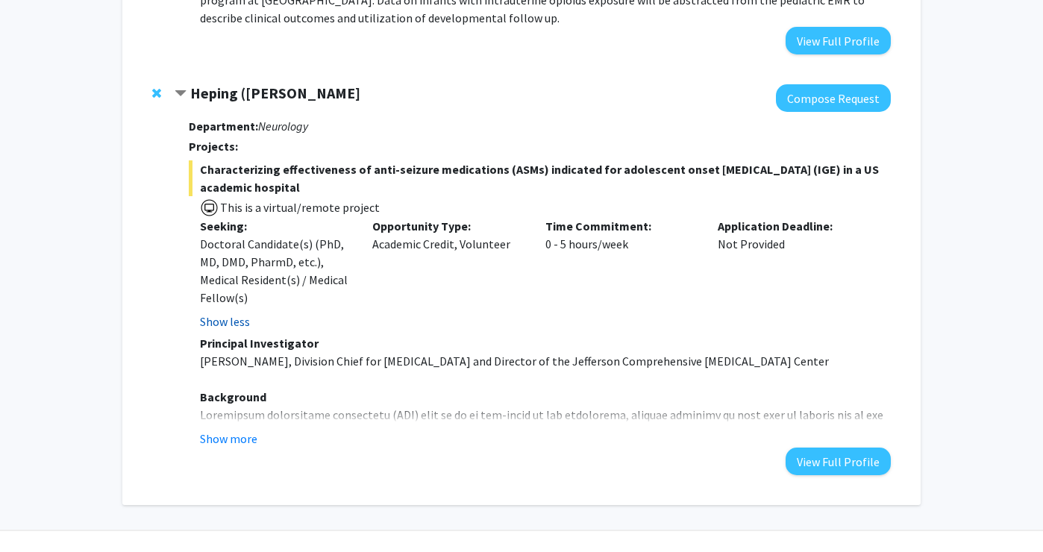
scroll to position [797, 0]
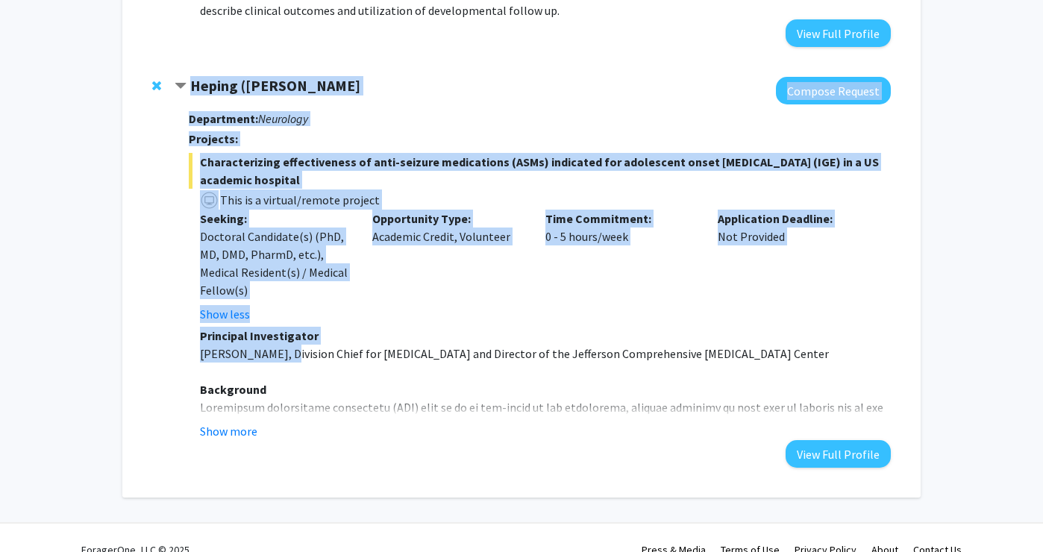
drag, startPoint x: 282, startPoint y: 355, endPoint x: 159, endPoint y: 355, distance: 123.1
click at [159, 355] on div "Heping ([PERSON_NAME] Compose Request Department: Neurology Projects: Character…" at bounding box center [521, 272] width 768 height 421
click at [283, 345] on p "[PERSON_NAME], Division Chief for [MEDICAL_DATA] and Director of the Jefferson …" at bounding box center [545, 354] width 691 height 18
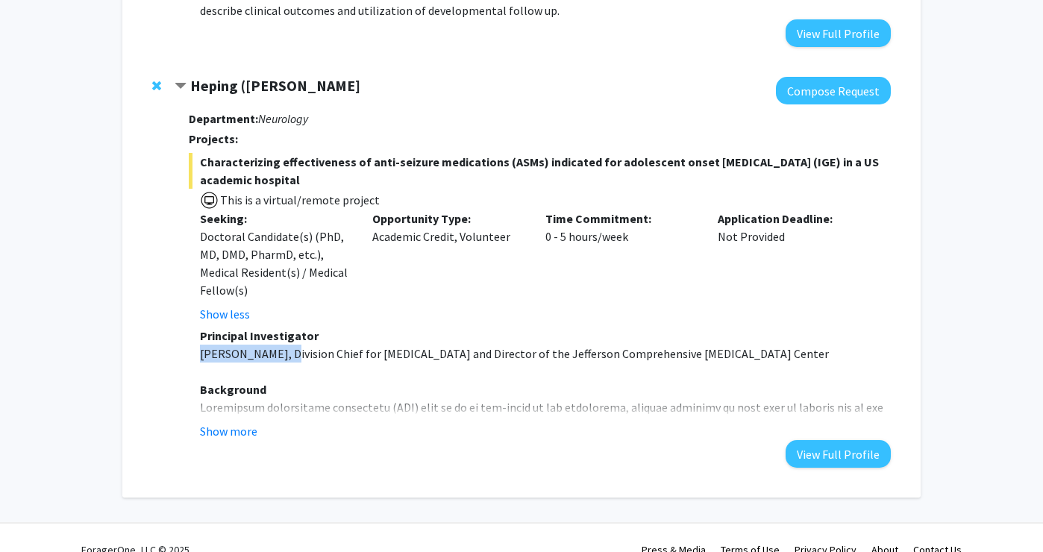
drag, startPoint x: 282, startPoint y: 355, endPoint x: 195, endPoint y: 355, distance: 86.5
click at [195, 355] on fg-read-more "Principal Investigator [PERSON_NAME], Division Chief for [MEDICAL_DATA] and Dir…" at bounding box center [540, 383] width 702 height 113
copy p "[PERSON_NAME]"
click at [226, 427] on button "Show more" at bounding box center [228, 431] width 57 height 18
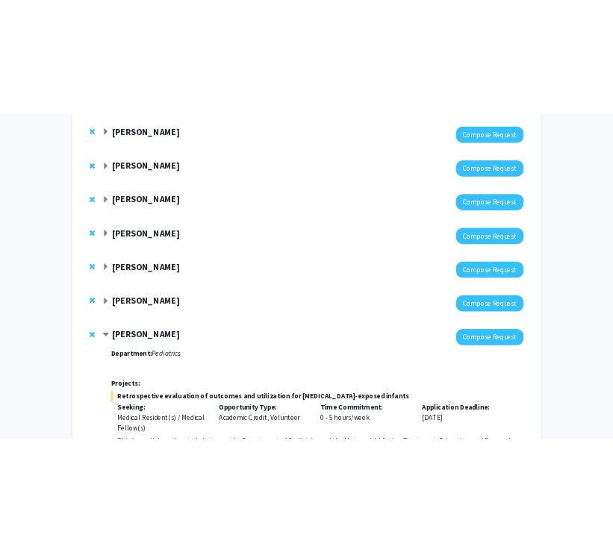
scroll to position [0, 0]
